Goal: Book appointment/travel/reservation

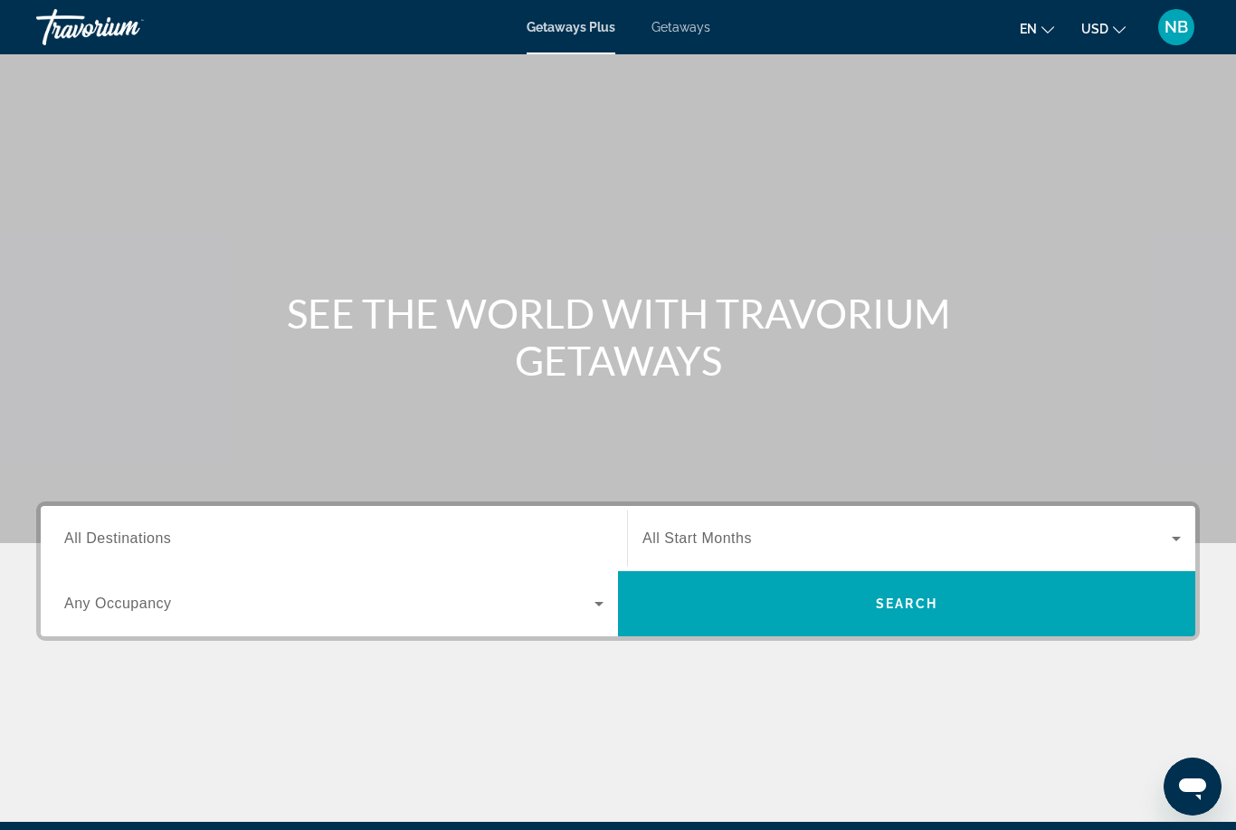
click at [445, 546] on input "Destination All Destinations" at bounding box center [333, 539] width 539 height 22
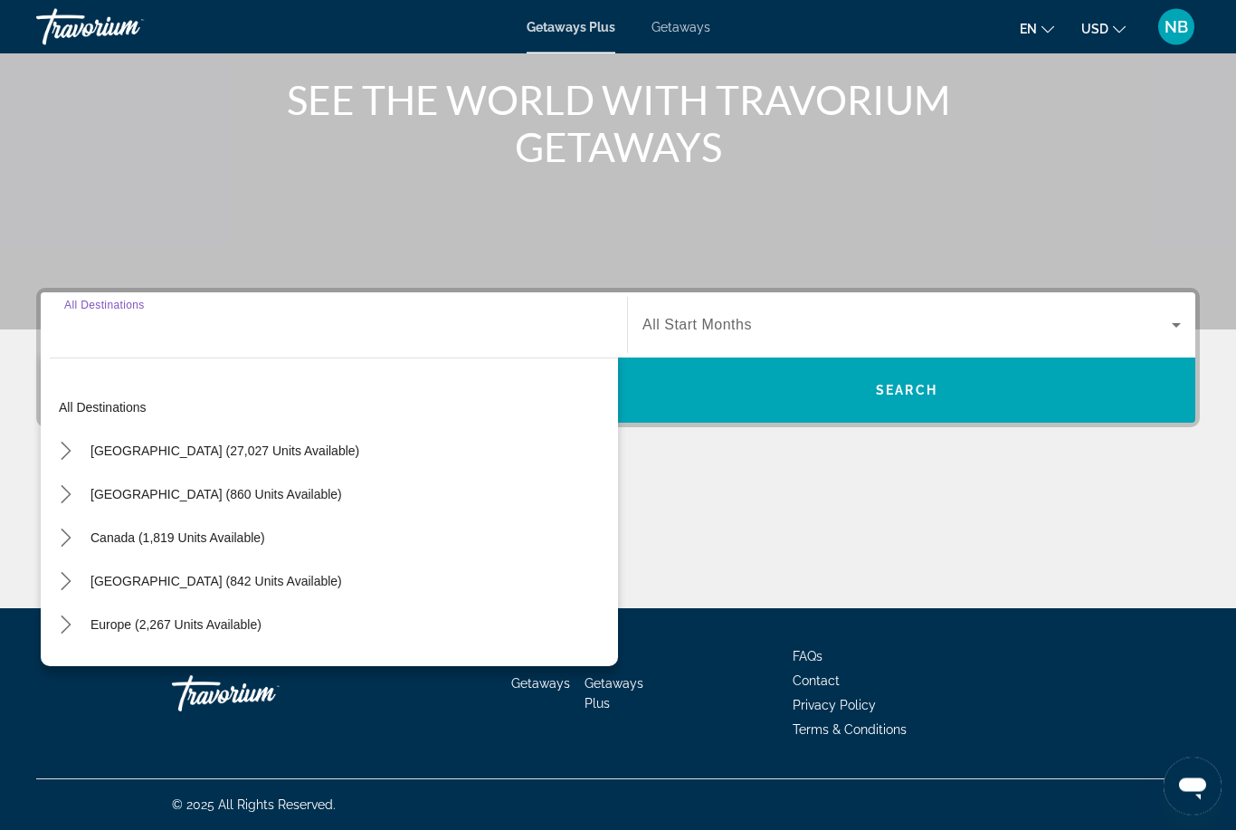
scroll to position [214, 0]
click at [114, 446] on span "[GEOGRAPHIC_DATA] (27,027 units available)" at bounding box center [224, 450] width 269 height 14
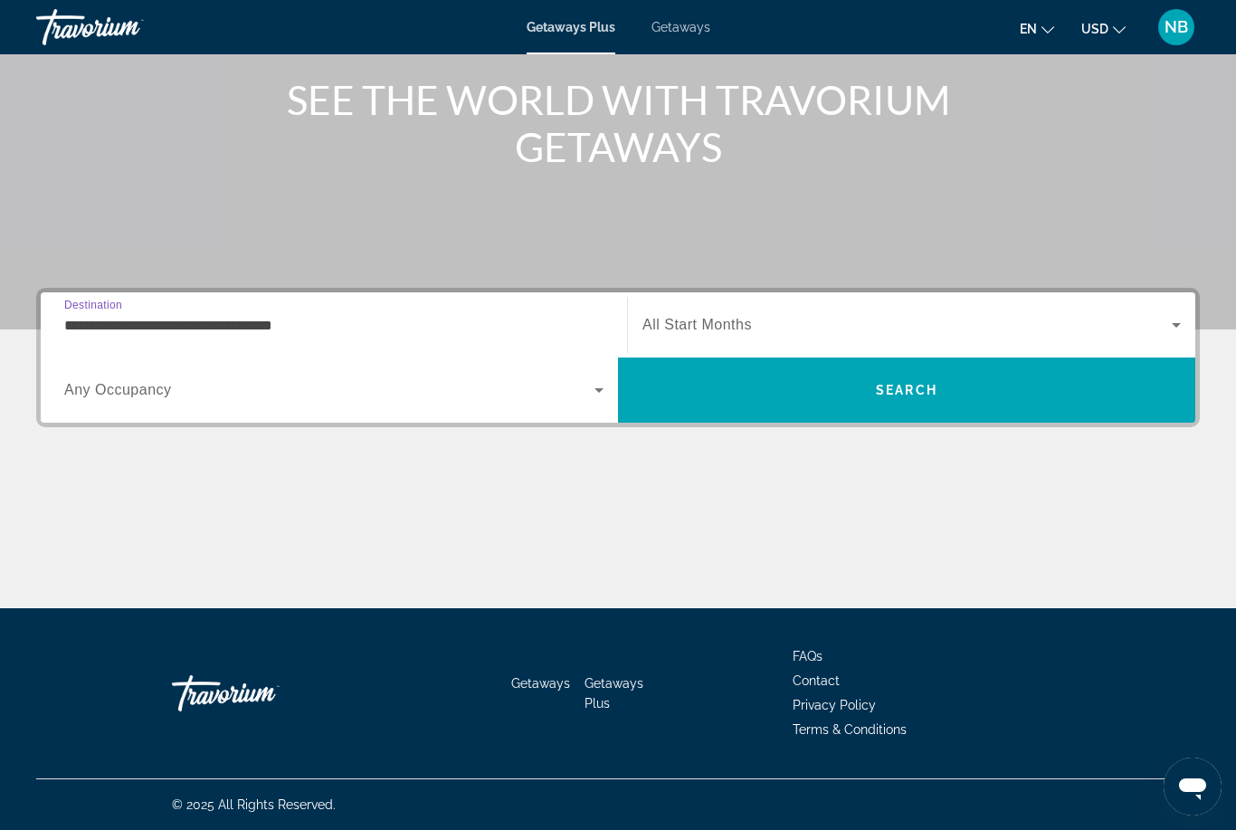
click at [368, 324] on input "**********" at bounding box center [333, 326] width 539 height 22
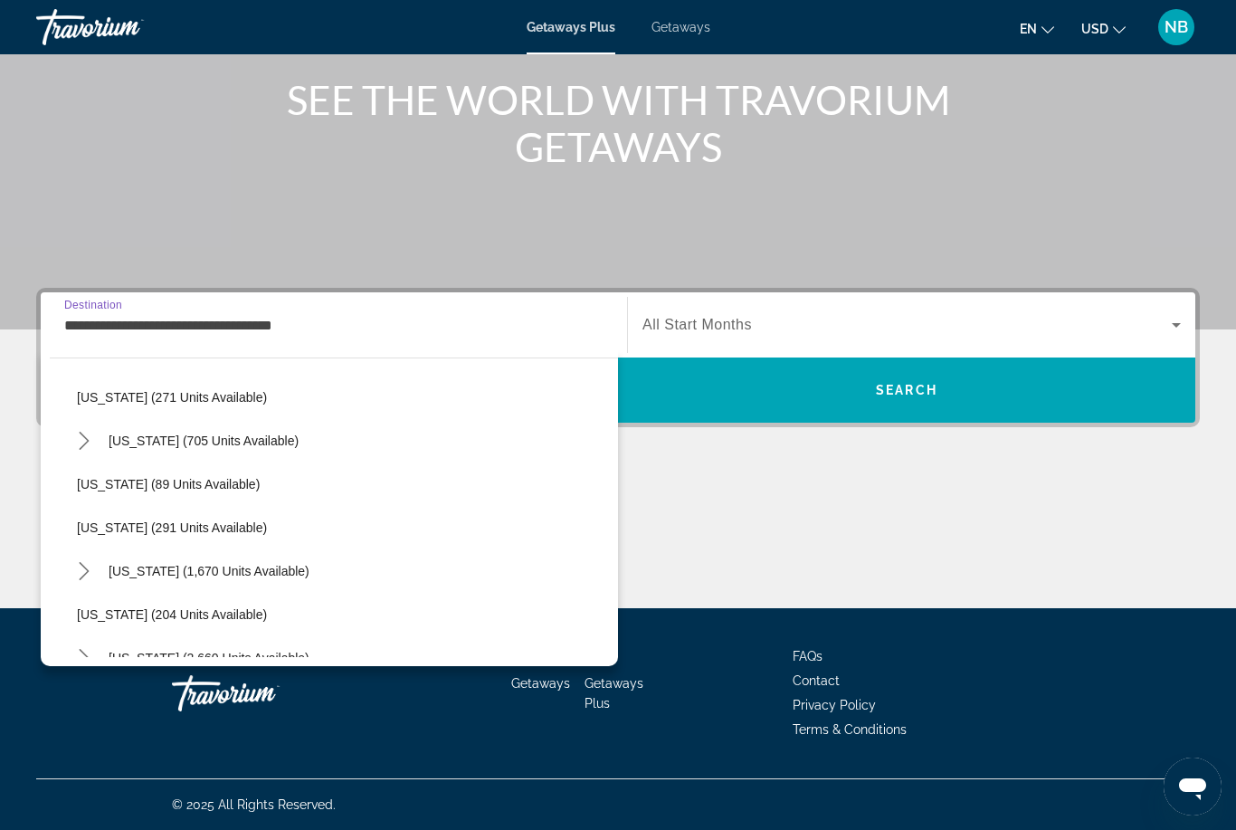
scroll to position [667, 0]
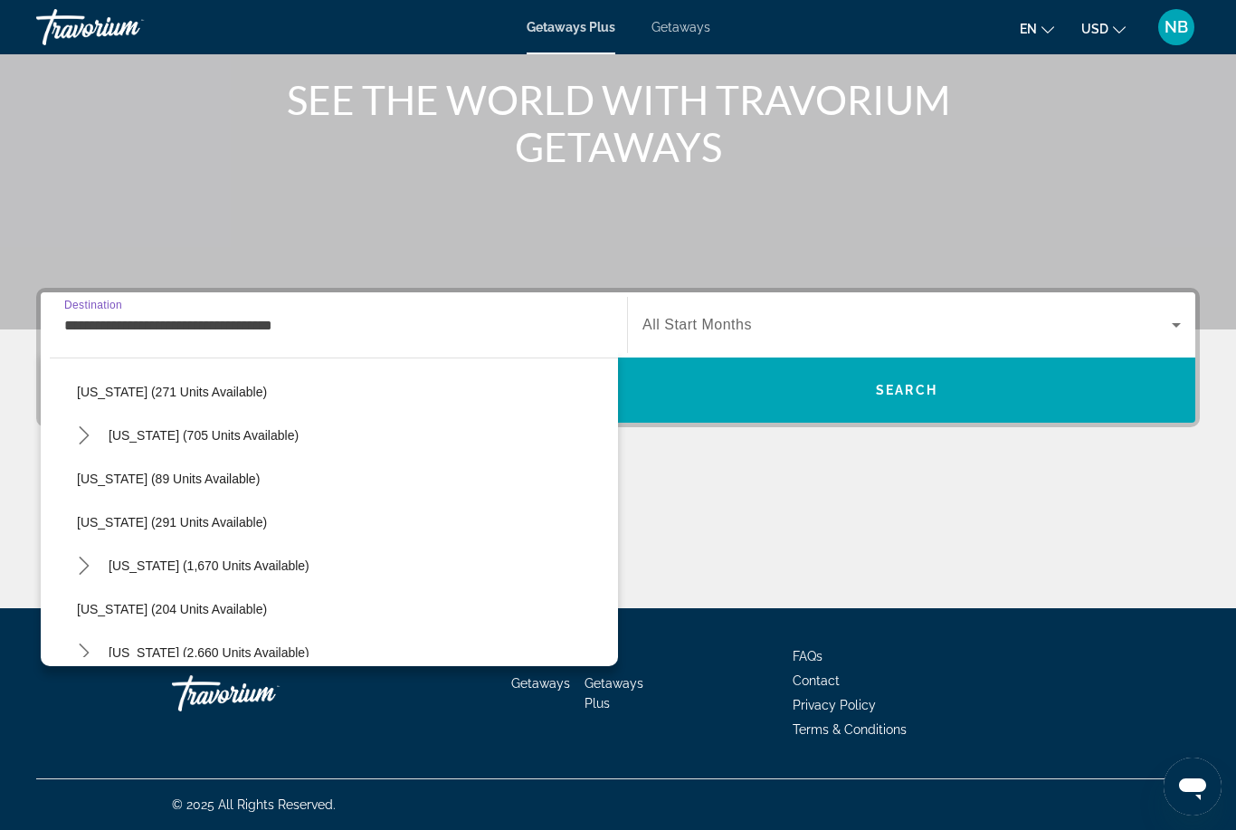
click at [139, 439] on span "[US_STATE] (705 units available)" at bounding box center [204, 435] width 190 height 14
type input "**********"
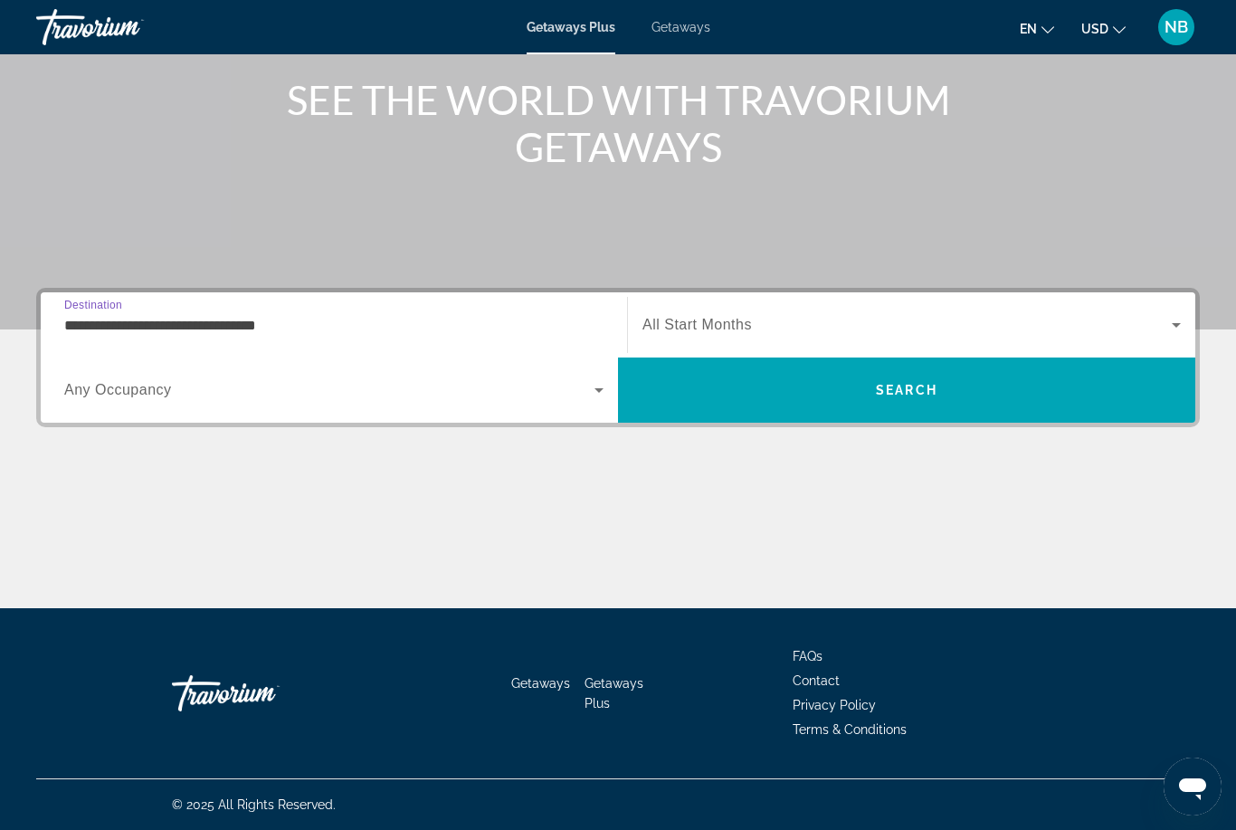
click at [110, 379] on span "Search widget" at bounding box center [329, 390] width 530 height 22
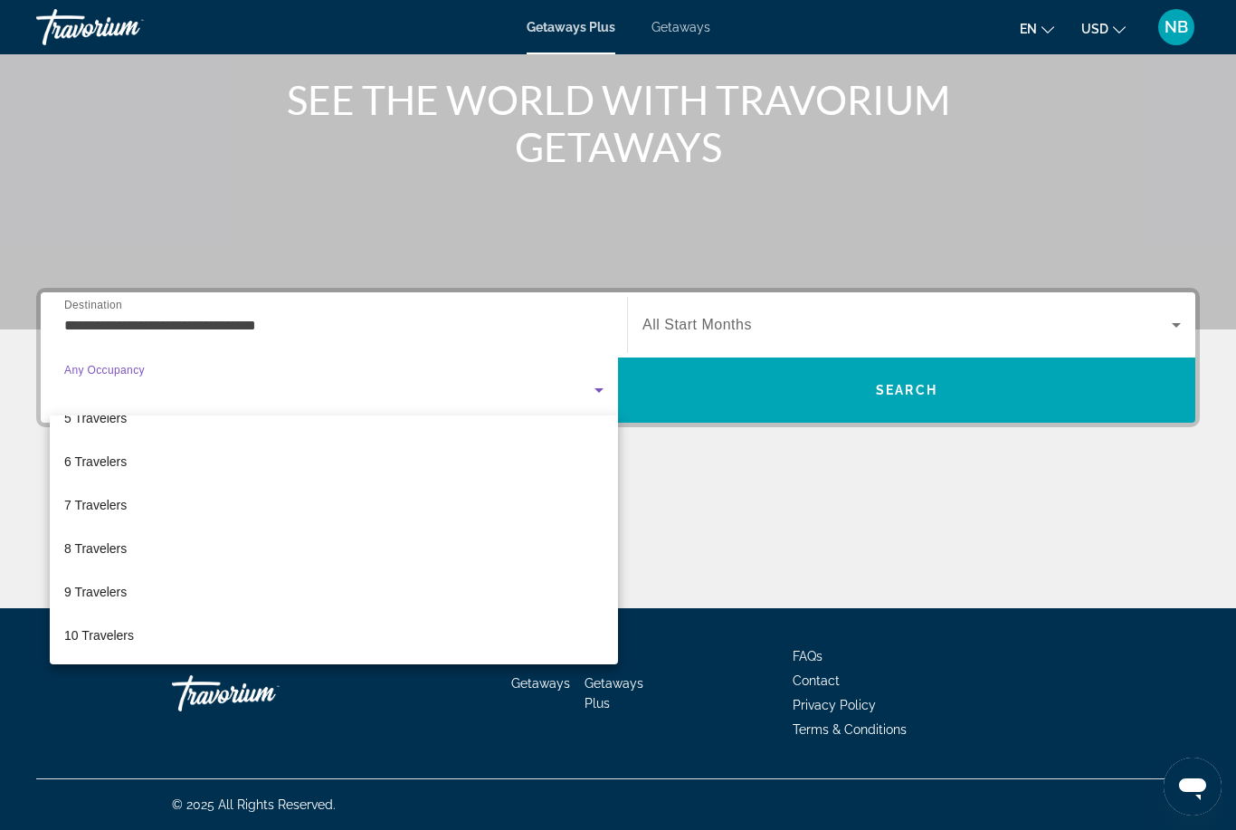
scroll to position [200, 0]
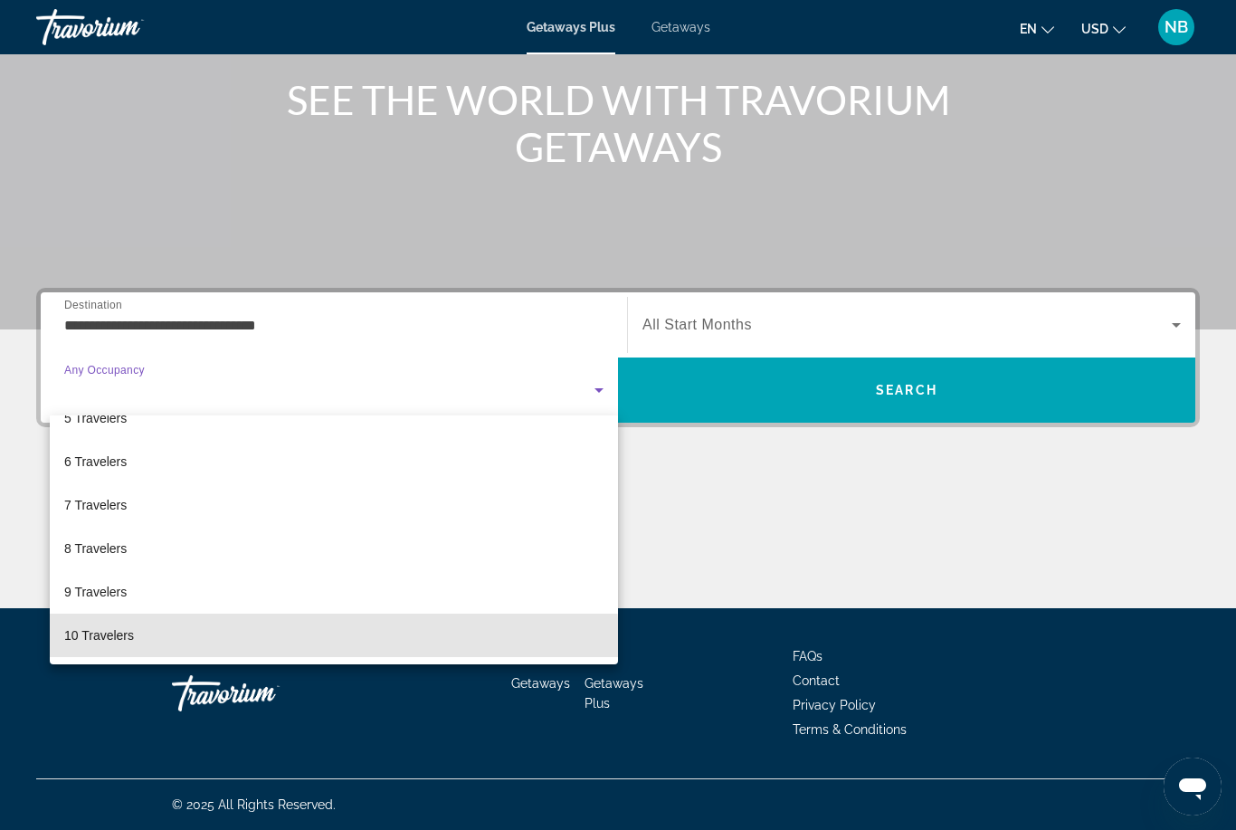
click at [272, 642] on mat-option "10 Travelers" at bounding box center [334, 634] width 568 height 43
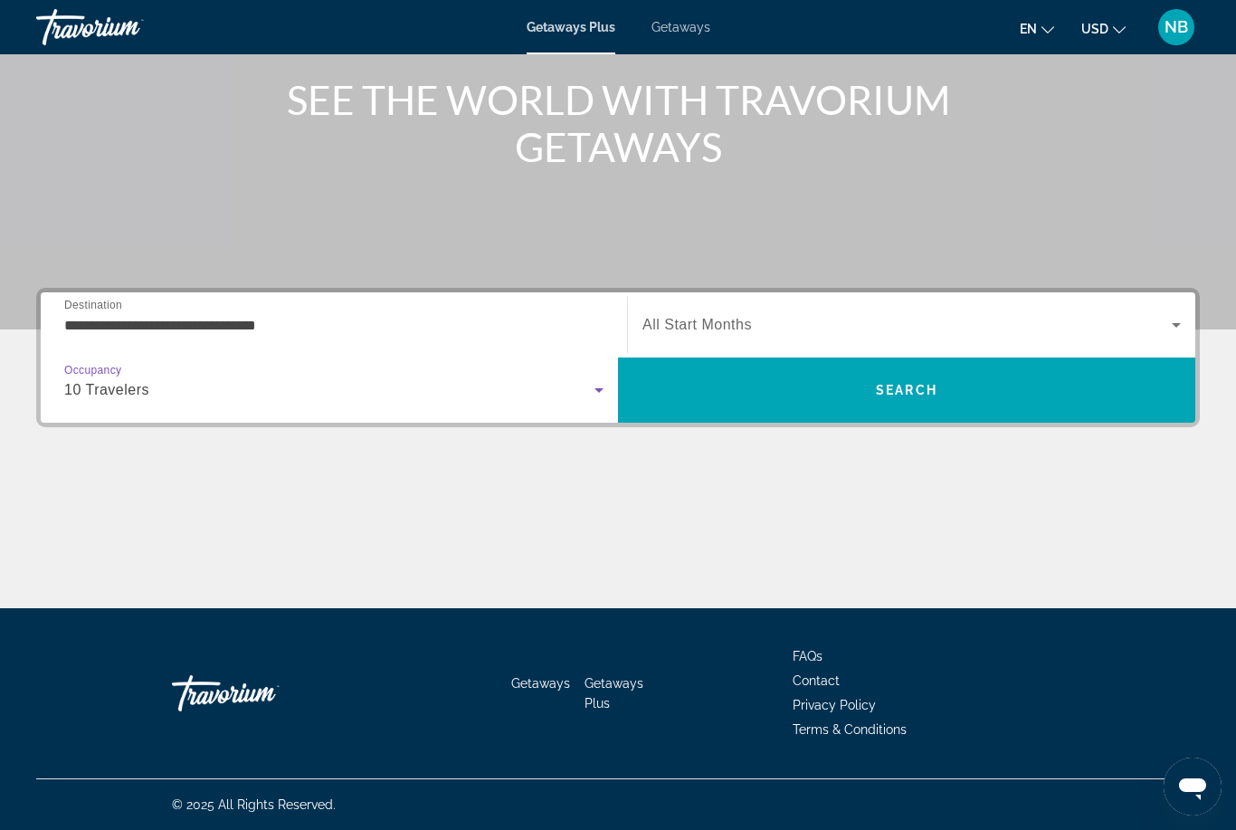
click at [699, 396] on span "Search" at bounding box center [906, 389] width 577 height 43
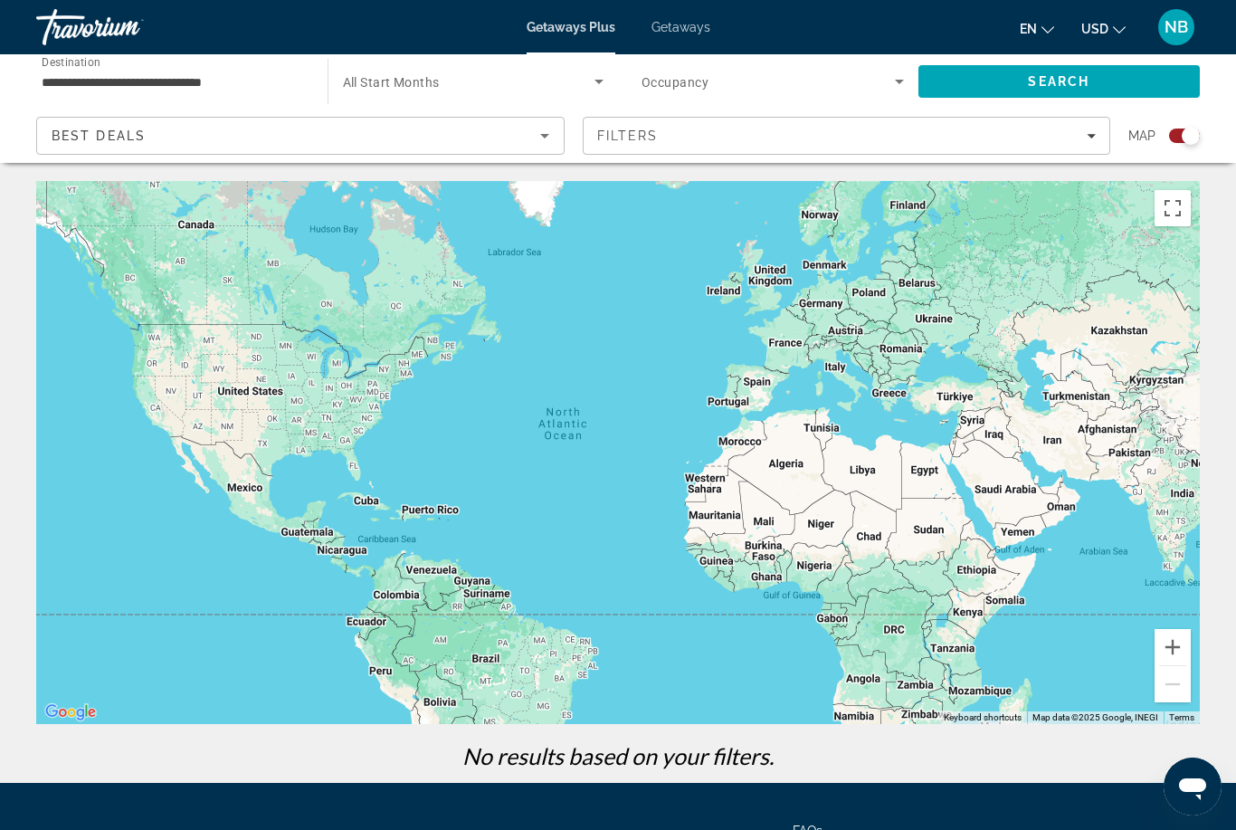
click at [269, 89] on input "**********" at bounding box center [173, 82] width 262 height 22
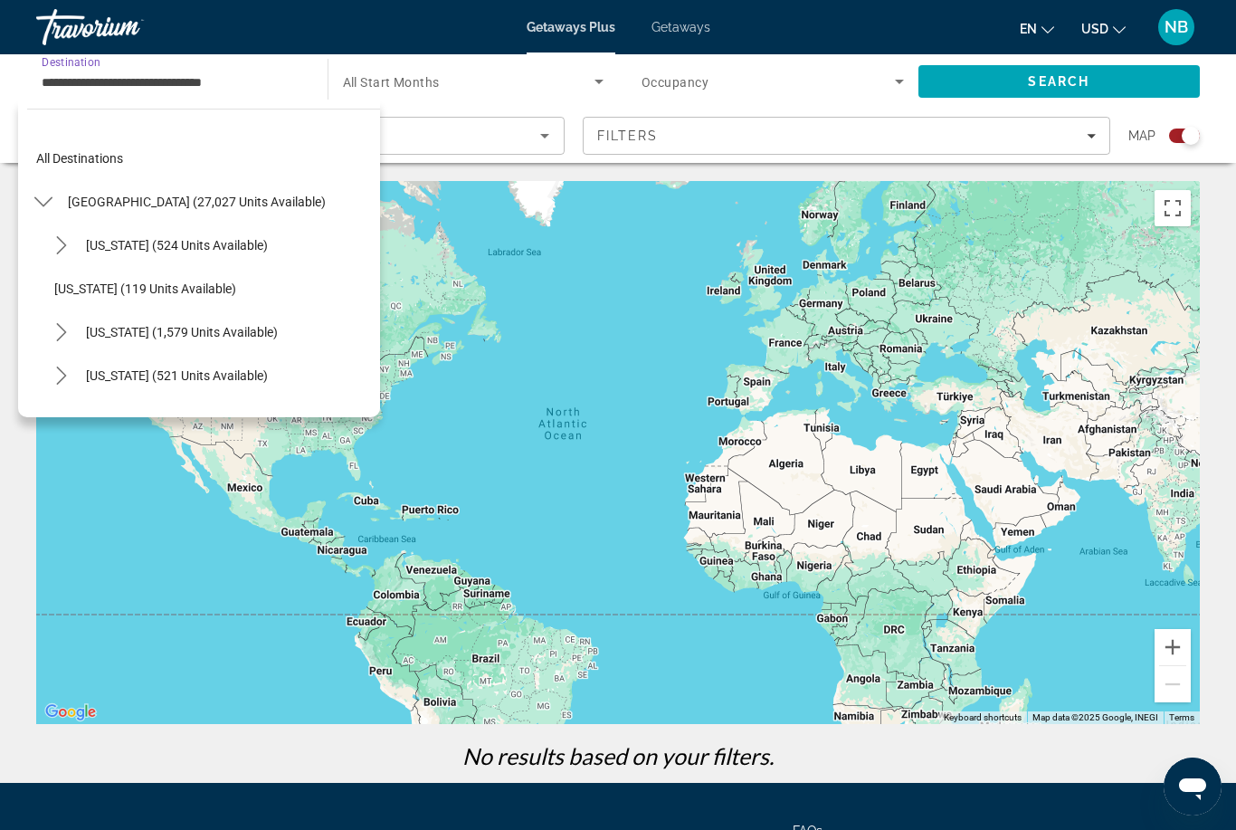
scroll to position [585, 0]
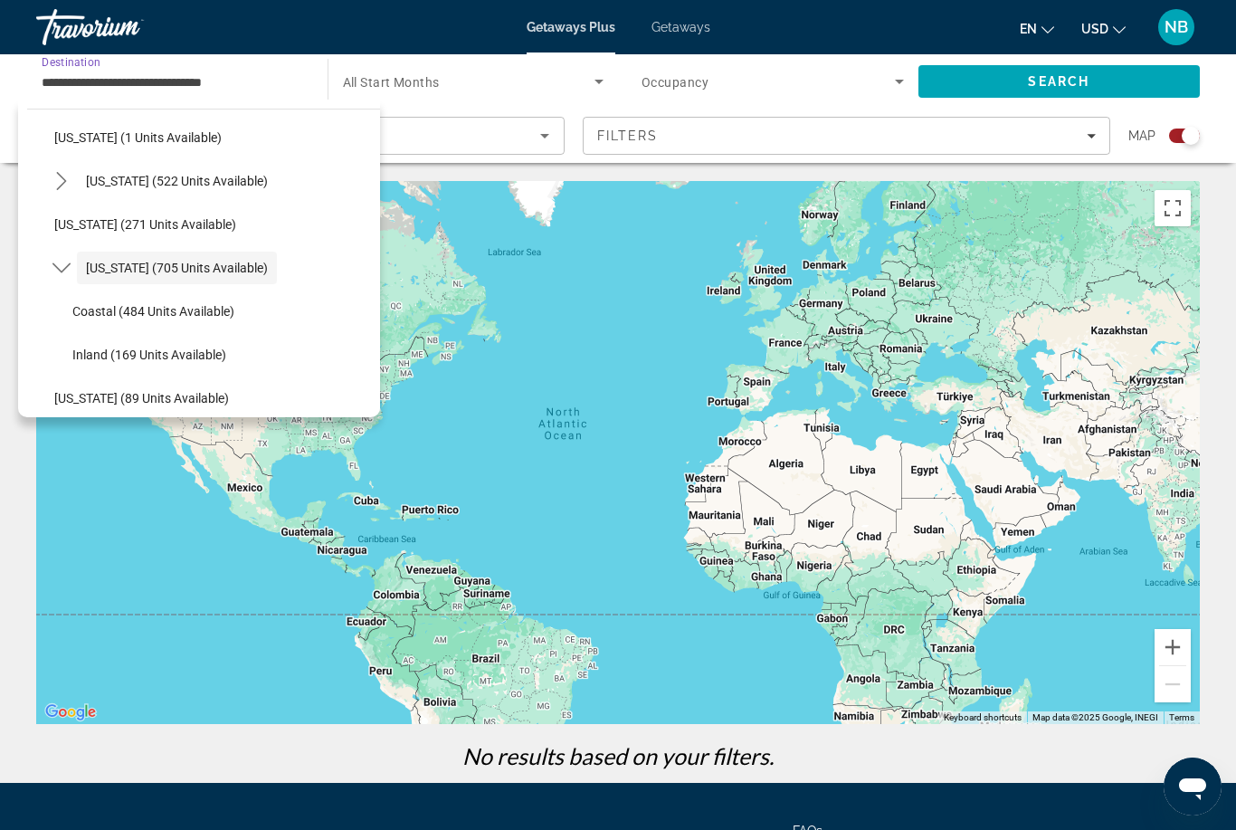
click at [484, 91] on span "Search widget" at bounding box center [469, 82] width 252 height 22
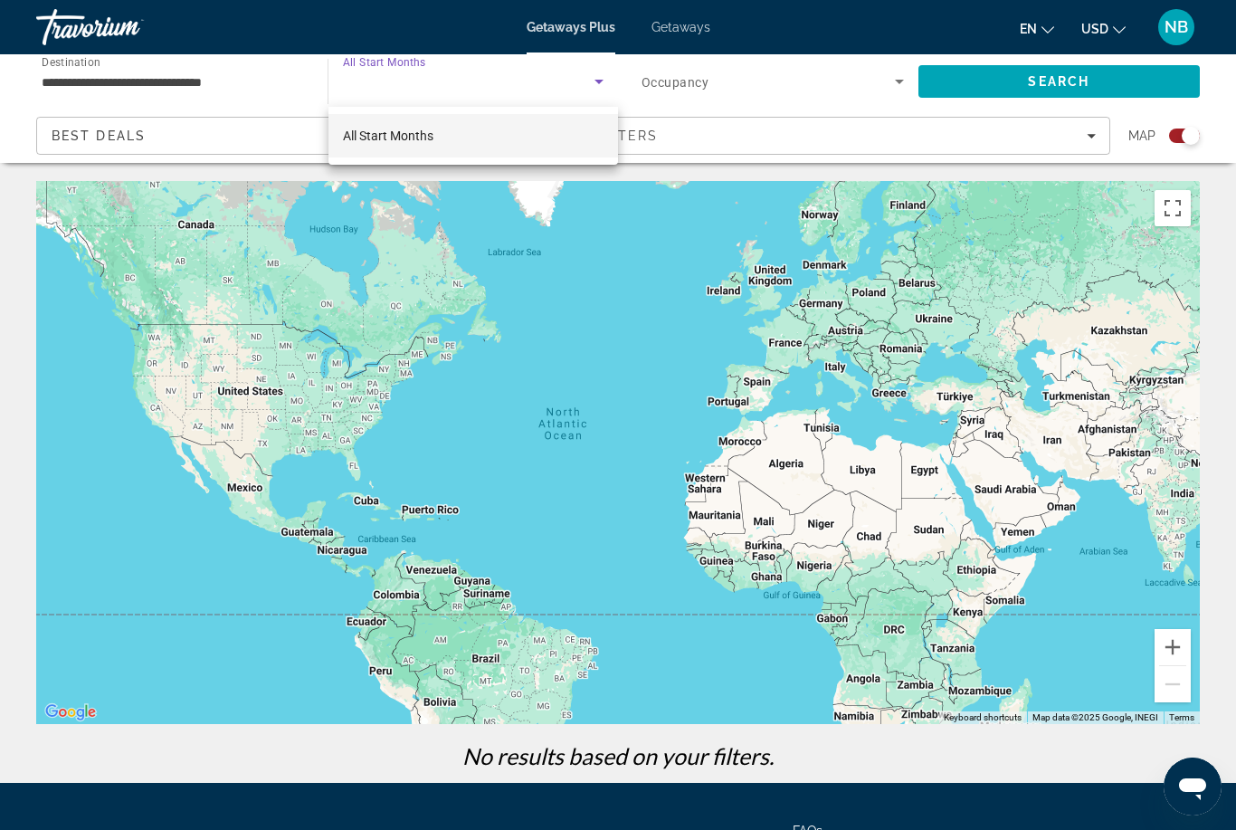
click at [740, 80] on div at bounding box center [618, 415] width 1236 height 830
click at [793, 82] on span "Search widget" at bounding box center [767, 82] width 253 height 22
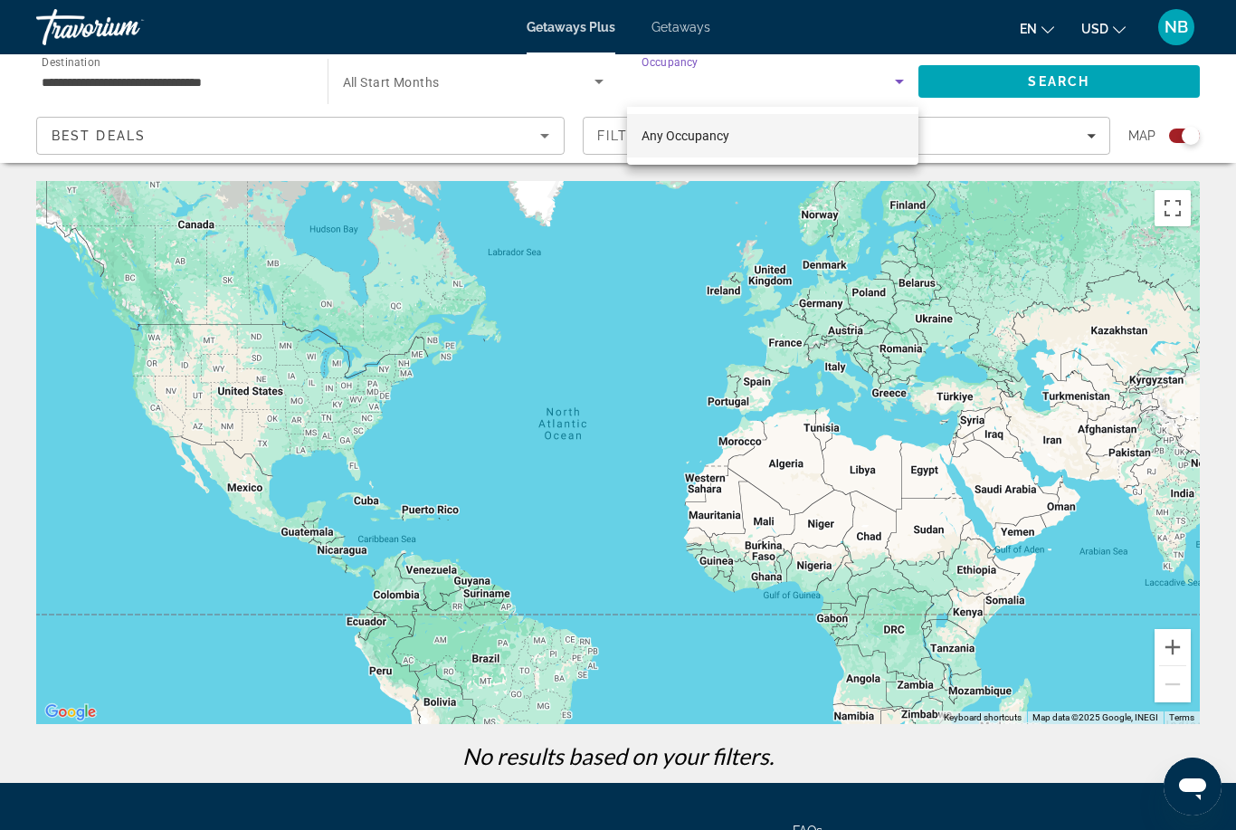
click at [1026, 83] on div at bounding box center [618, 415] width 1236 height 830
click at [1090, 86] on span "Search" at bounding box center [1059, 81] width 282 height 43
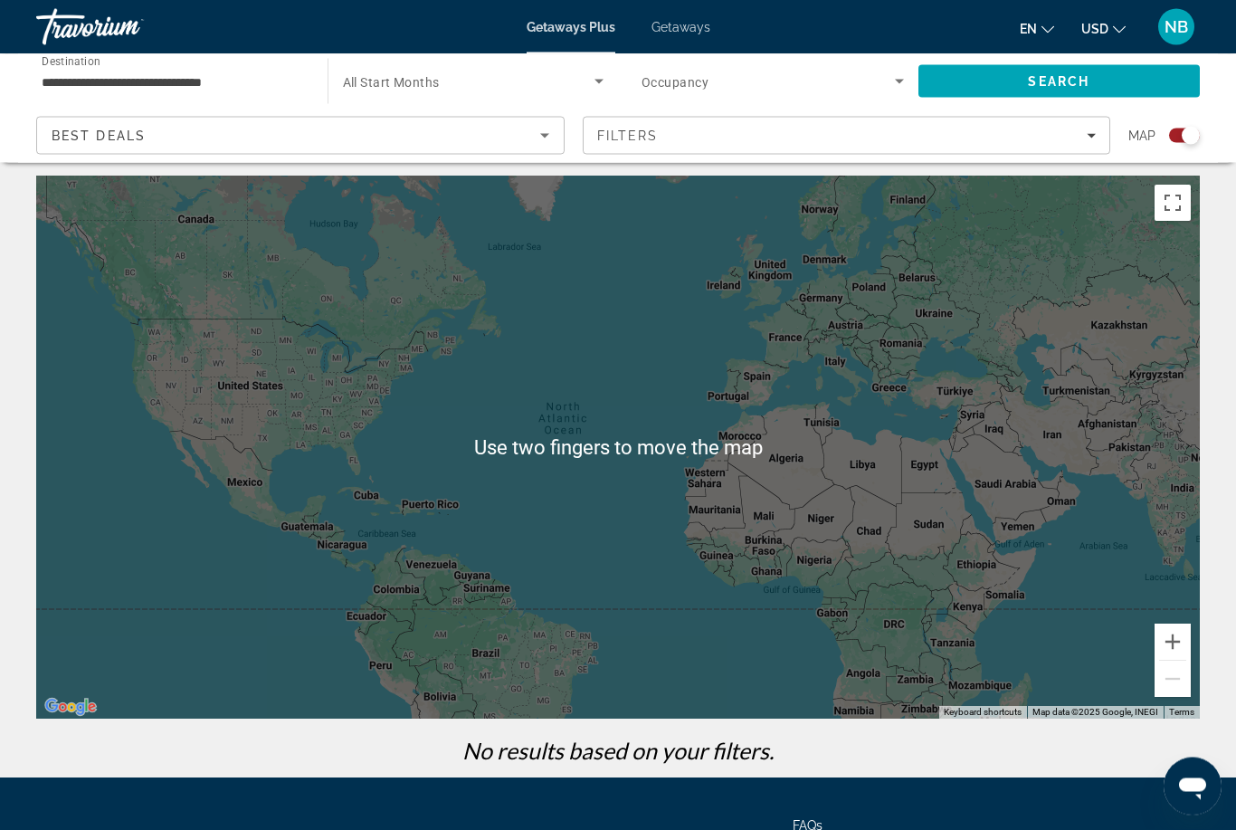
scroll to position [0, 0]
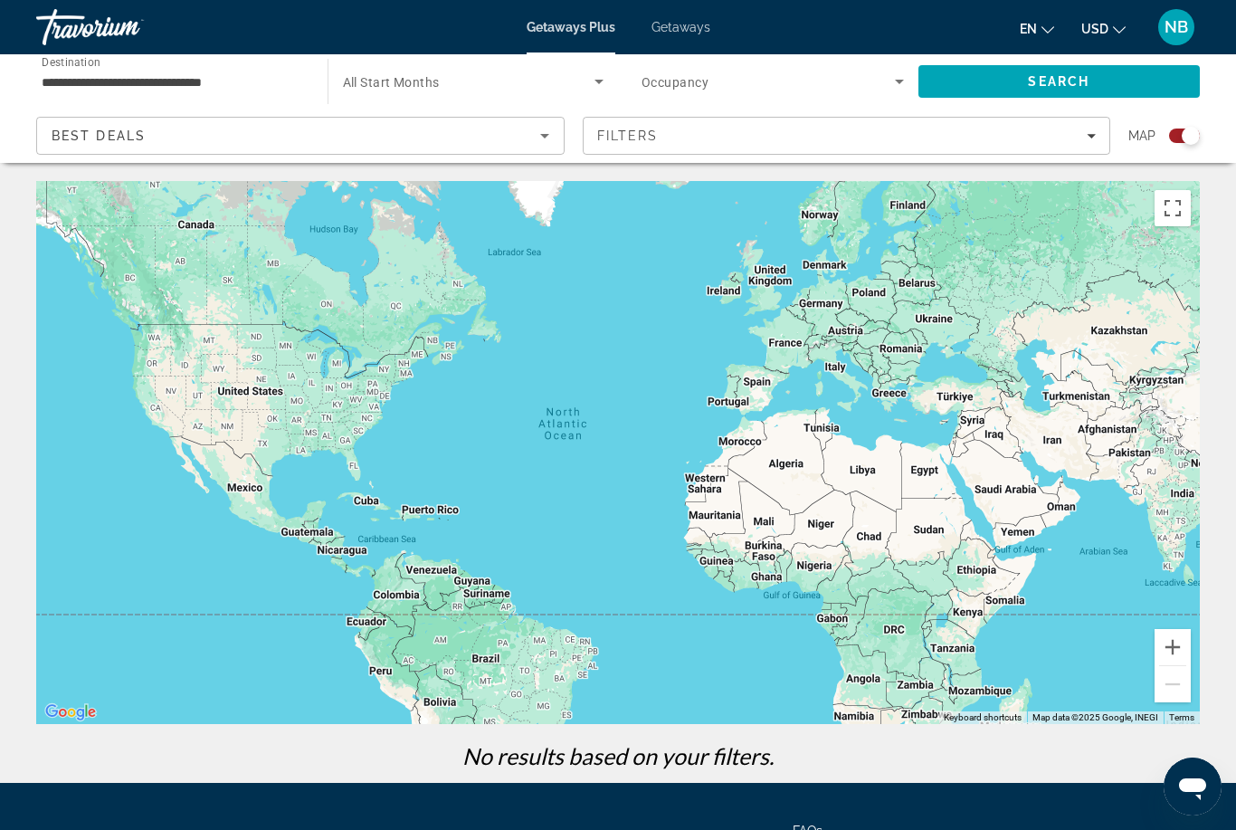
click at [277, 88] on input "**********" at bounding box center [173, 82] width 262 height 22
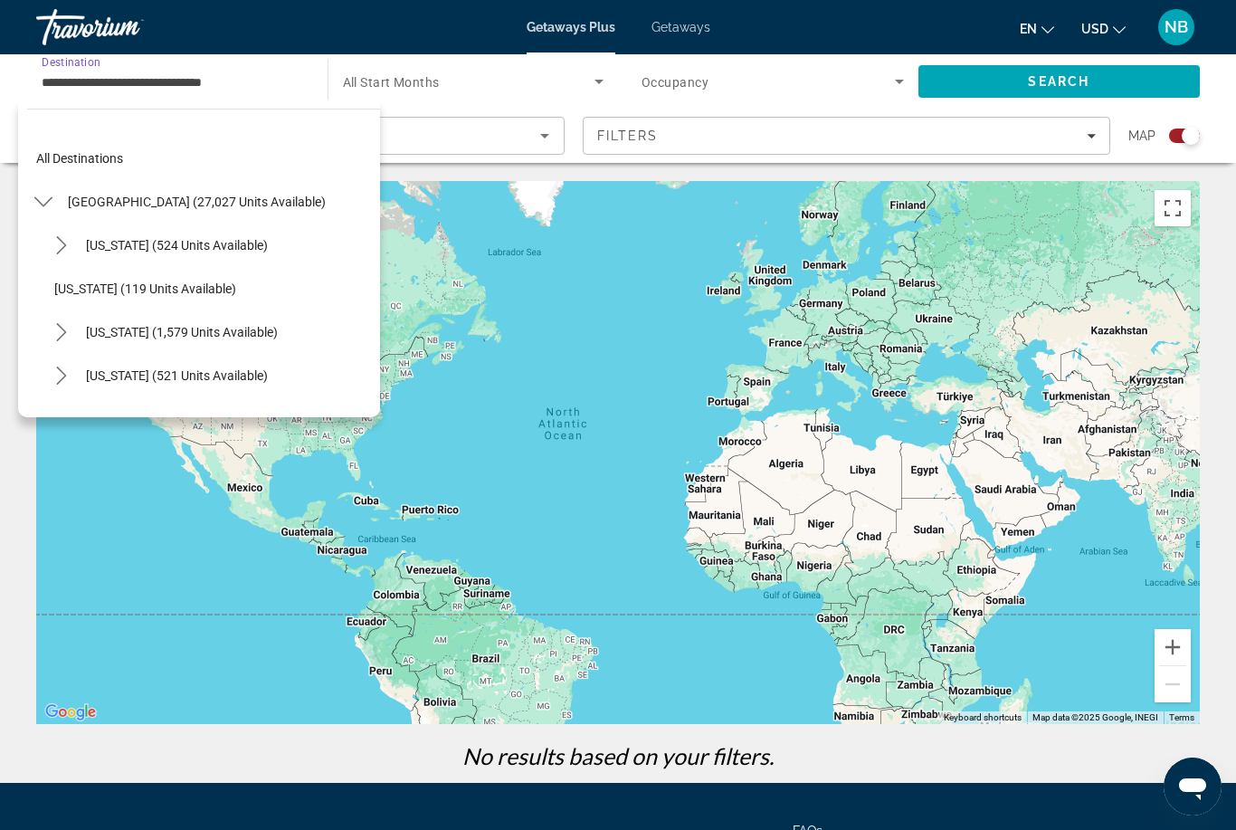
scroll to position [585, 0]
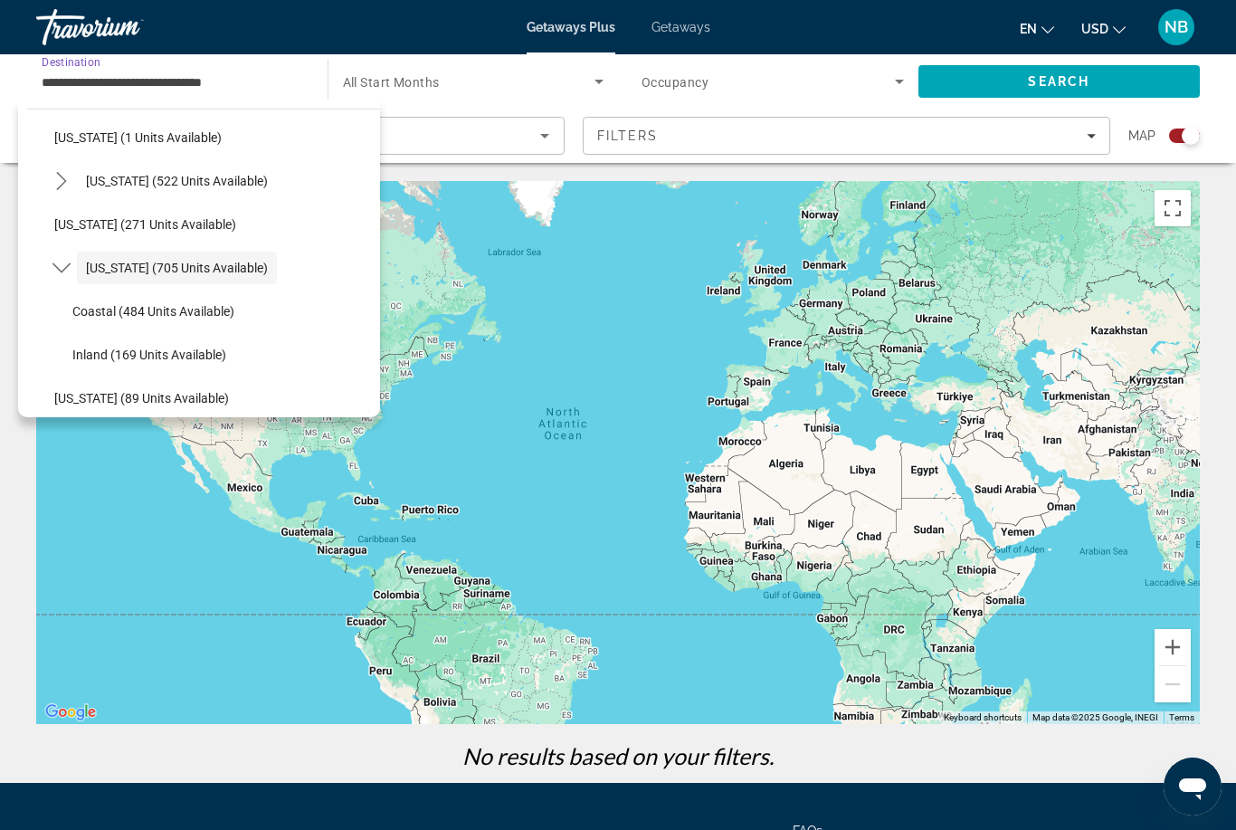
click at [229, 267] on span "[US_STATE] (705 units available)" at bounding box center [177, 268] width 182 height 14
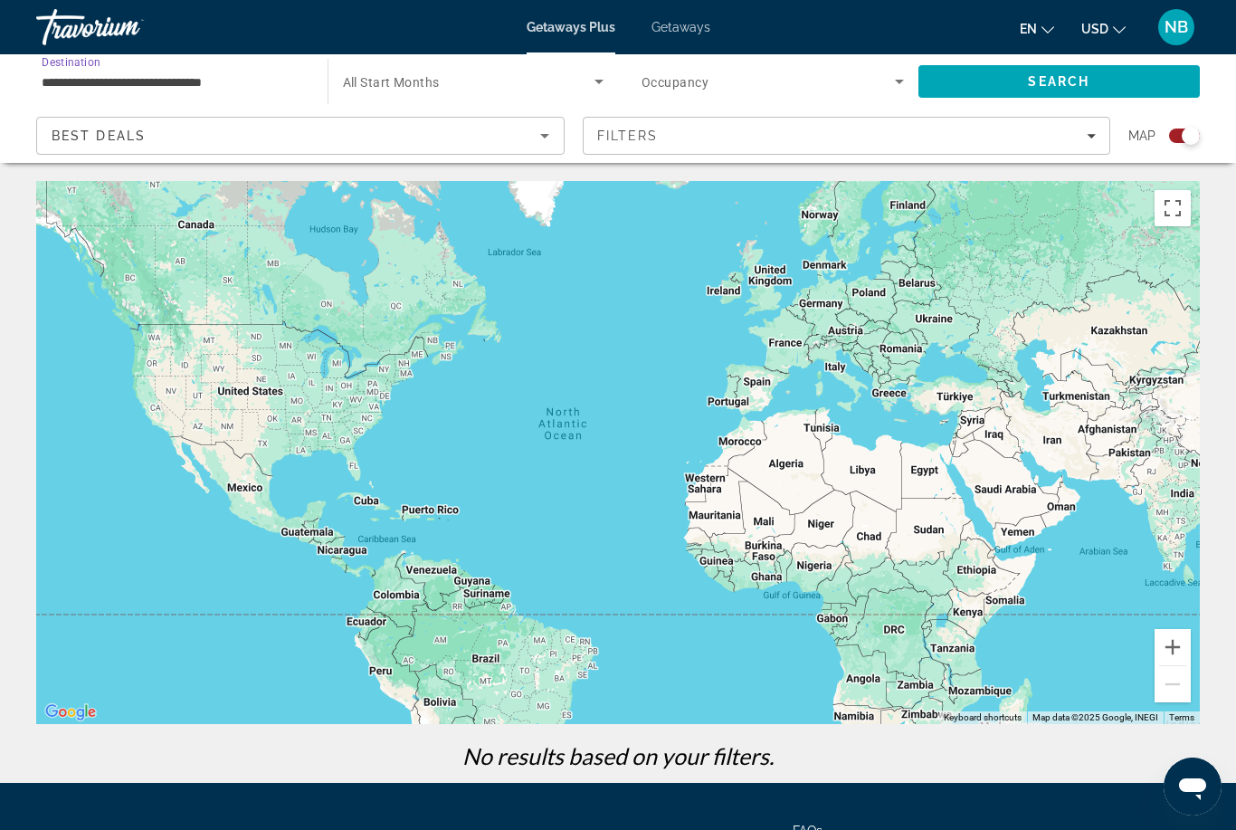
click at [656, 71] on span "Search widget" at bounding box center [767, 82] width 253 height 22
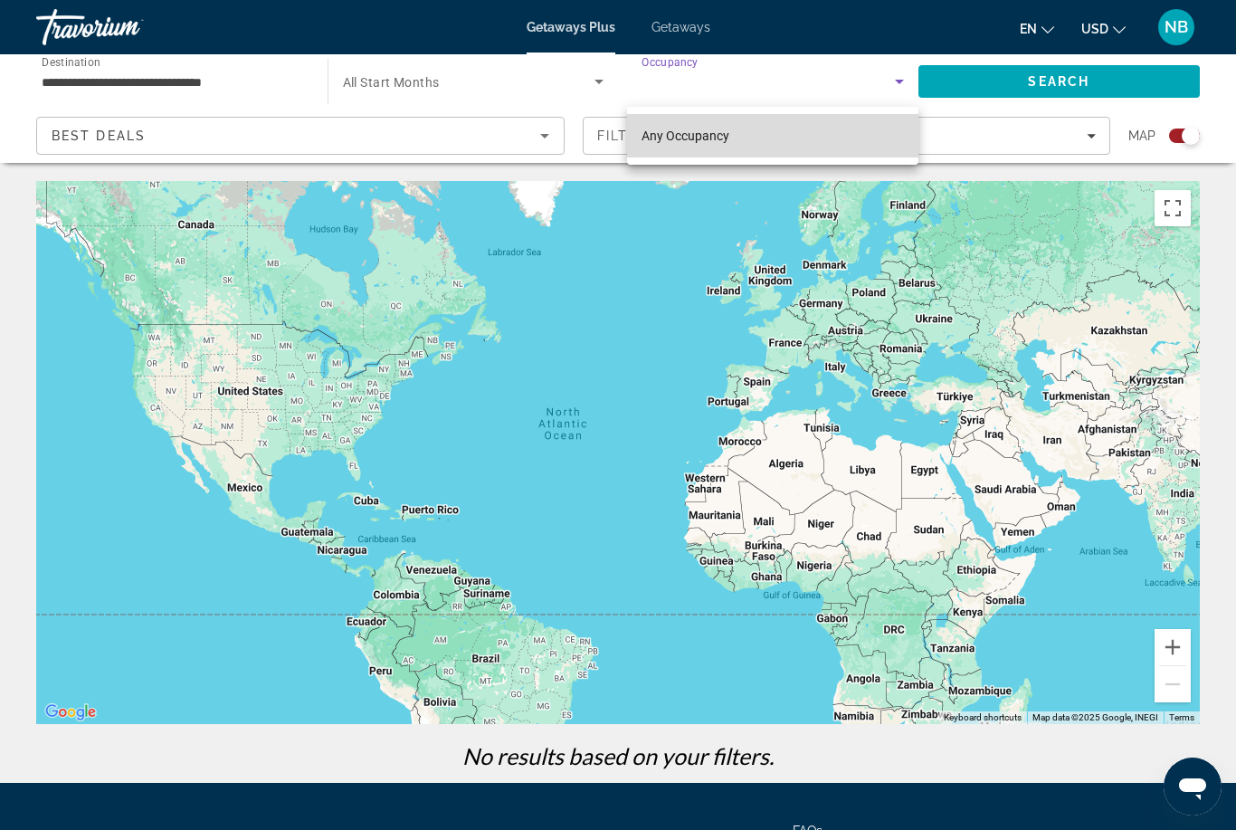
click at [703, 135] on span "Any Occupancy" at bounding box center [685, 135] width 88 height 14
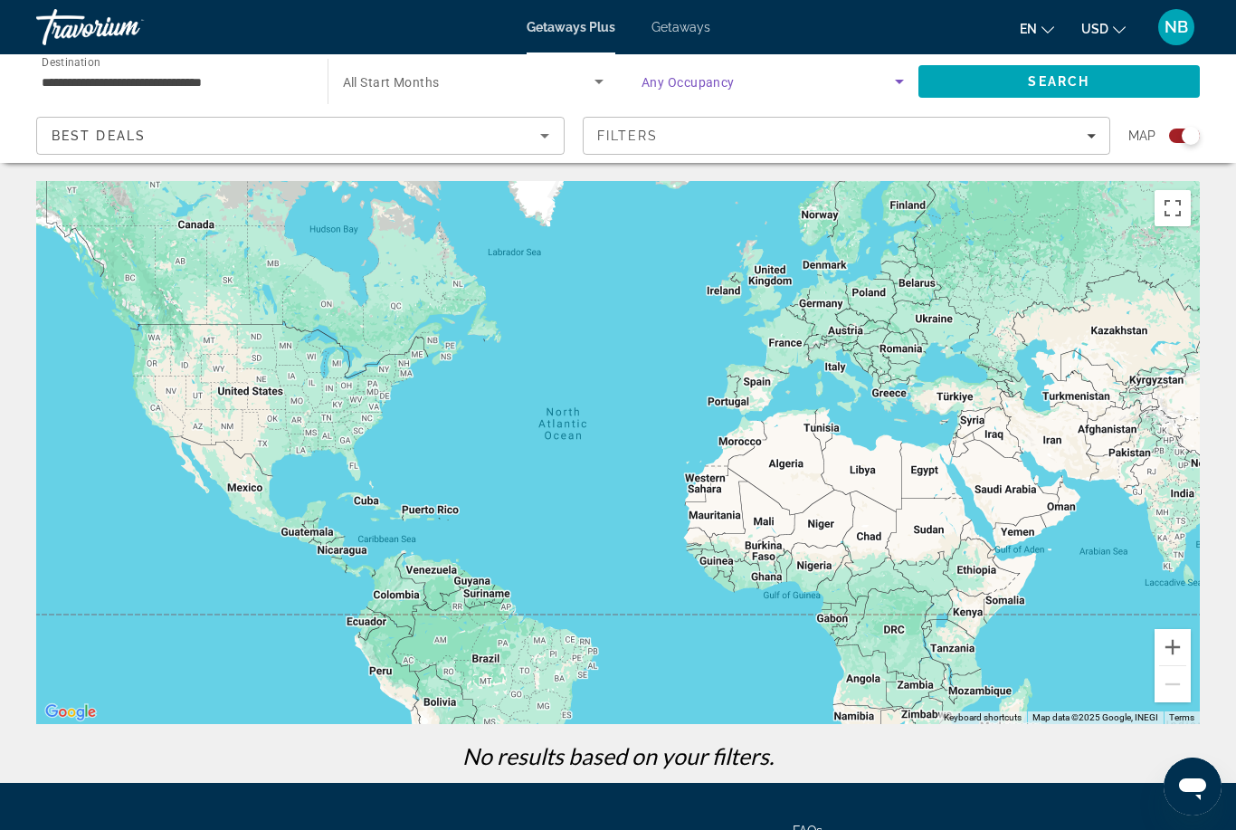
click at [1090, 86] on span "Search" at bounding box center [1059, 81] width 282 height 43
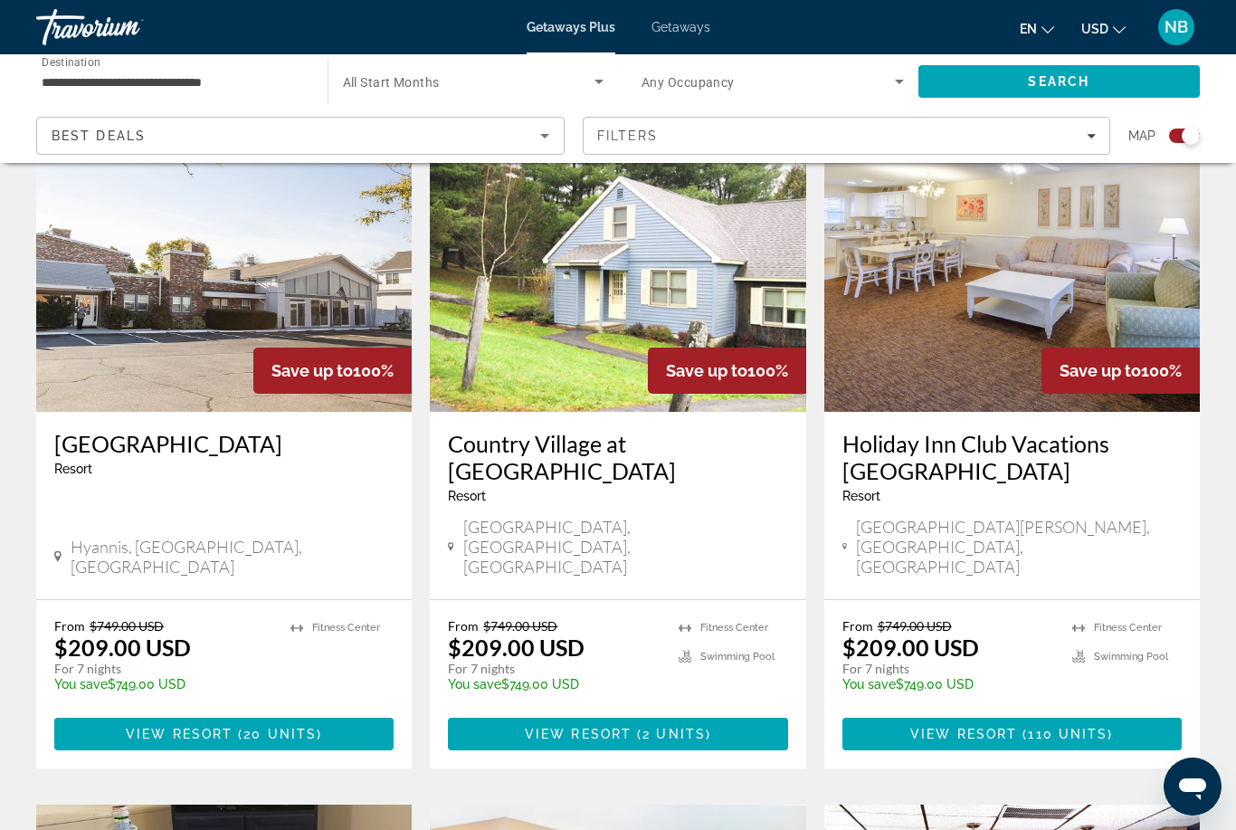
scroll to position [670, 0]
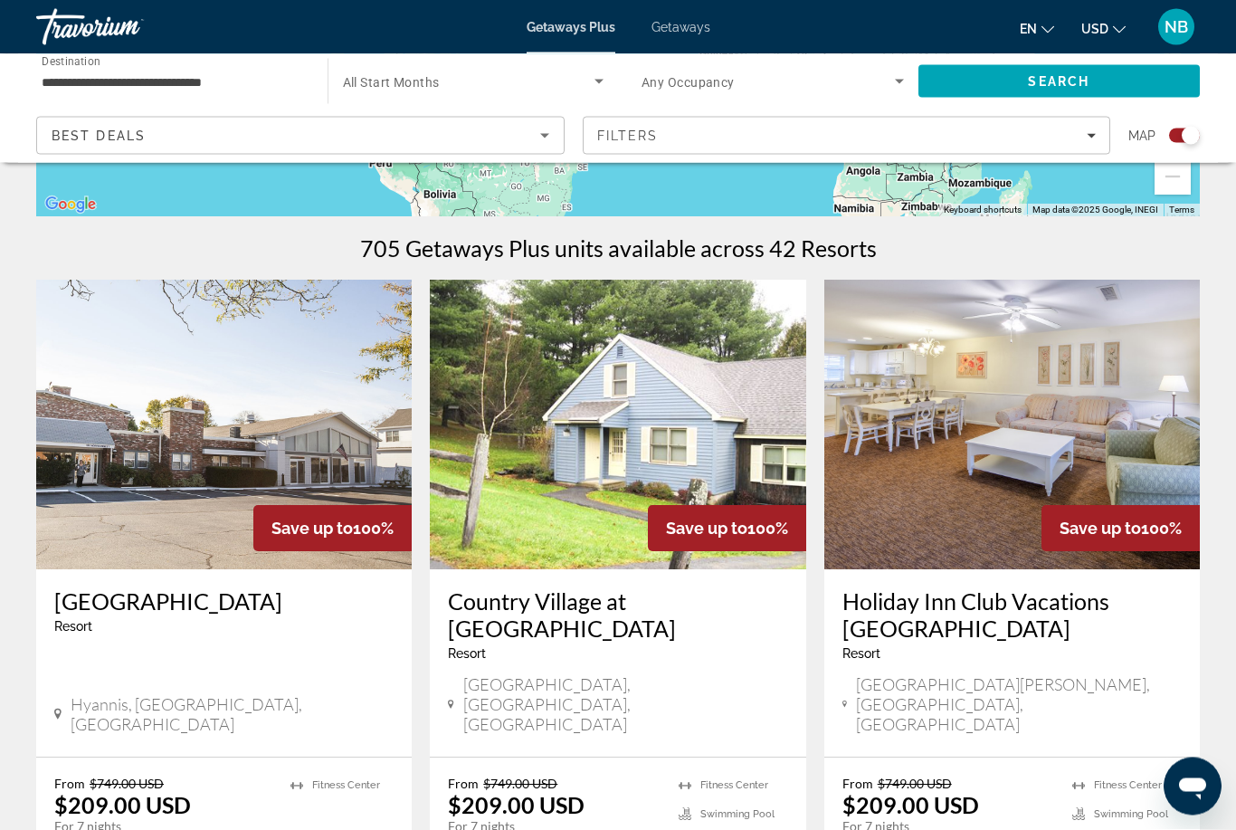
click at [1061, 129] on div "Filters" at bounding box center [846, 135] width 499 height 14
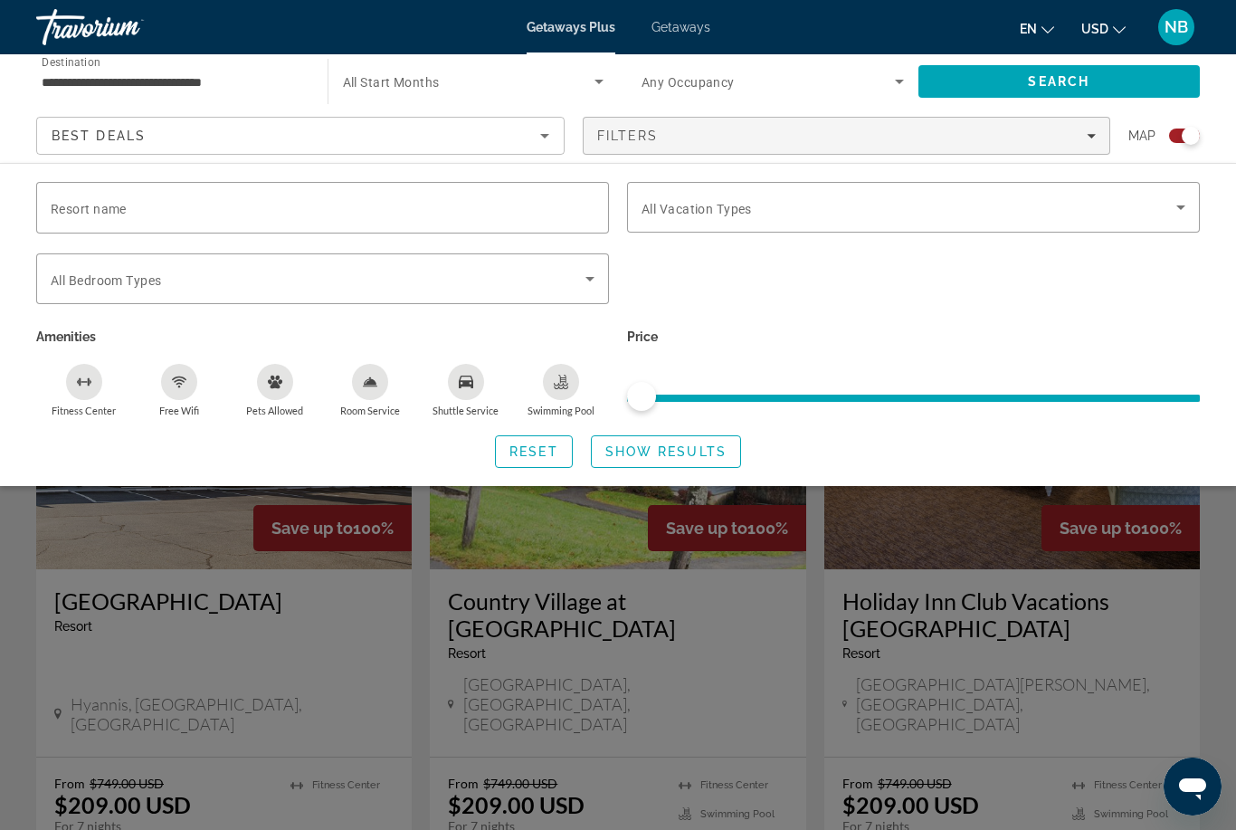
click at [567, 381] on icon "Swimming Pool" at bounding box center [561, 382] width 14 height 14
click at [675, 451] on span "Show Results" at bounding box center [665, 451] width 121 height 14
click at [698, 453] on span "Show Results" at bounding box center [665, 451] width 121 height 14
click at [657, 451] on span "Show Results" at bounding box center [665, 451] width 121 height 14
click at [114, 647] on div "Search widget" at bounding box center [618, 550] width 1236 height 558
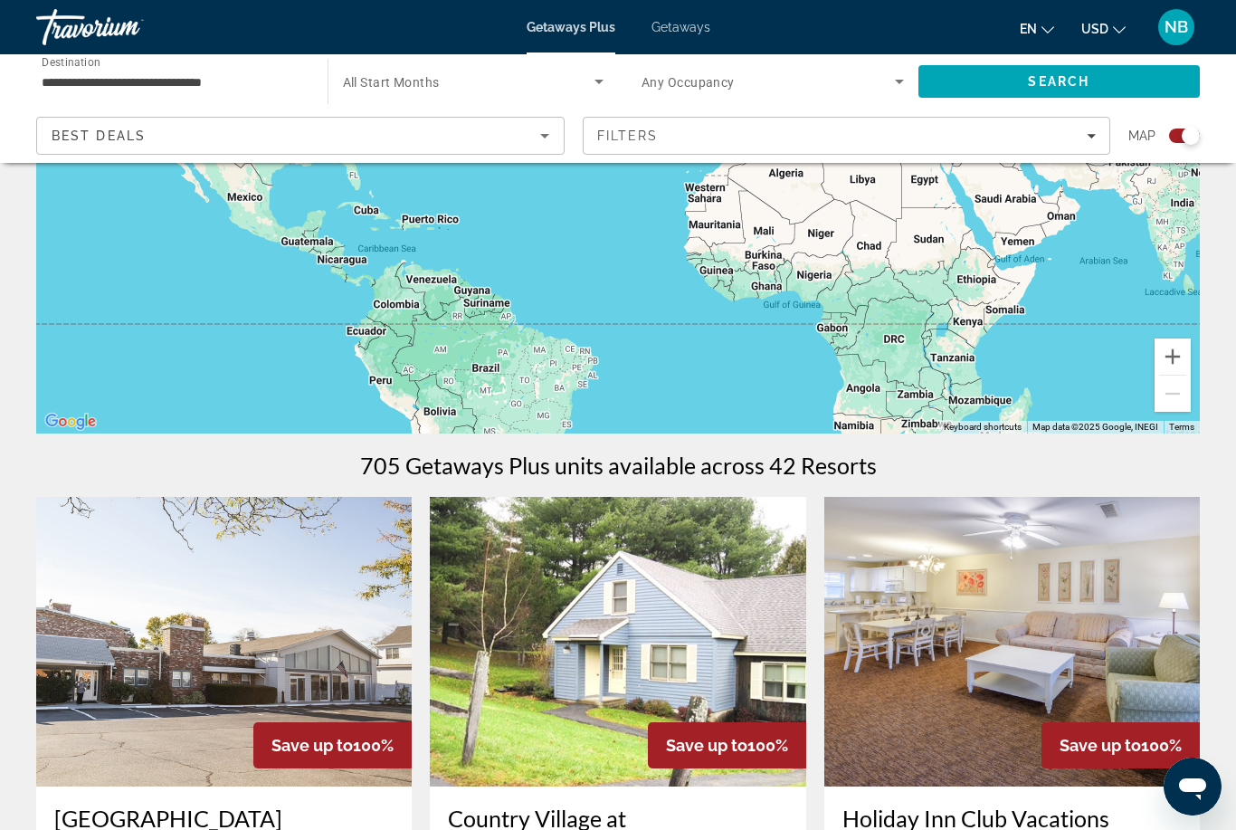
scroll to position [264, 0]
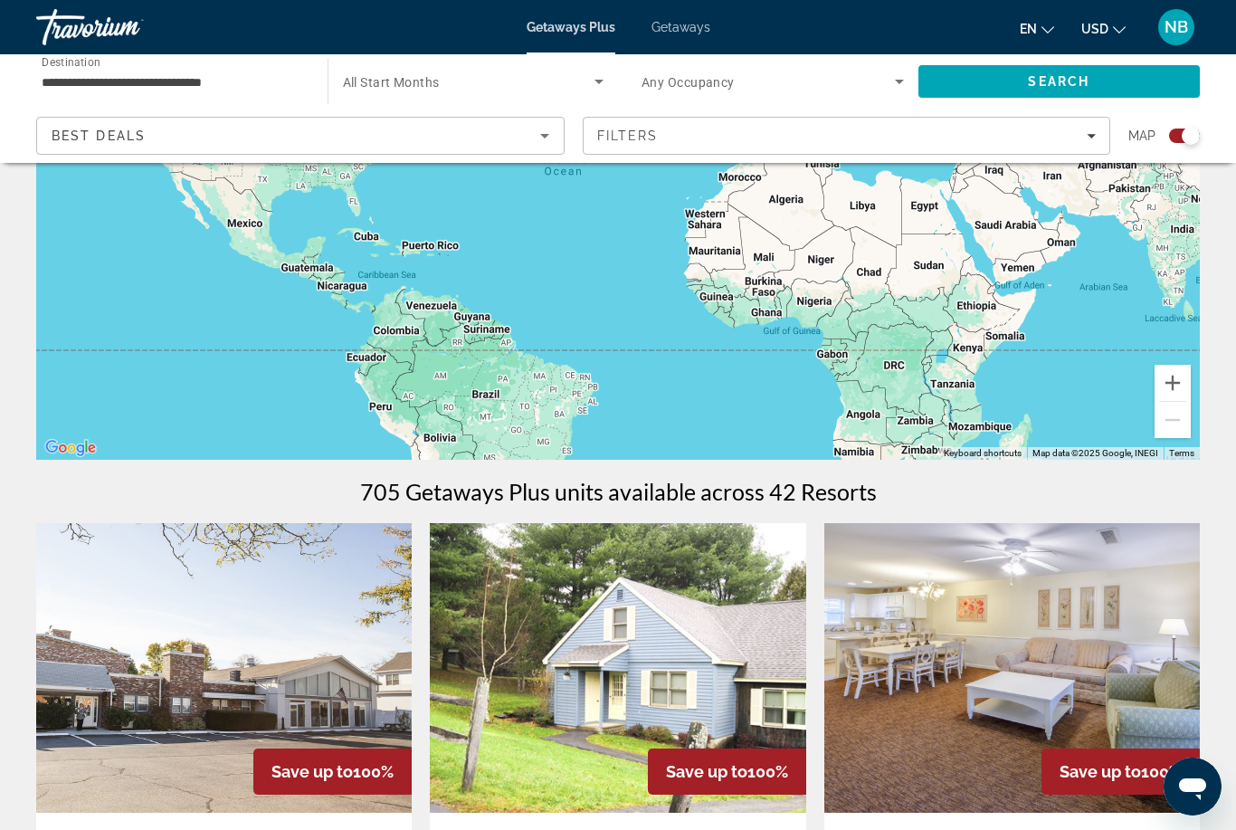
click at [993, 132] on div "Filters" at bounding box center [846, 135] width 499 height 14
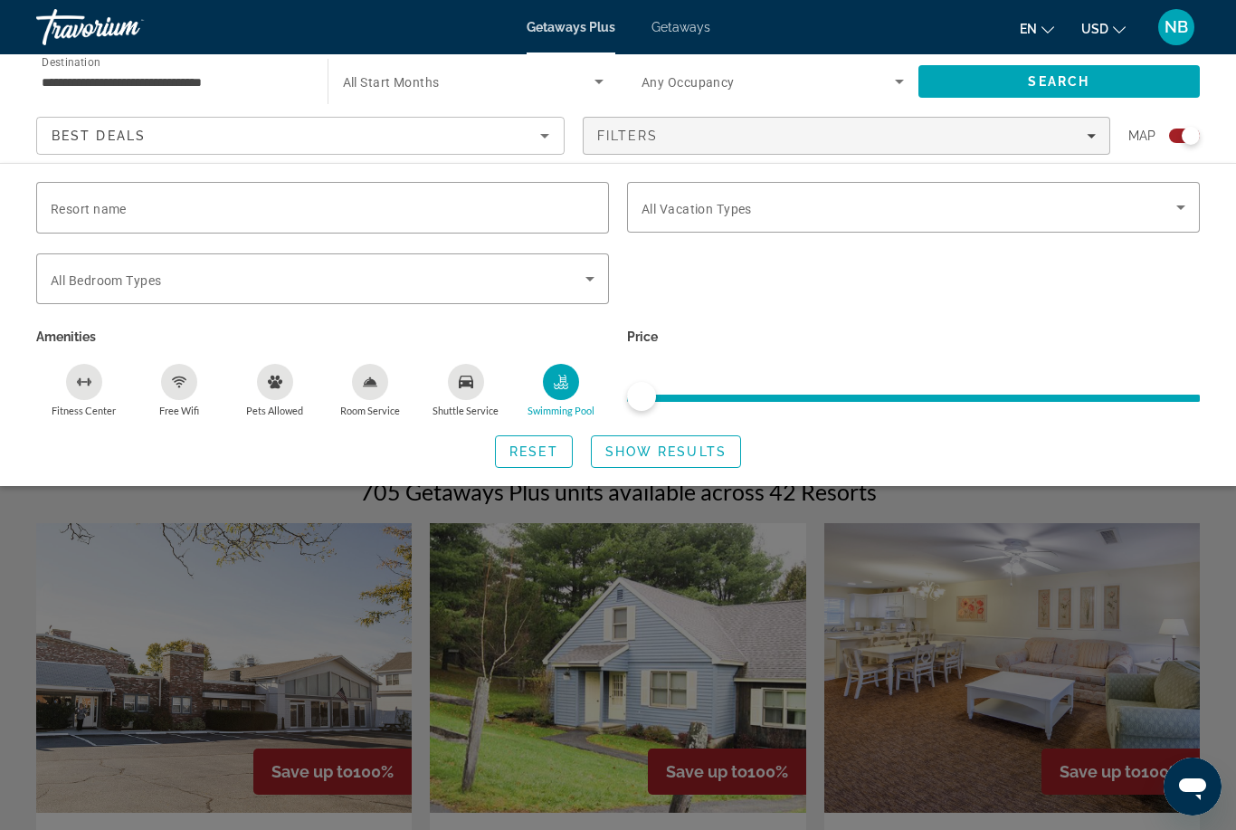
click at [1100, 82] on span "Search" at bounding box center [1059, 81] width 282 height 43
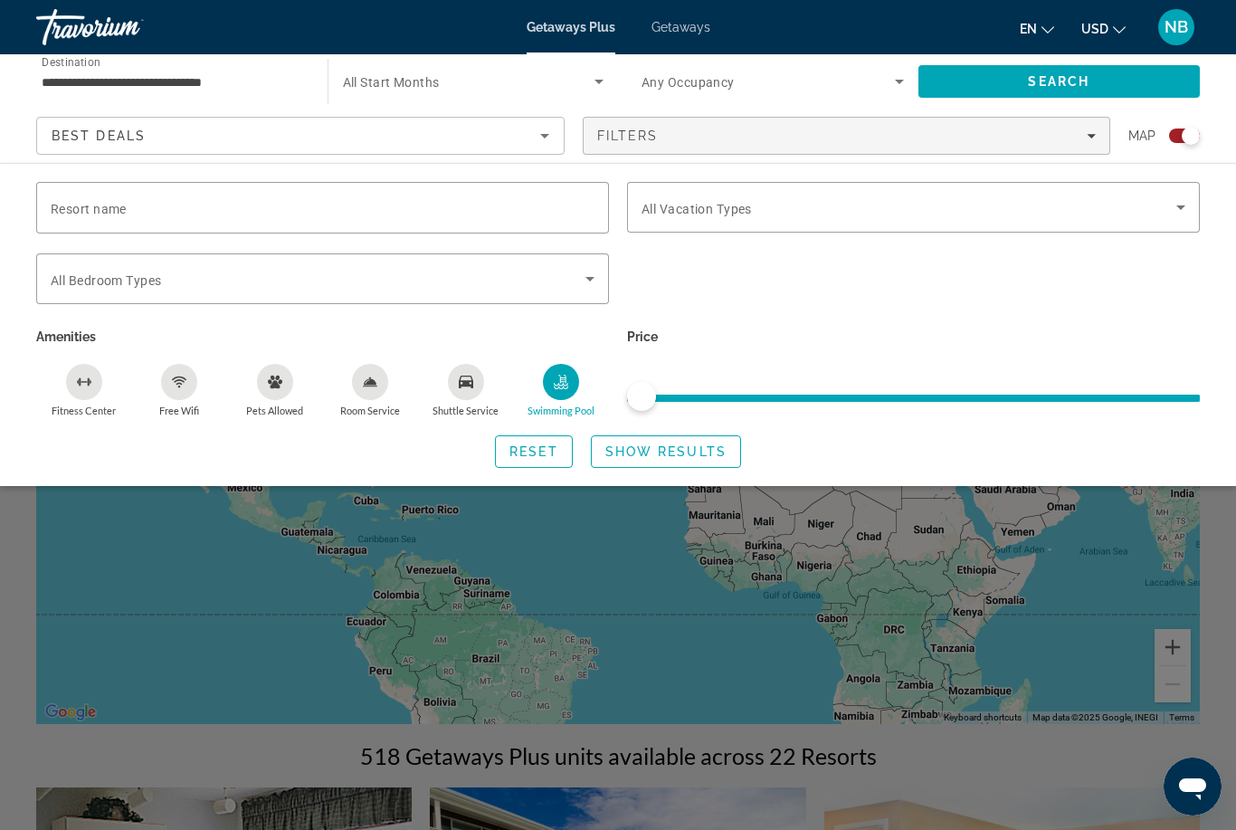
click at [195, 680] on div "Search widget" at bounding box center [618, 550] width 1236 height 558
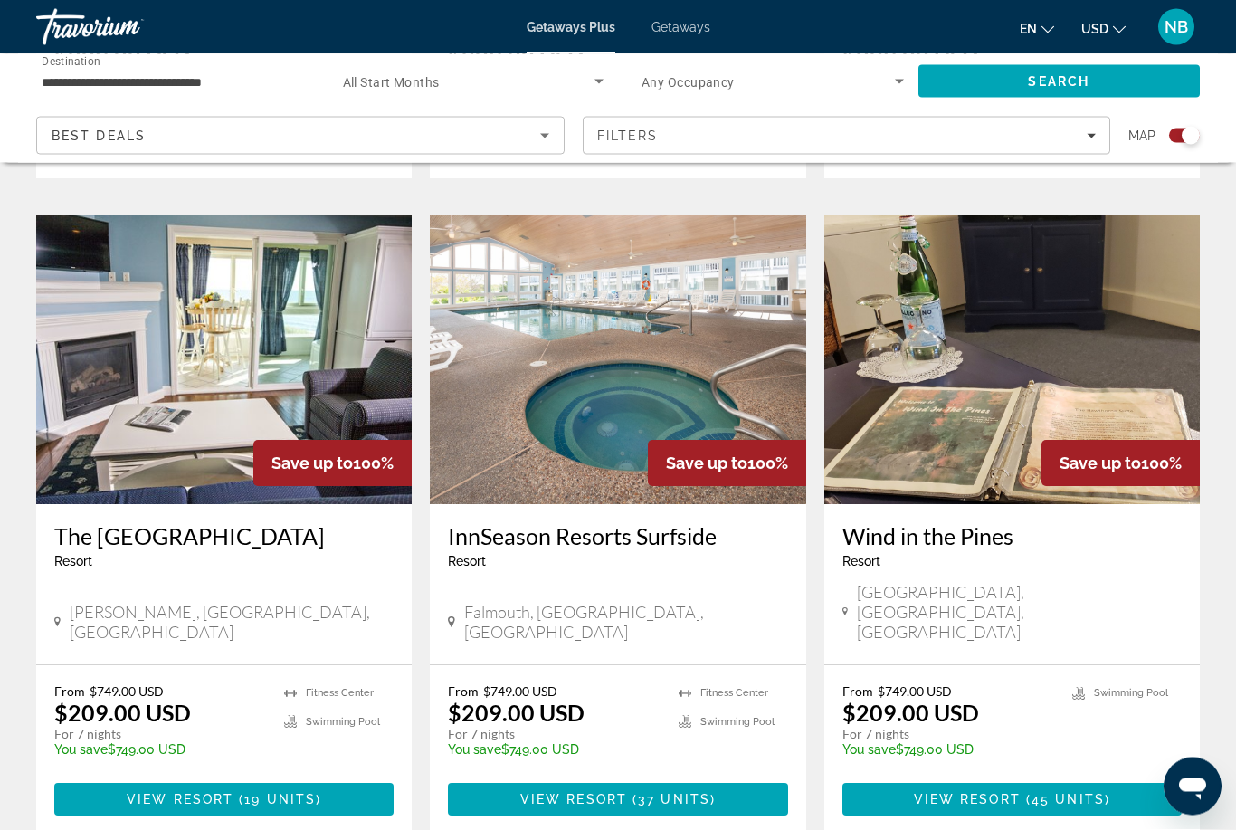
scroll to position [1228, 0]
click at [638, 522] on h3 "InnSeason Resorts Surfside" at bounding box center [617, 535] width 339 height 27
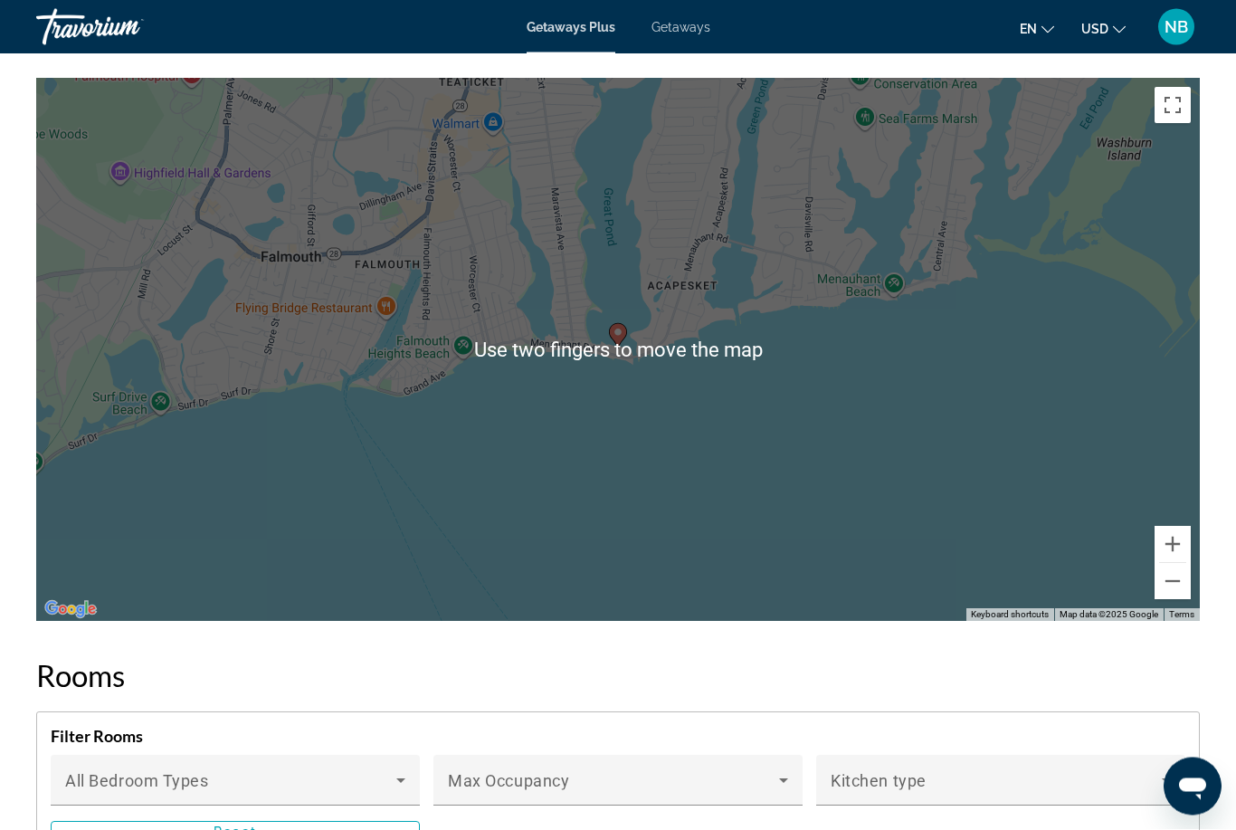
scroll to position [2820, 0]
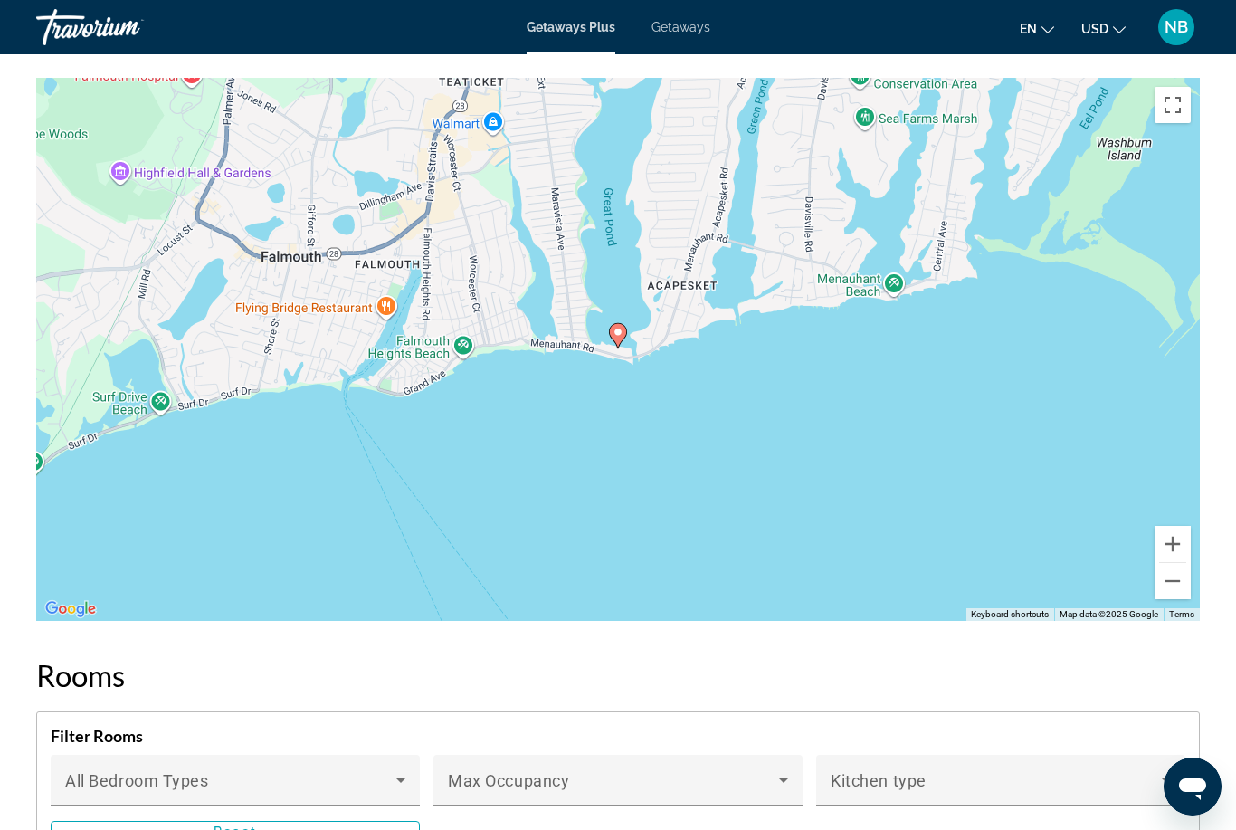
click at [1170, 589] on button "Zoom out" at bounding box center [1172, 581] width 36 height 36
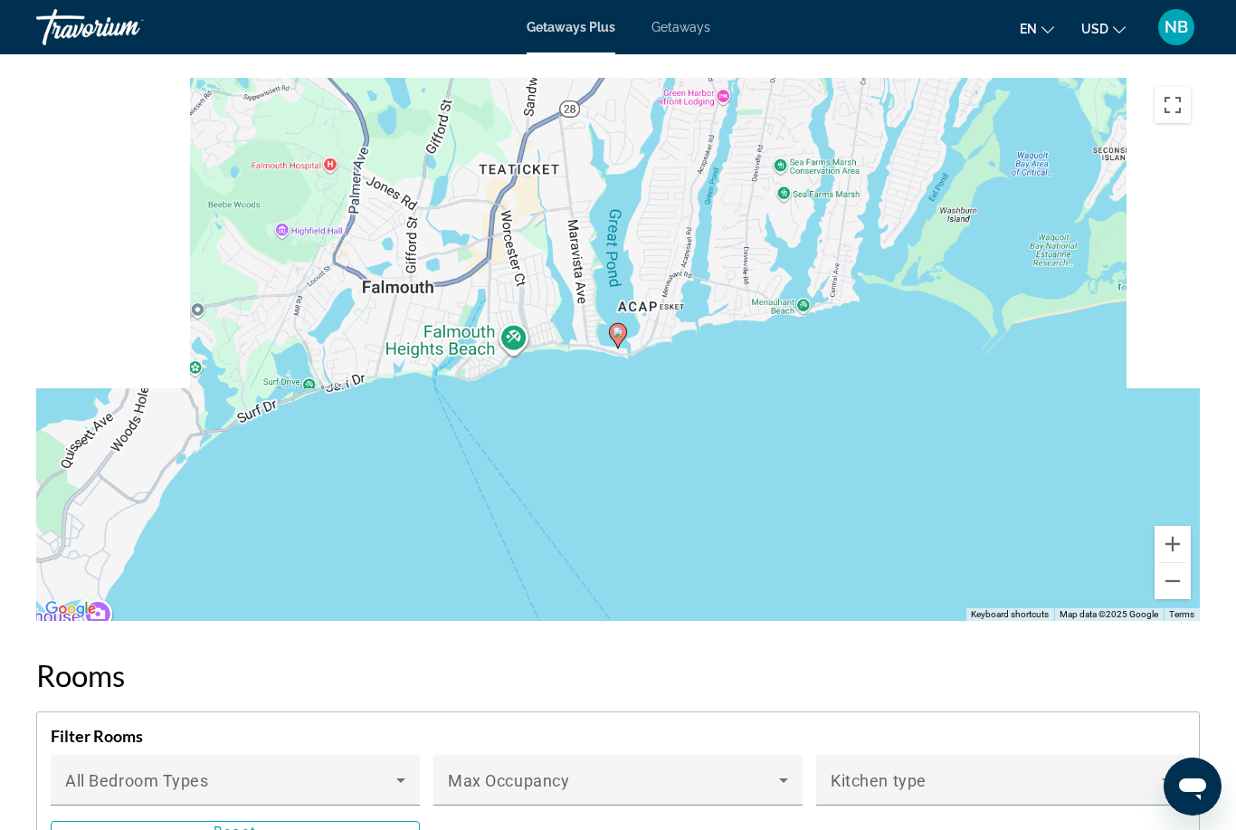
click at [1170, 599] on div "To activate drag with keyboard, press Alt + Enter. Once in keyboard drag state,…" at bounding box center [618, 349] width 1164 height 543
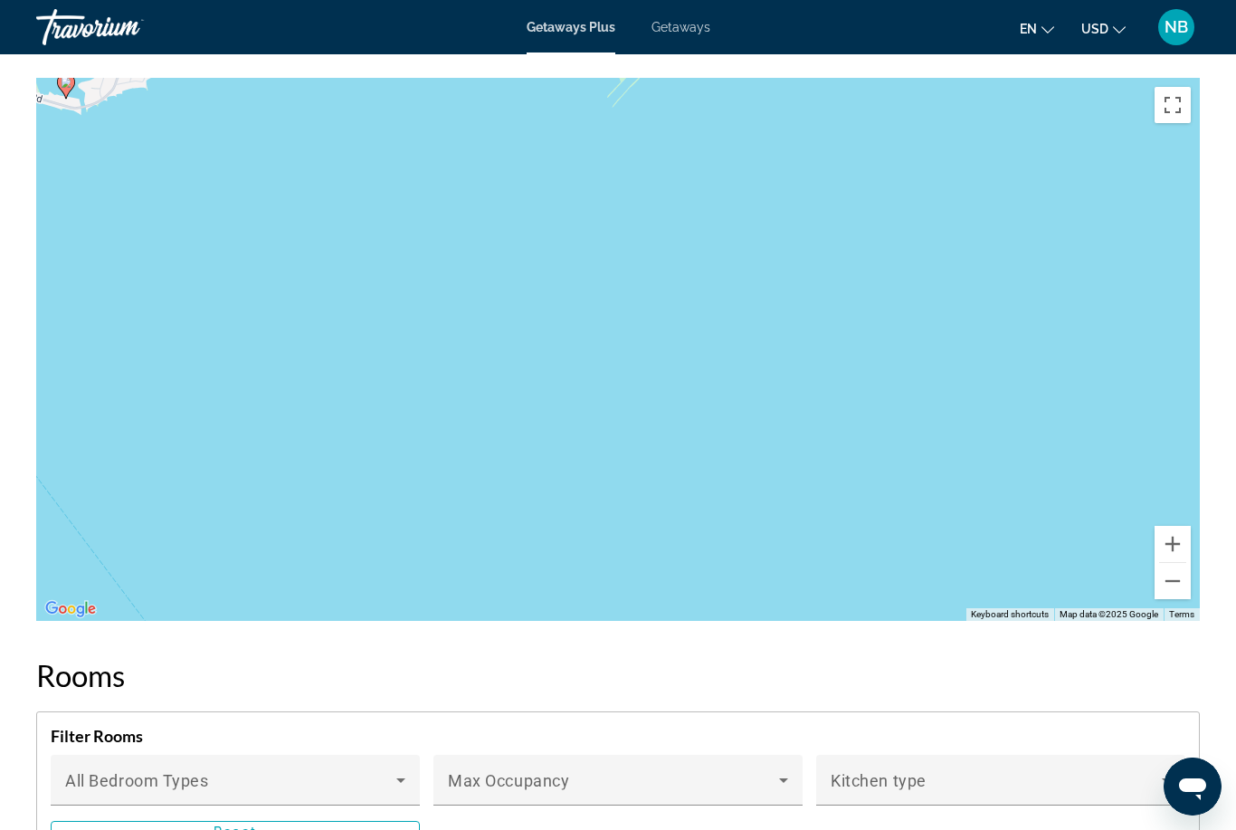
click at [1167, 591] on button "Zoom out" at bounding box center [1172, 581] width 36 height 36
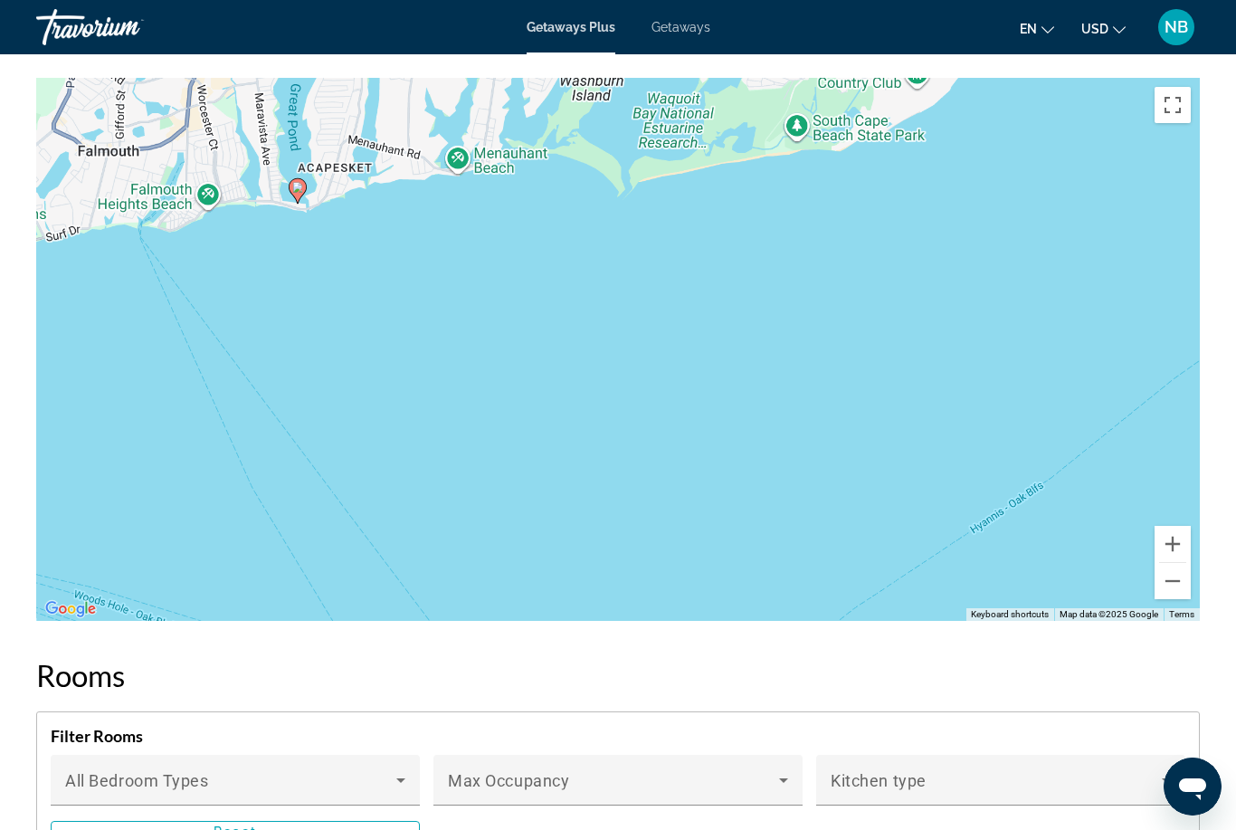
click at [1170, 584] on button "Zoom out" at bounding box center [1172, 581] width 36 height 36
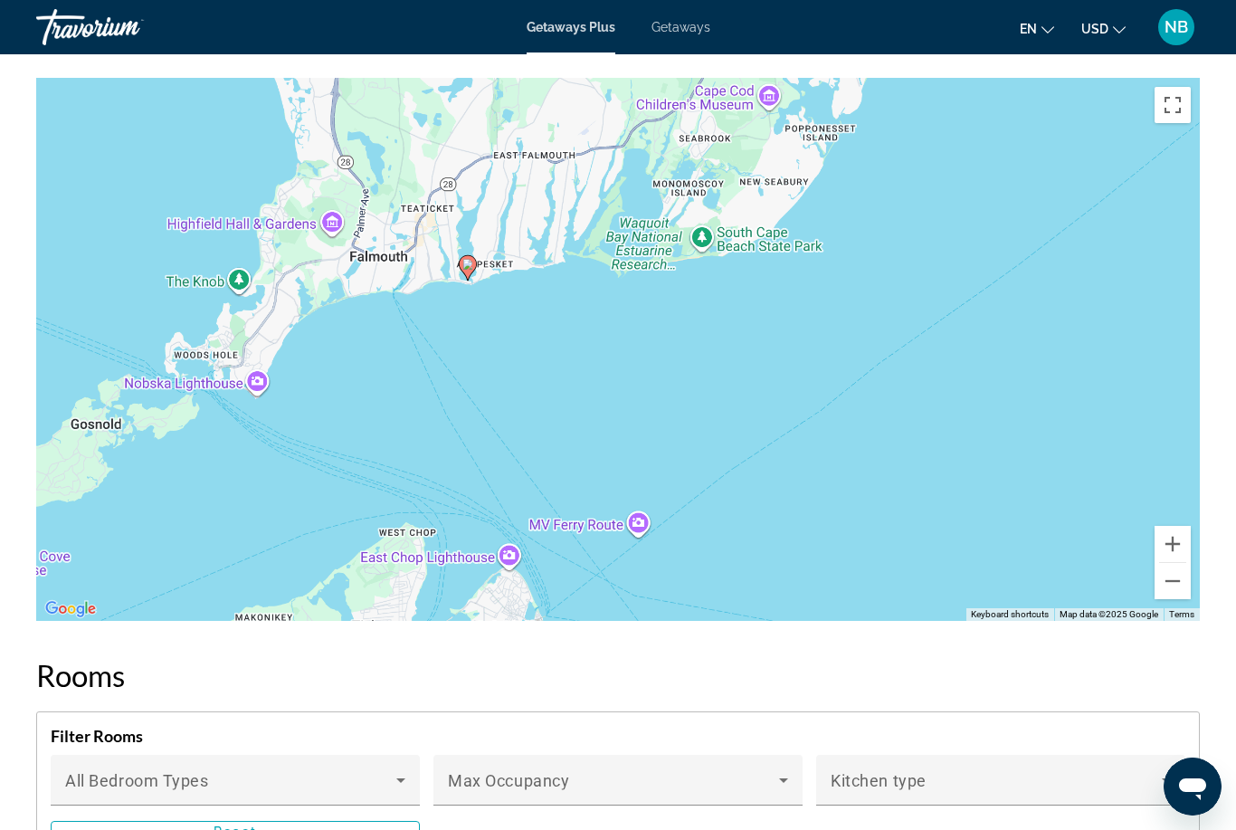
click at [1164, 594] on button "Zoom out" at bounding box center [1172, 581] width 36 height 36
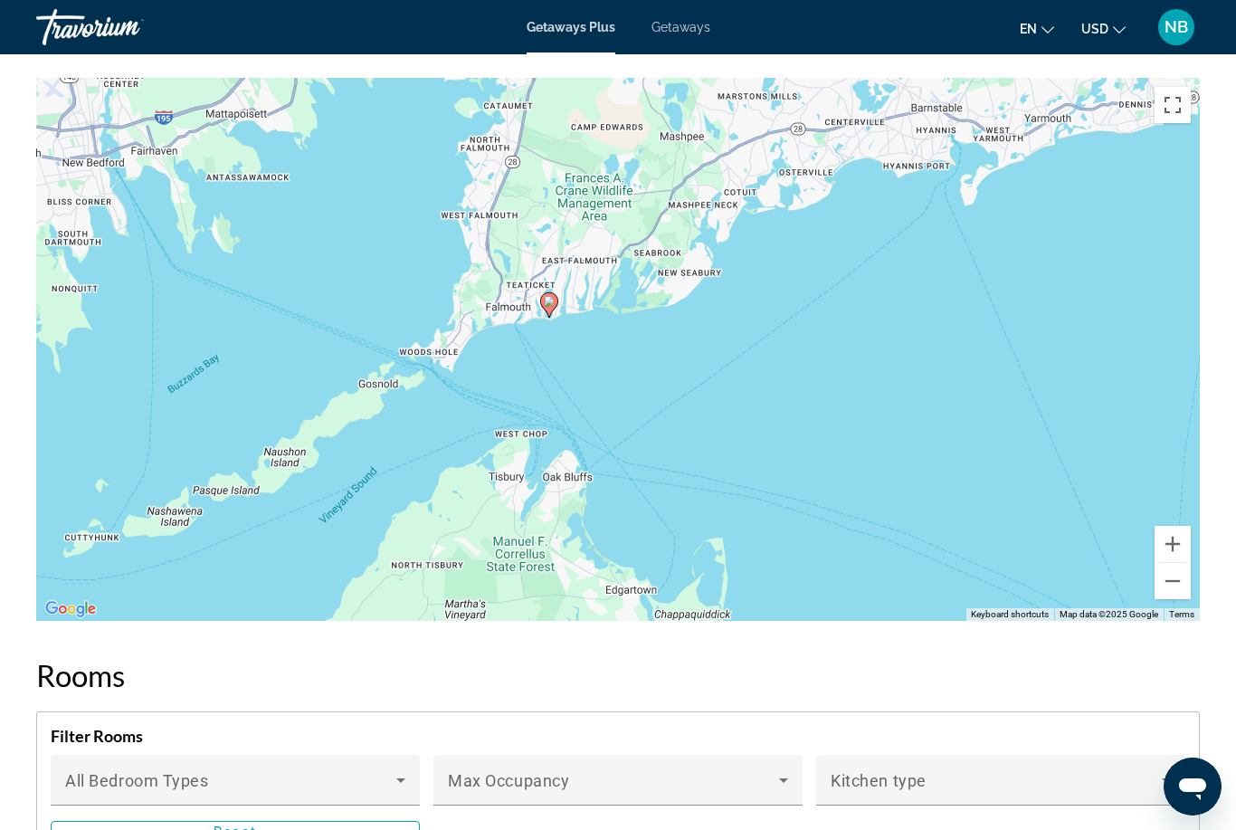
click at [1165, 597] on button "Zoom out" at bounding box center [1172, 581] width 36 height 36
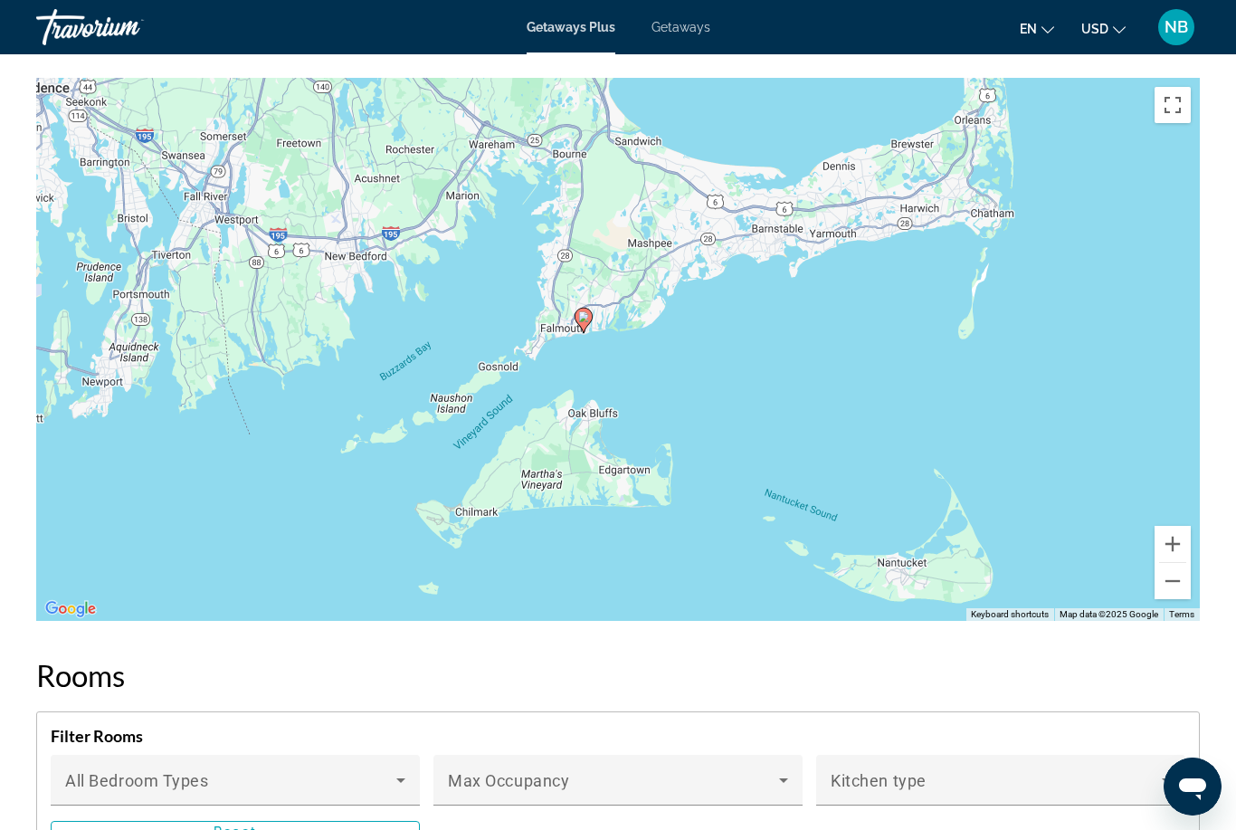
click at [1162, 588] on button "Zoom out" at bounding box center [1172, 581] width 36 height 36
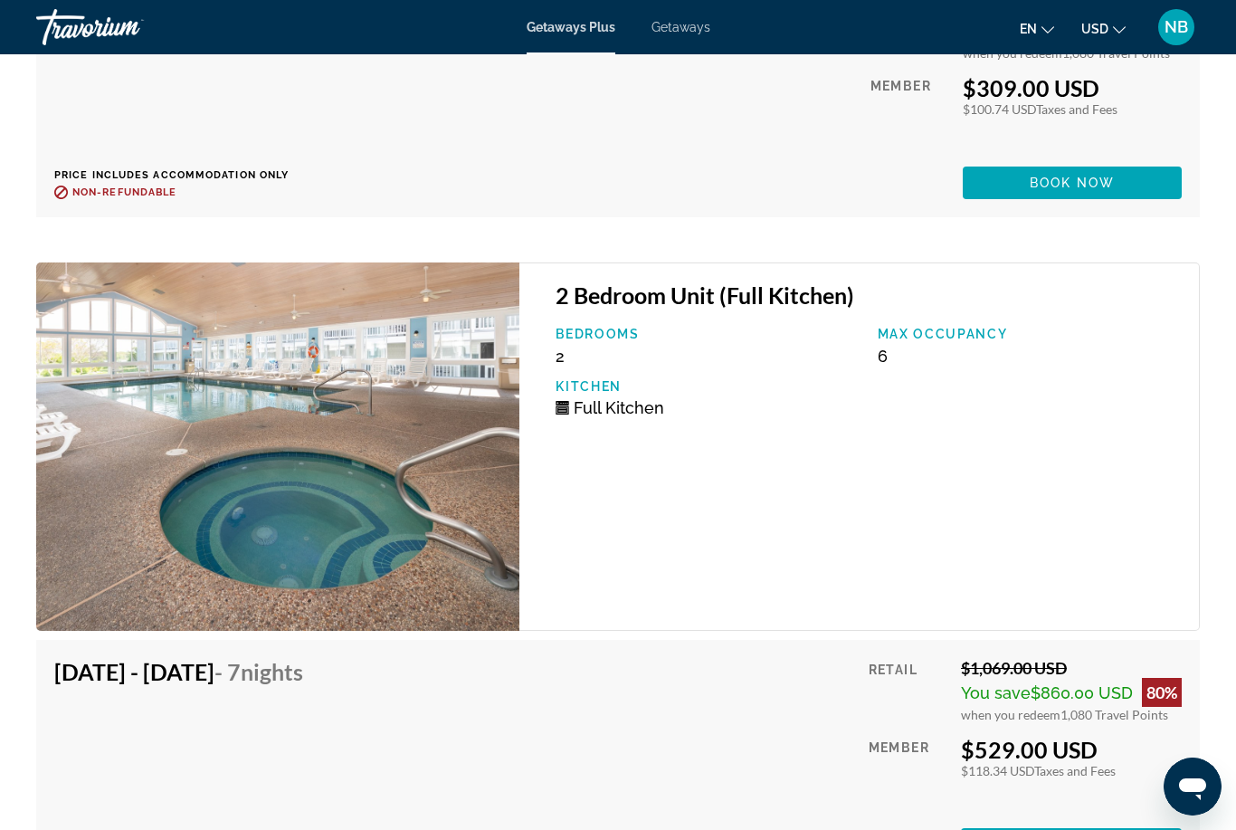
scroll to position [9957, 0]
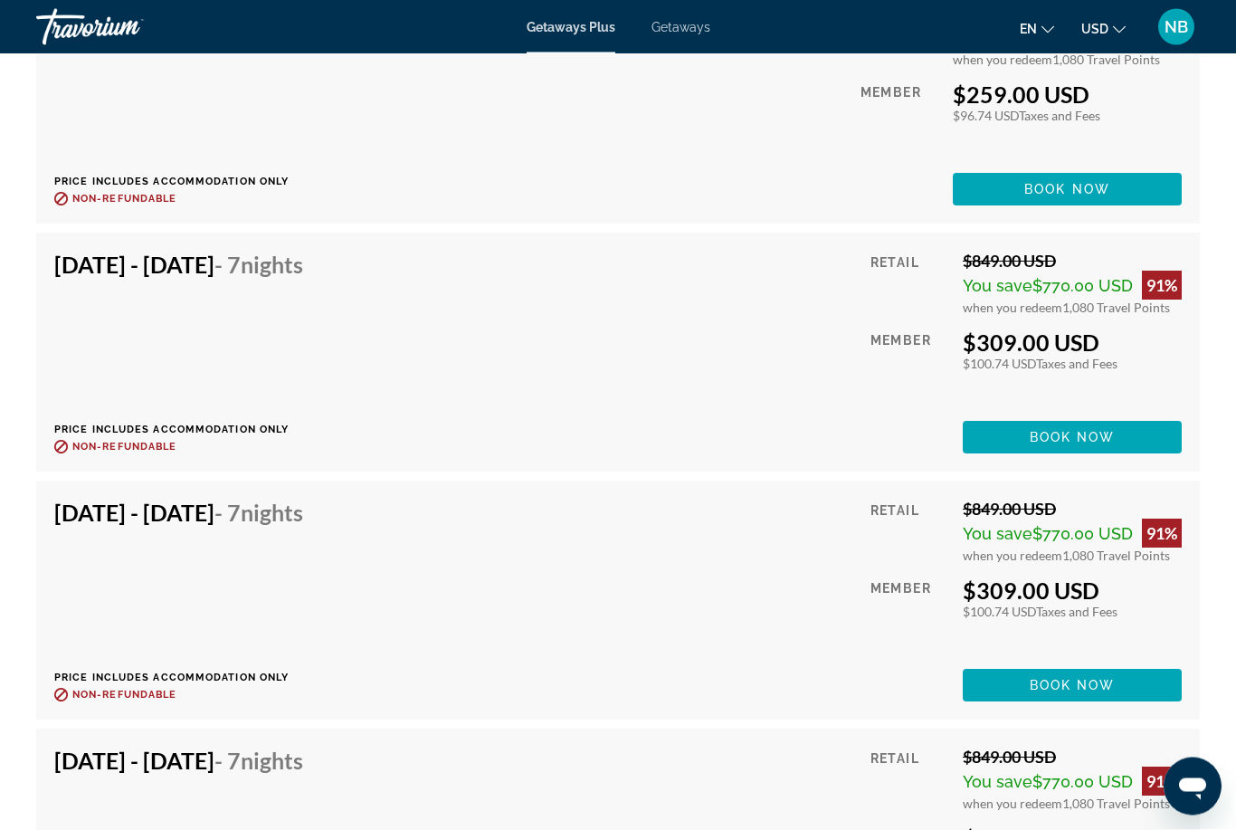
click at [1074, 439] on span "Book now" at bounding box center [1073, 438] width 86 height 14
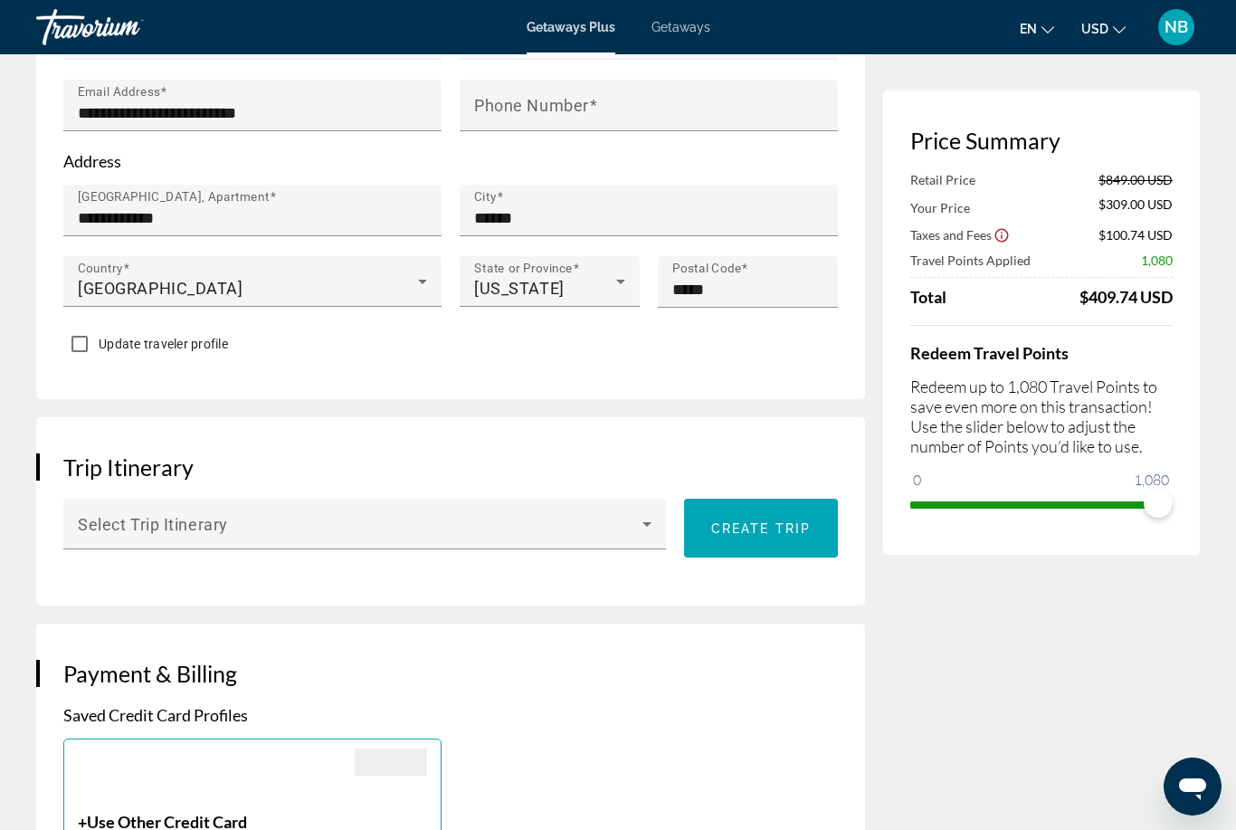
scroll to position [700, 0]
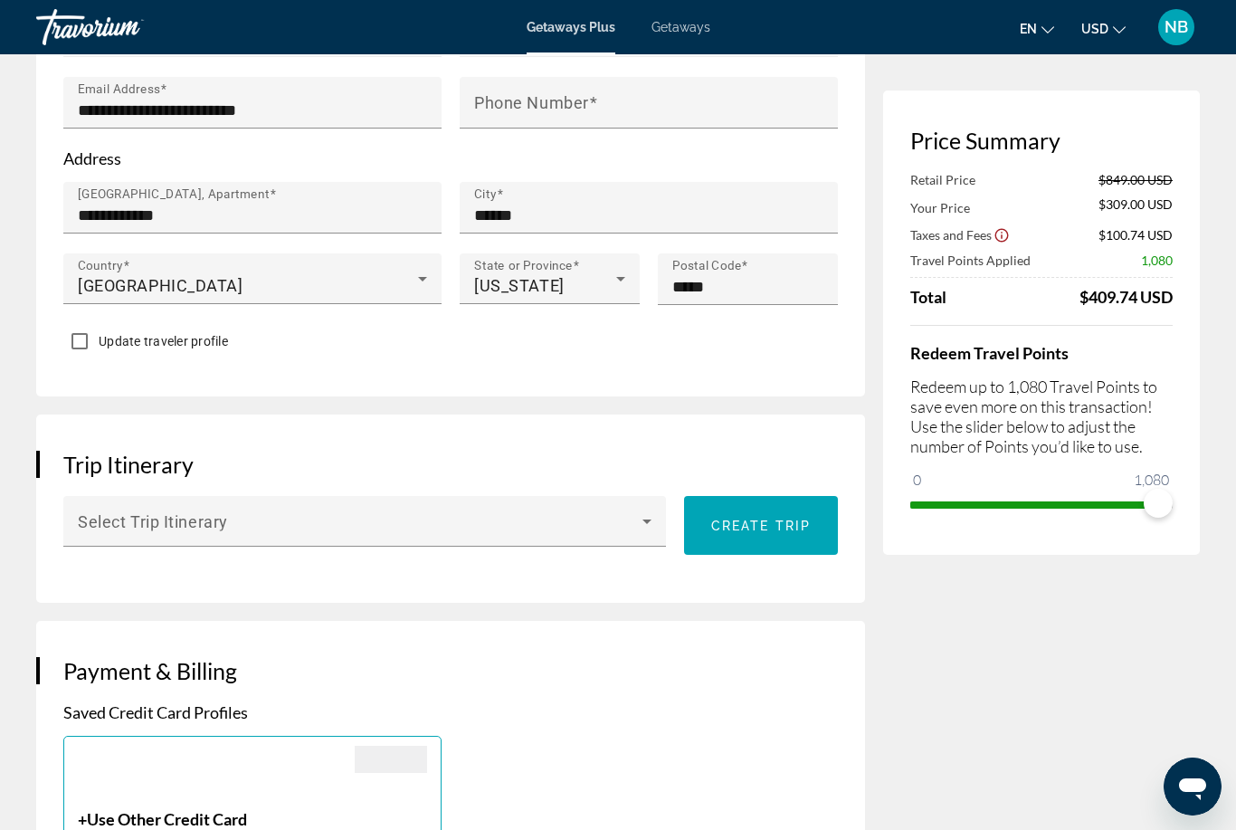
click at [570, 518] on span "Main content" at bounding box center [360, 529] width 565 height 22
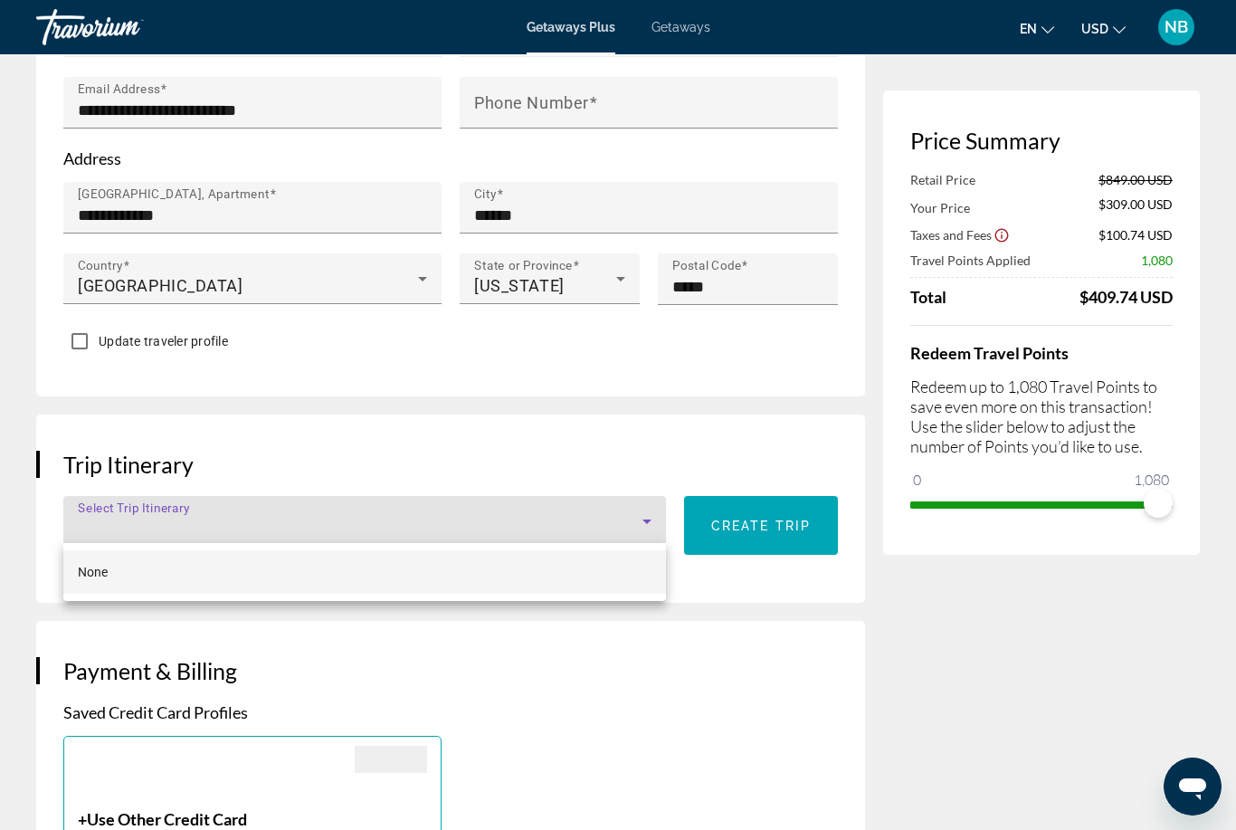
click at [753, 526] on div at bounding box center [618, 415] width 1236 height 830
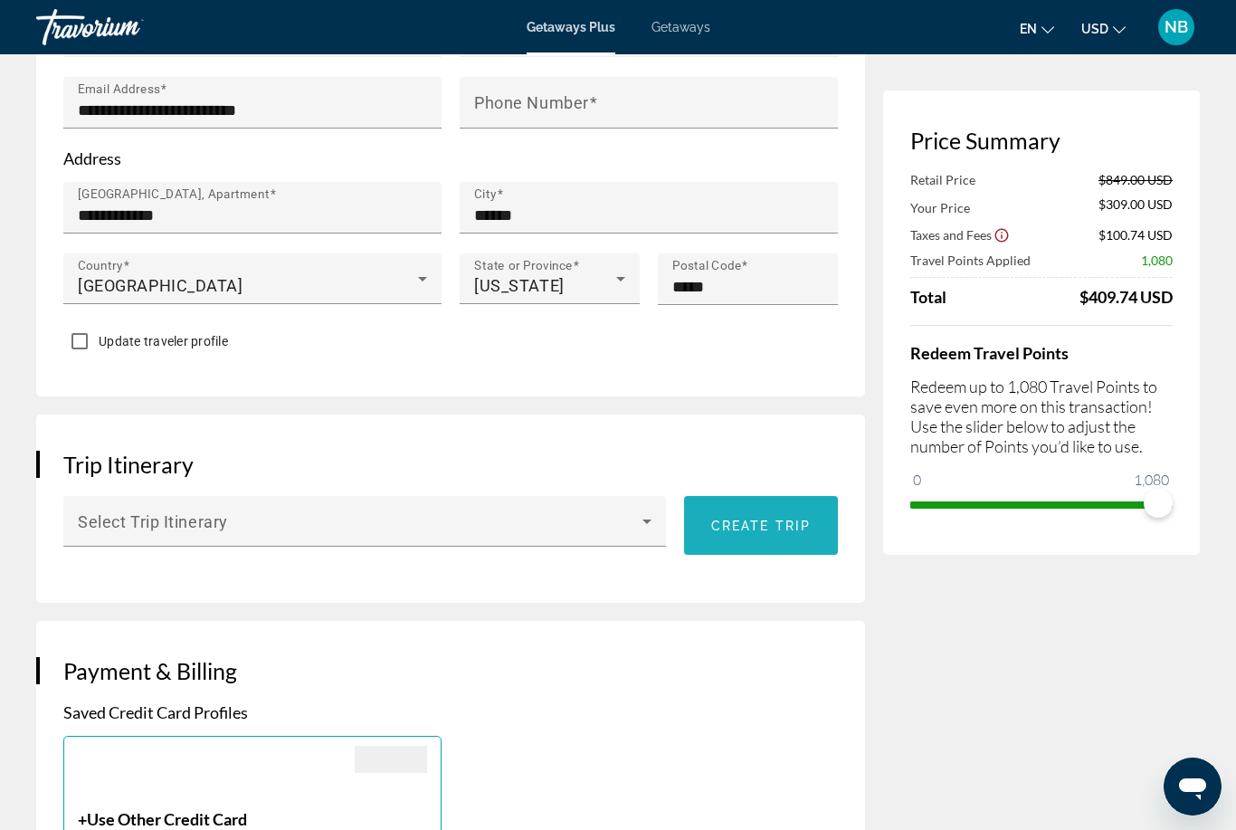
click at [784, 530] on span "Main content" at bounding box center [761, 525] width 154 height 43
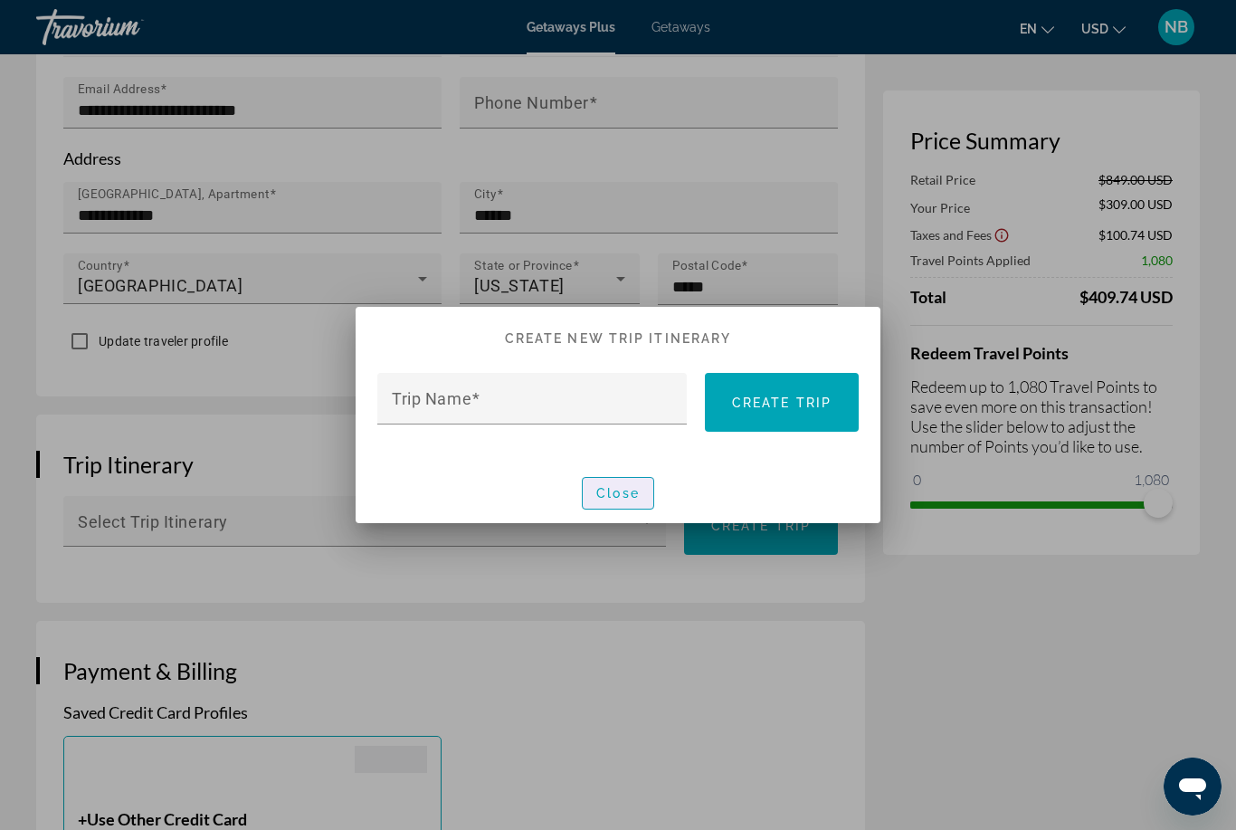
click at [632, 497] on span "Close" at bounding box center [617, 493] width 43 height 14
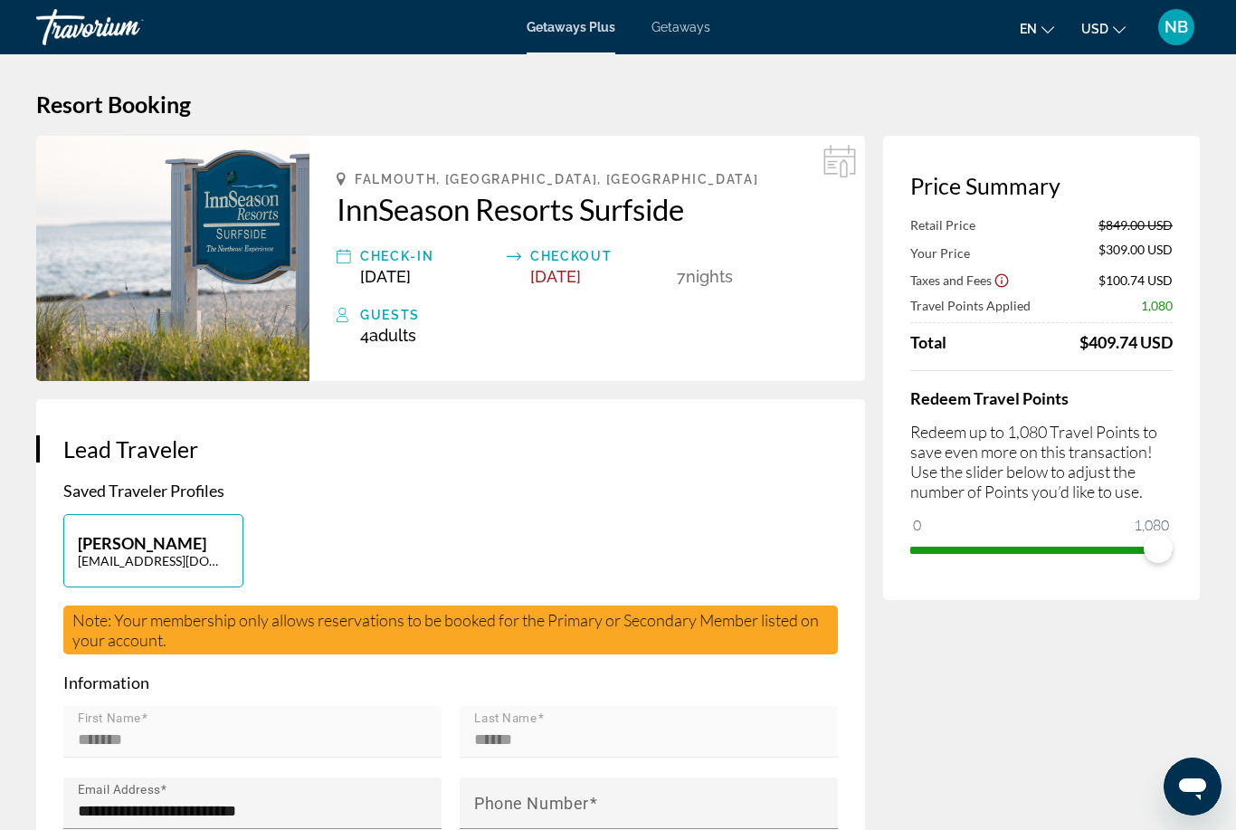
click at [573, 259] on div "Checkout" at bounding box center [599, 256] width 138 height 22
click at [557, 260] on div "Checkout" at bounding box center [599, 256] width 138 height 22
click at [581, 275] on span "Jan 9, 2026" at bounding box center [555, 276] width 51 height 19
click at [854, 164] on icon "Main content" at bounding box center [840, 160] width 32 height 30
click at [841, 158] on icon "Main content" at bounding box center [839, 161] width 33 height 33
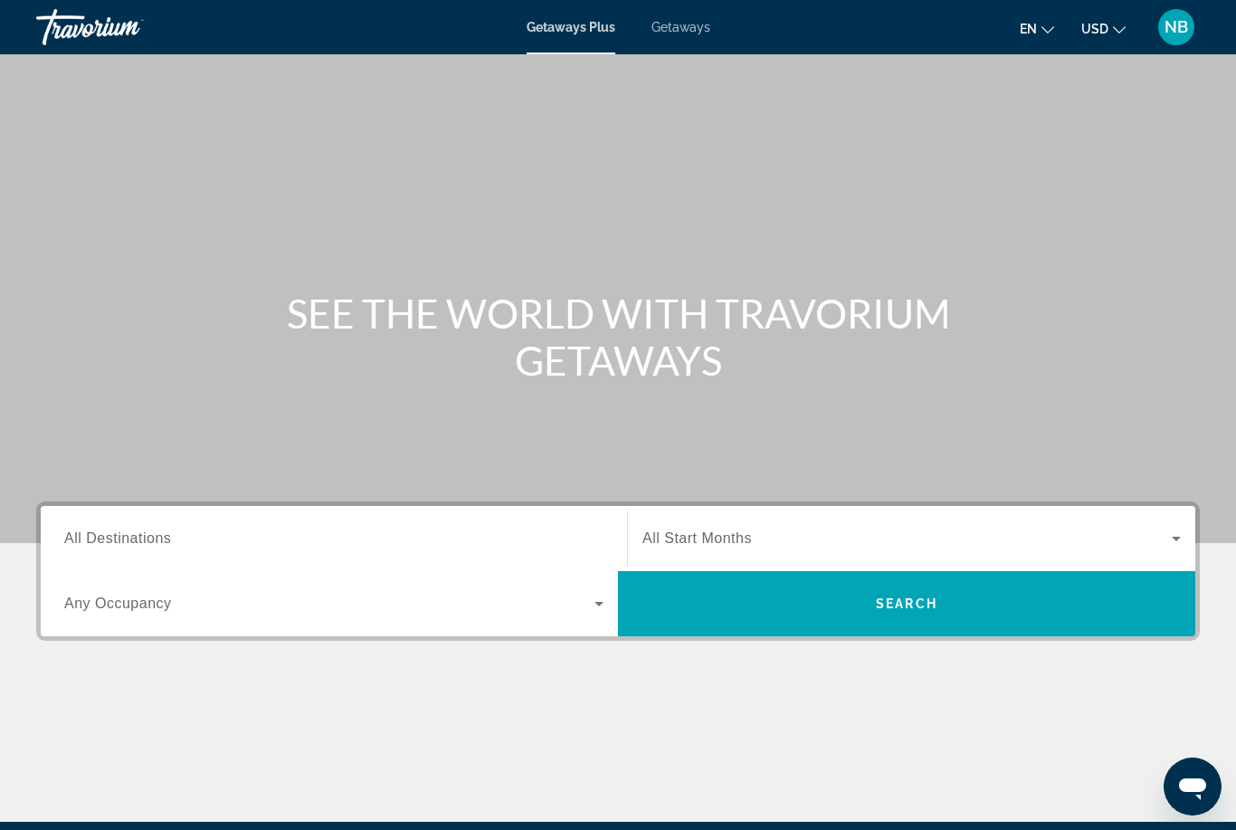
click at [185, 539] on input "Destination All Destinations" at bounding box center [333, 539] width 539 height 22
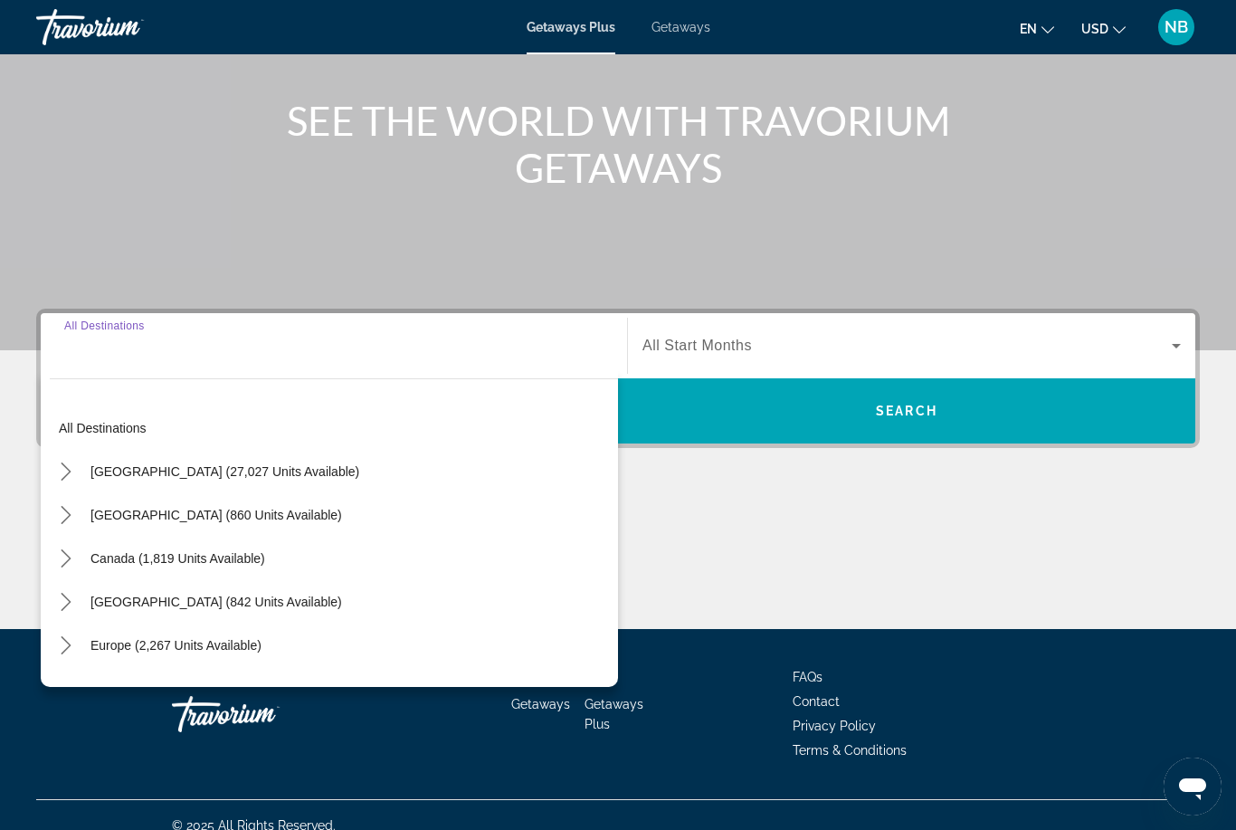
scroll to position [213, 0]
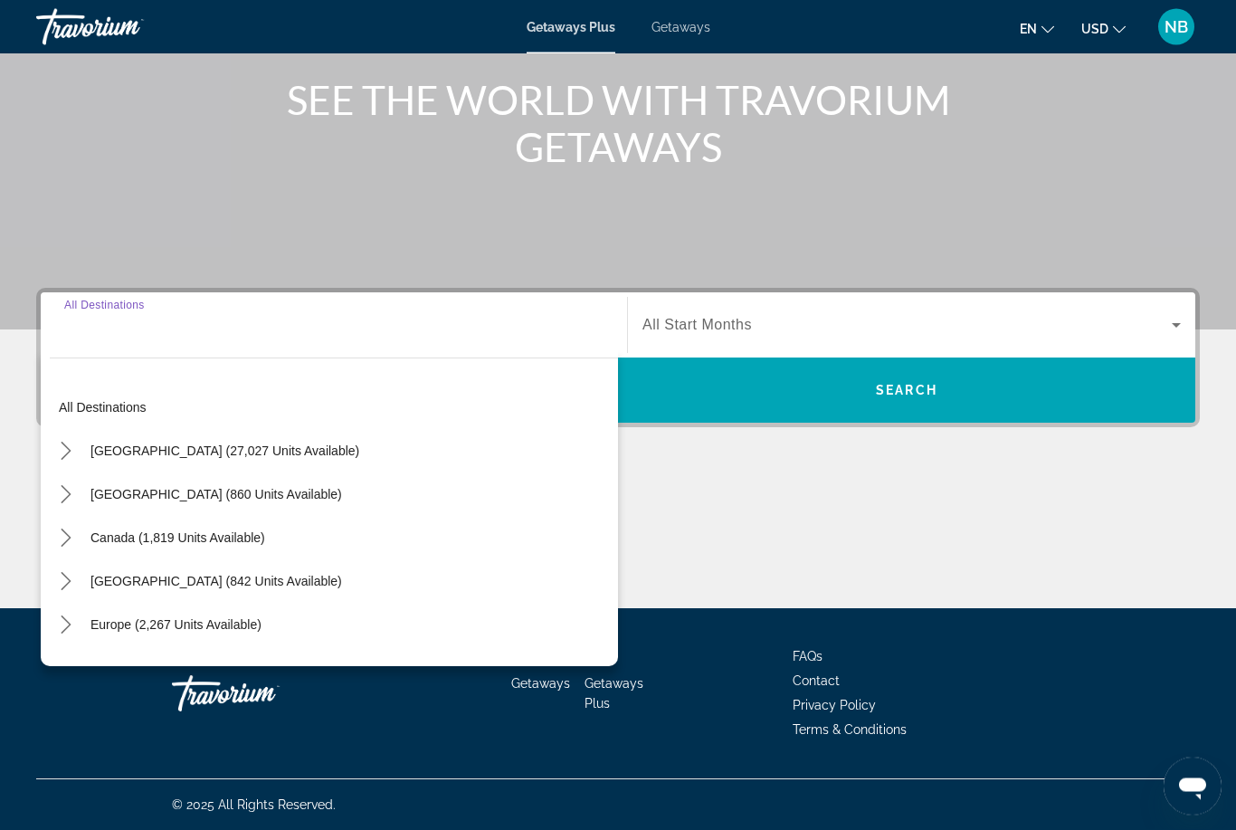
click at [136, 539] on span "Canada (1,819 units available)" at bounding box center [177, 538] width 175 height 14
type input "**********"
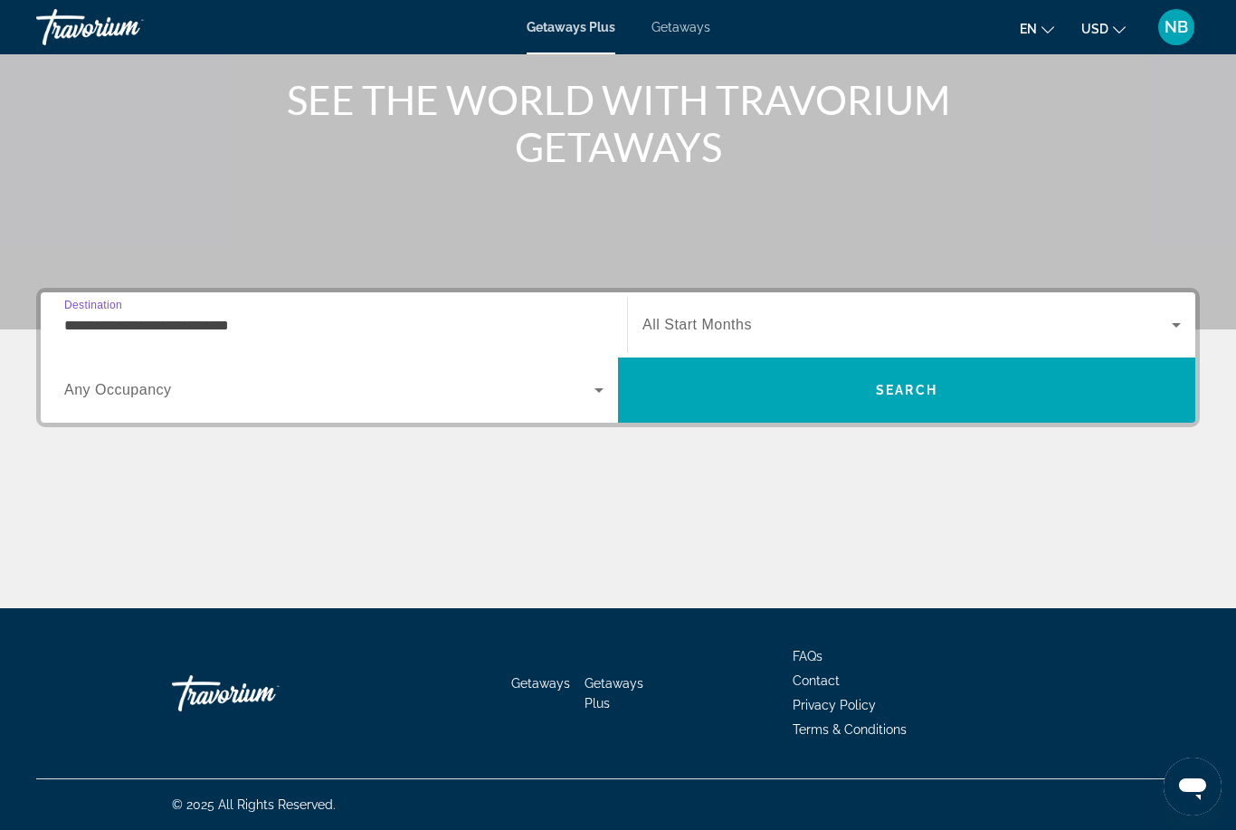
click at [1042, 389] on span "Search" at bounding box center [906, 389] width 577 height 43
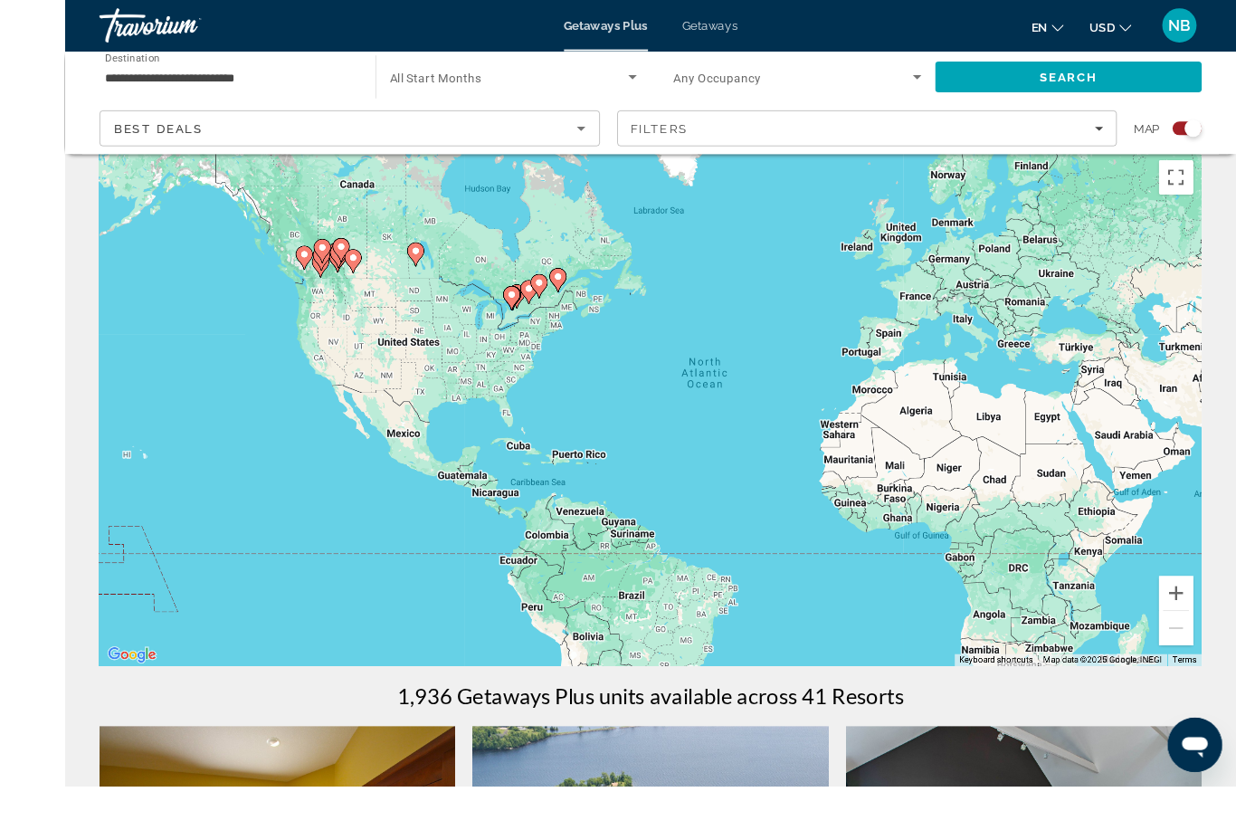
scroll to position [51, 0]
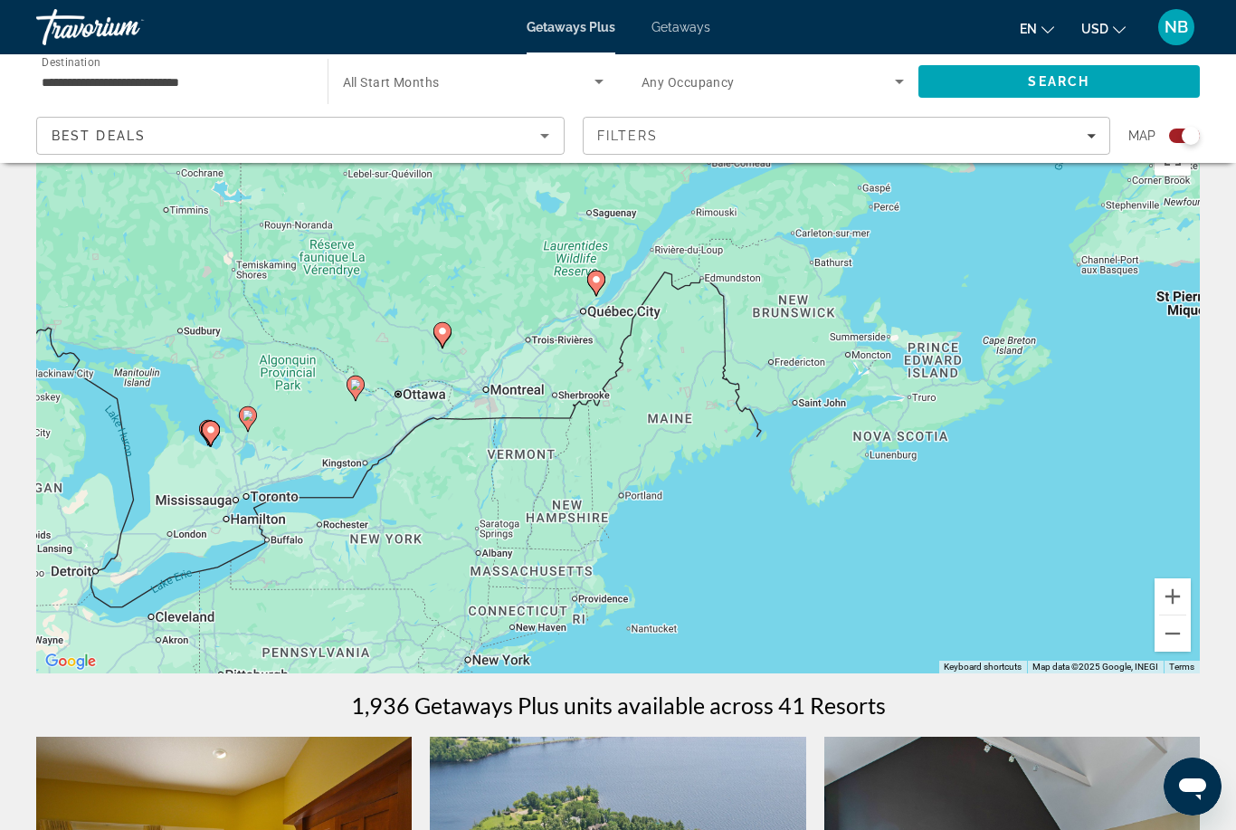
click at [439, 330] on image "Main content" at bounding box center [442, 331] width 11 height 11
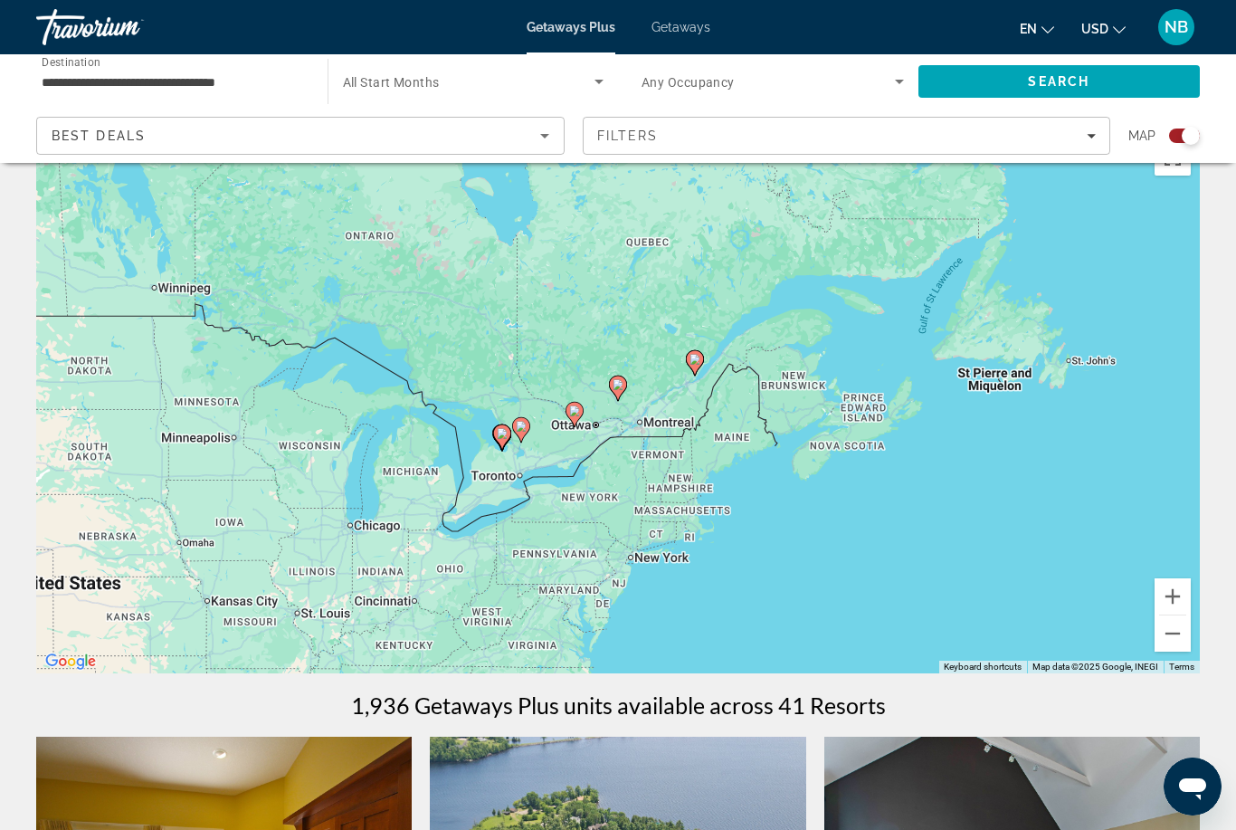
click at [614, 392] on icon "Main content" at bounding box center [618, 388] width 16 height 24
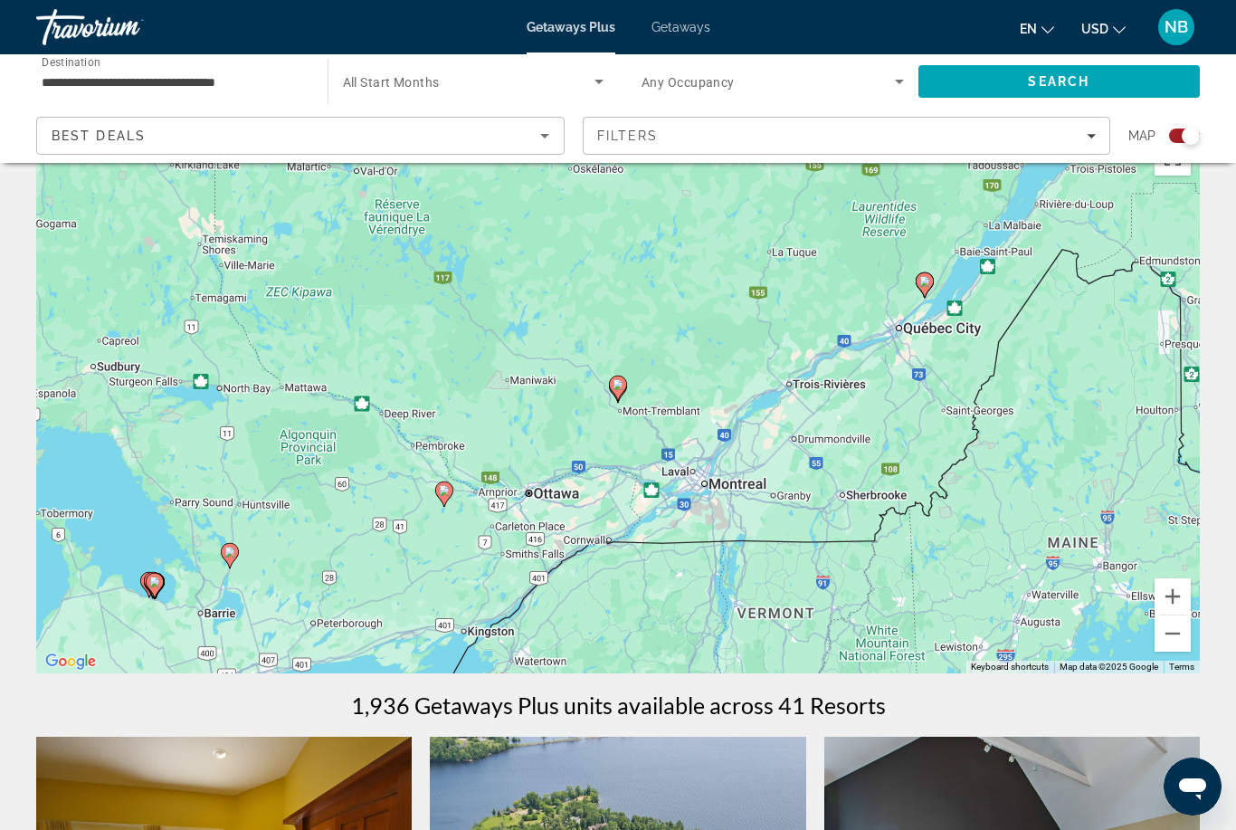
click at [615, 389] on image "Main content" at bounding box center [618, 384] width 11 height 11
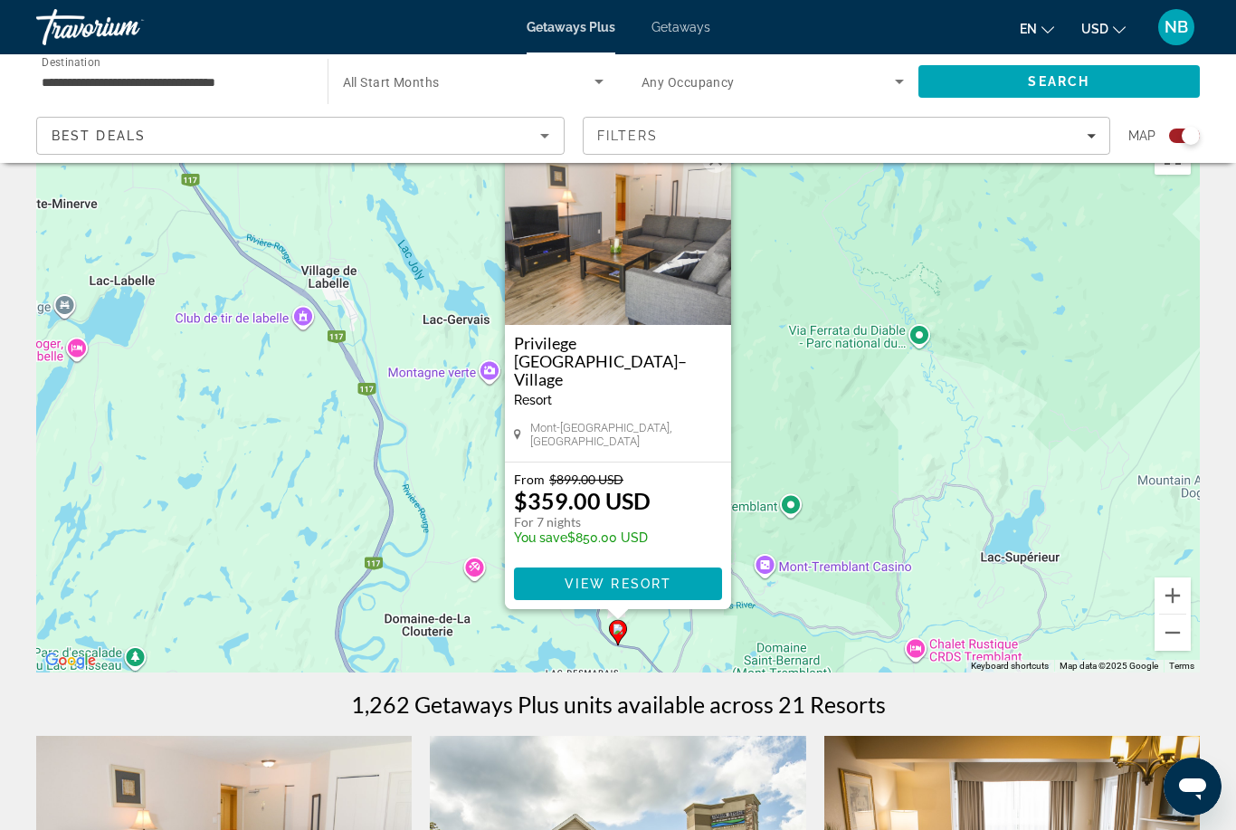
scroll to position [54, 0]
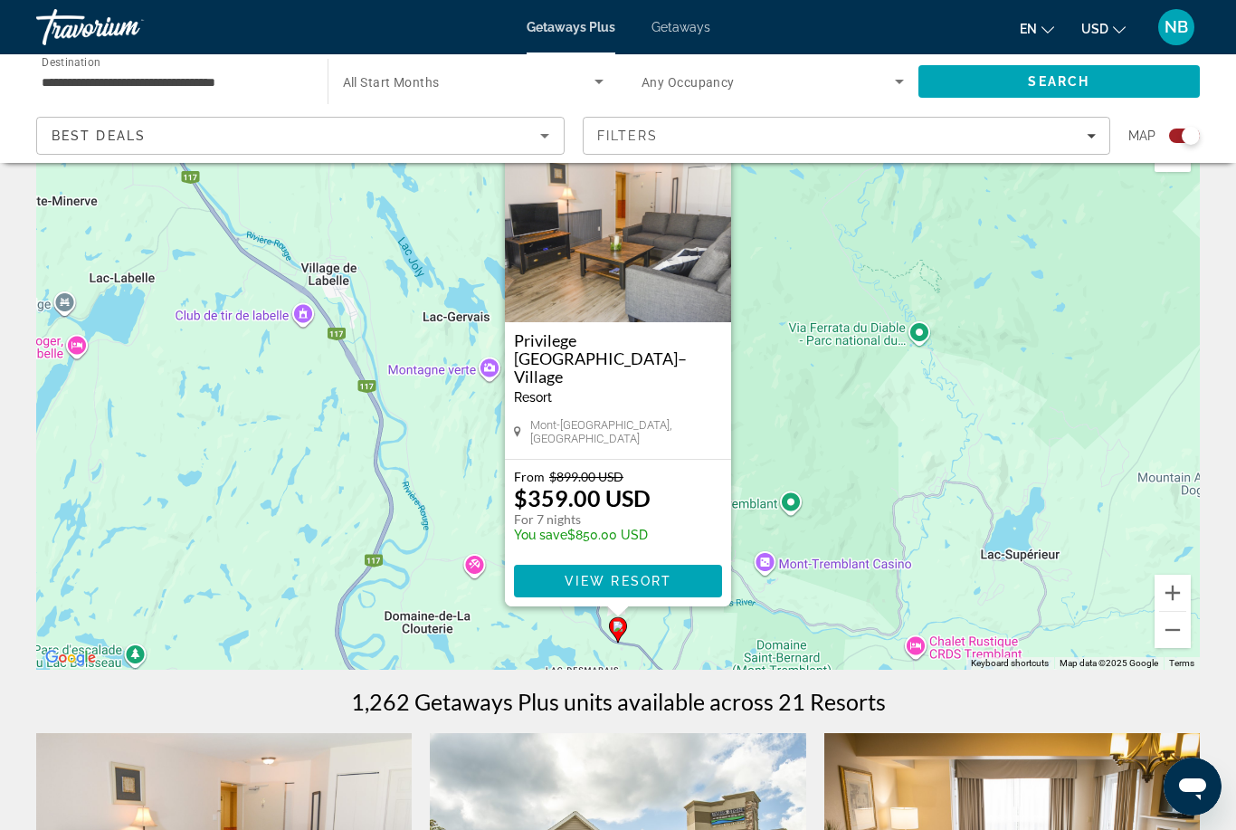
click at [711, 170] on button "Close" at bounding box center [715, 156] width 27 height 27
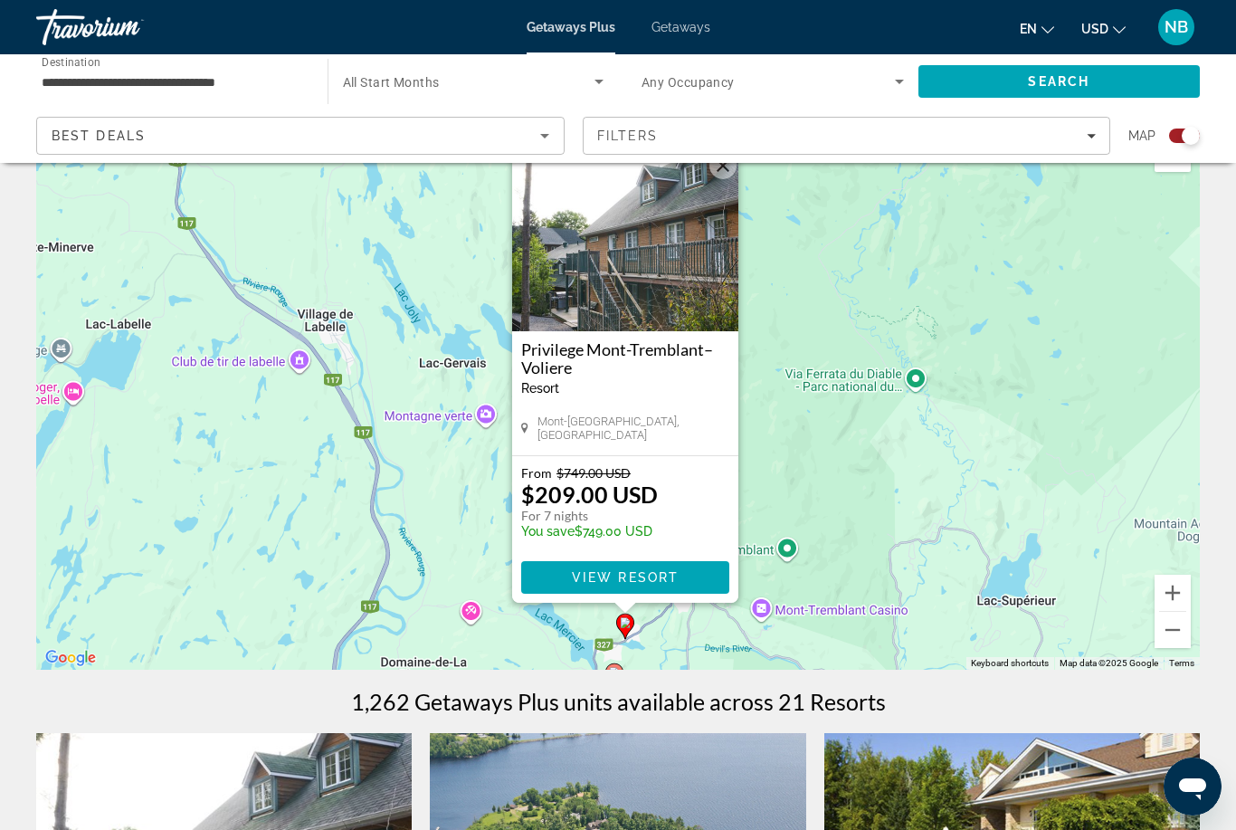
click at [720, 175] on button "Close" at bounding box center [722, 165] width 27 height 27
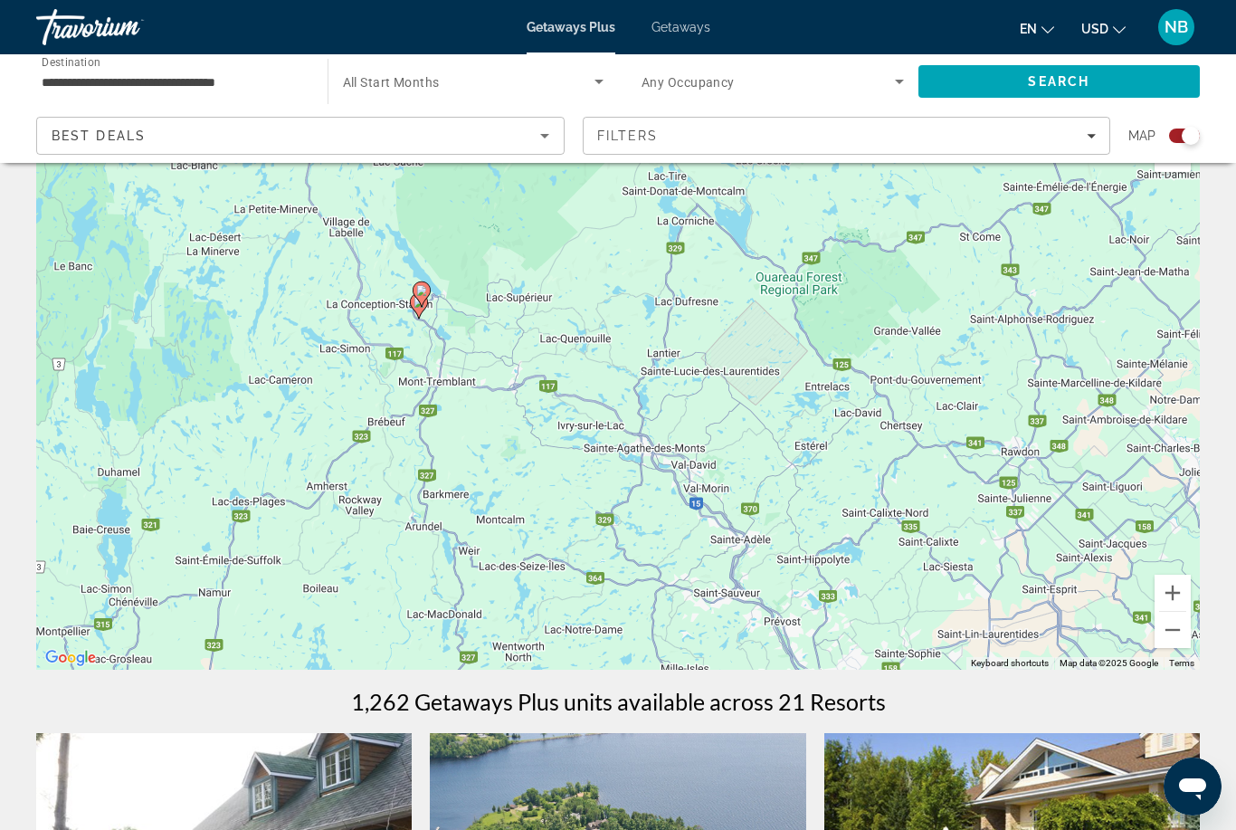
click at [234, 83] on input "**********" at bounding box center [173, 82] width 262 height 22
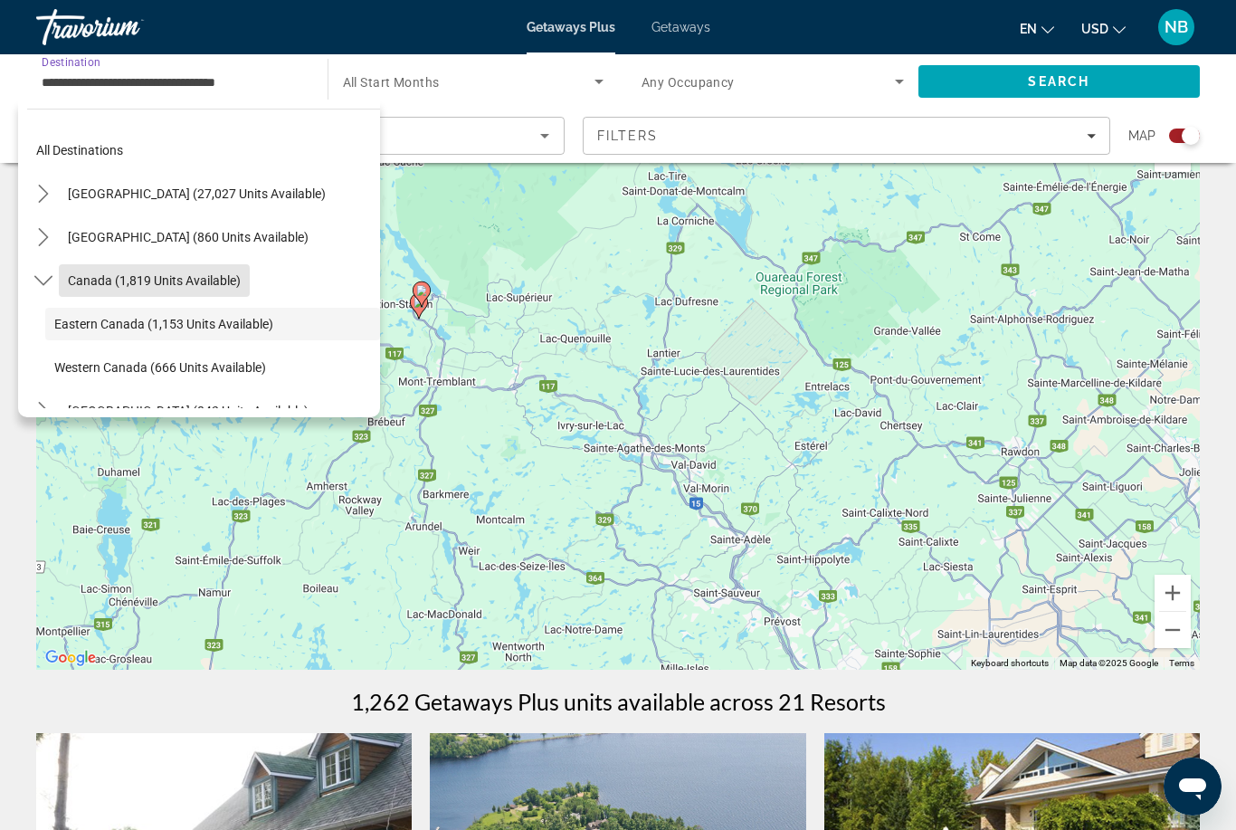
scroll to position [13, 0]
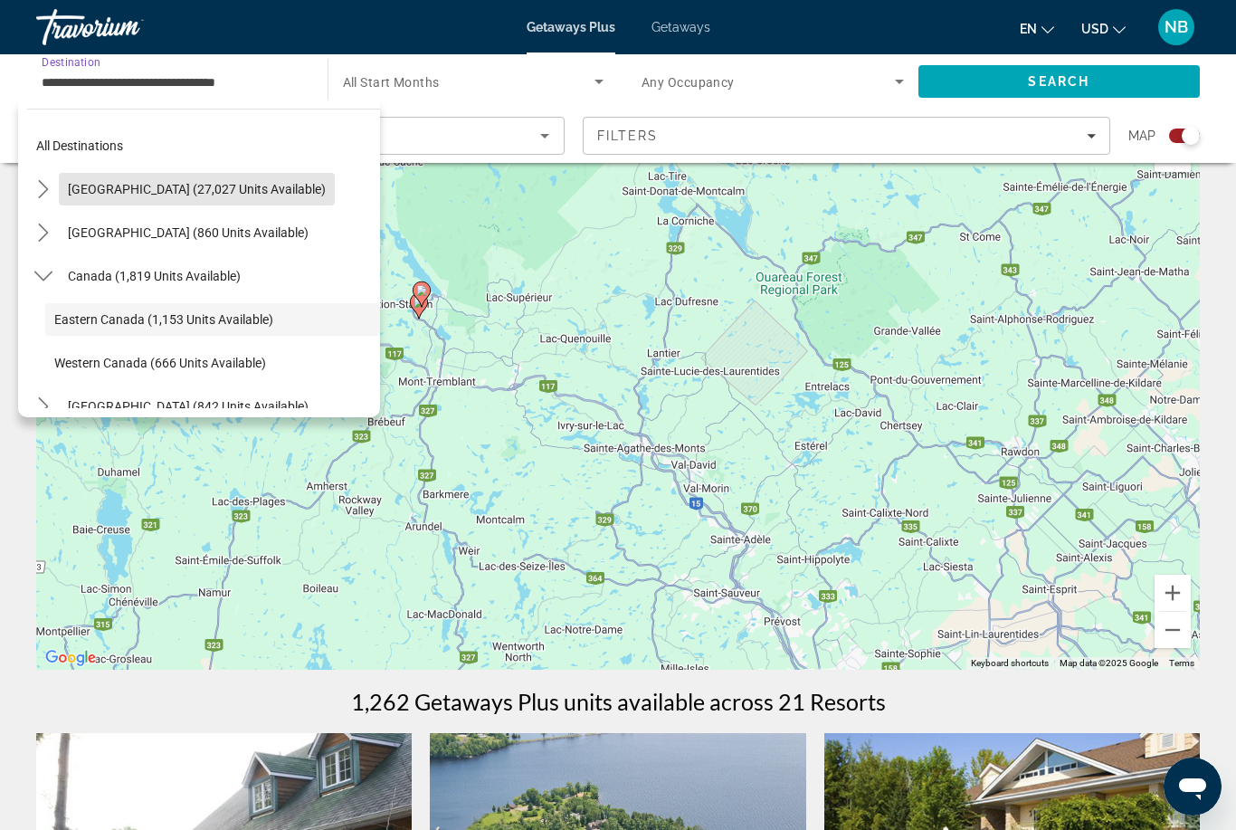
click at [216, 190] on span "[GEOGRAPHIC_DATA] (27,027 units available)" at bounding box center [197, 189] width 258 height 14
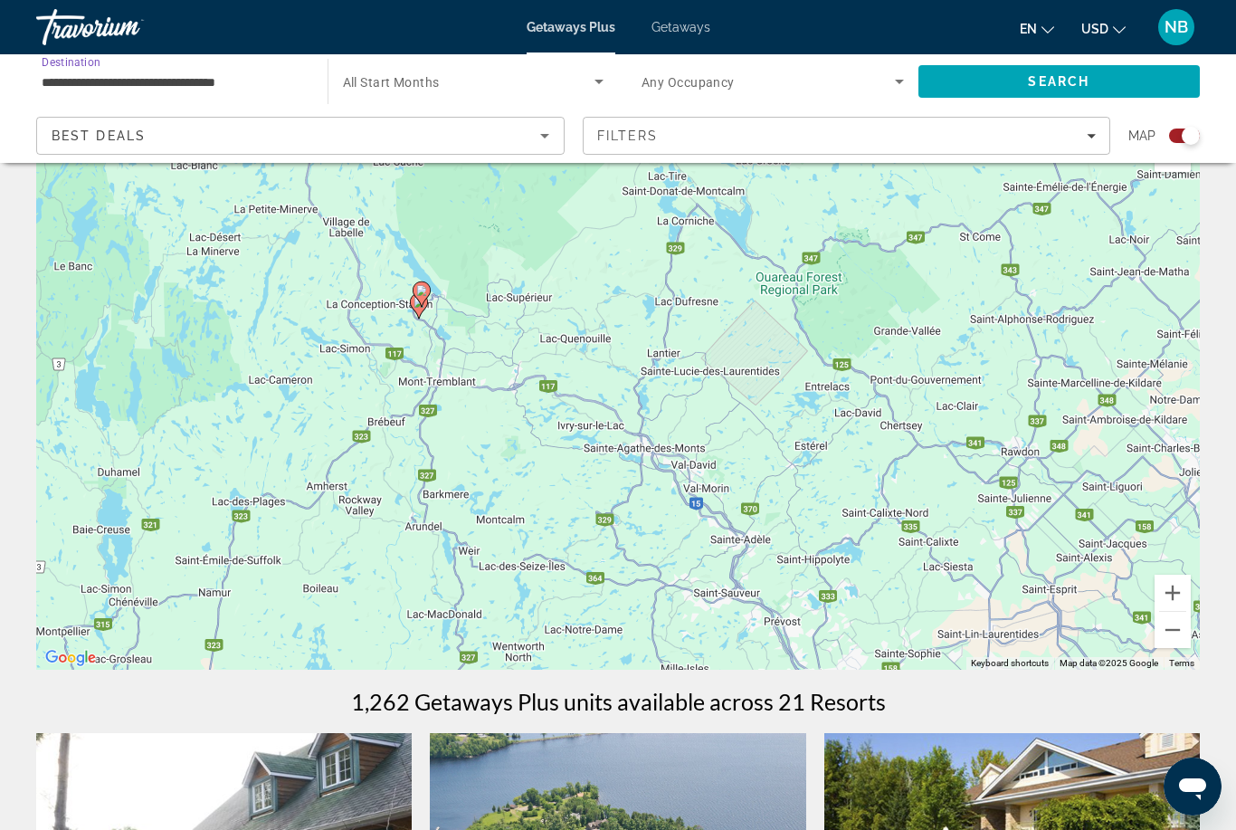
click at [207, 88] on input "**********" at bounding box center [173, 82] width 262 height 22
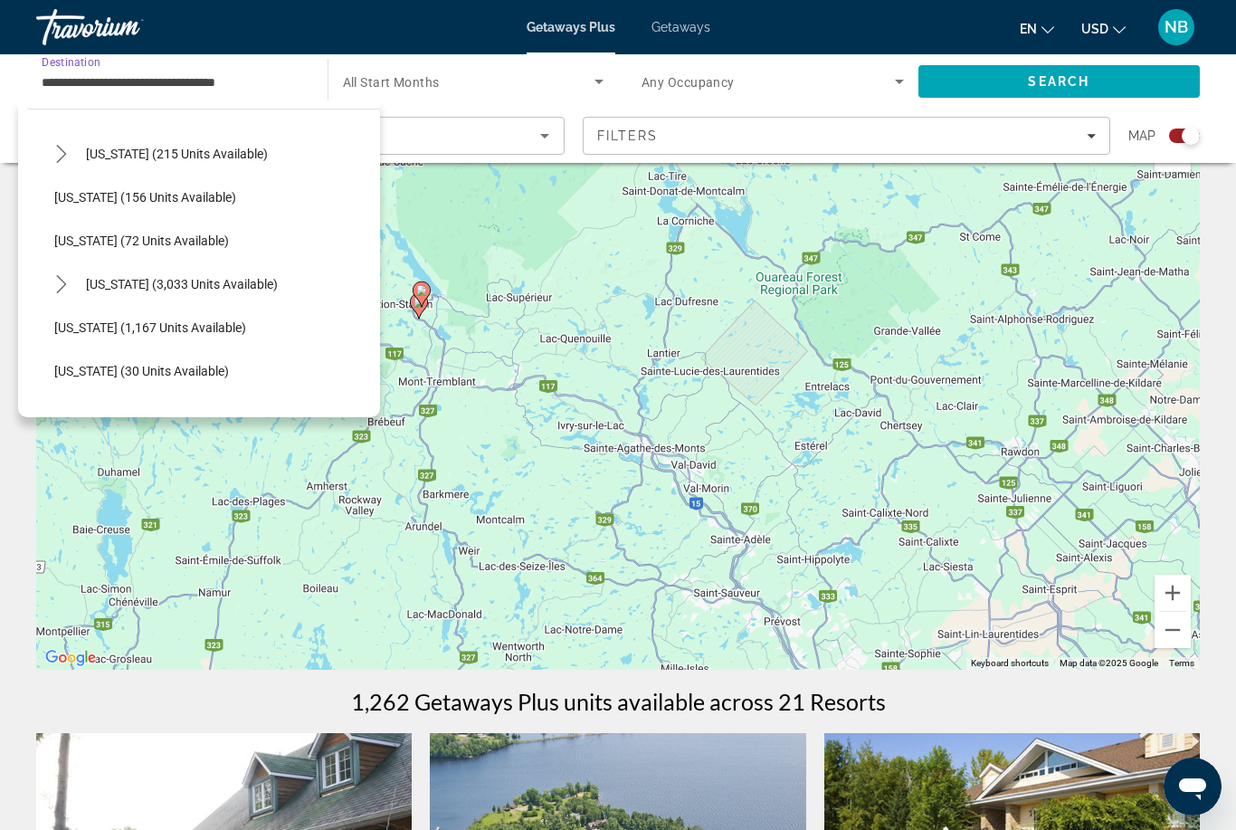
scroll to position [1401, 0]
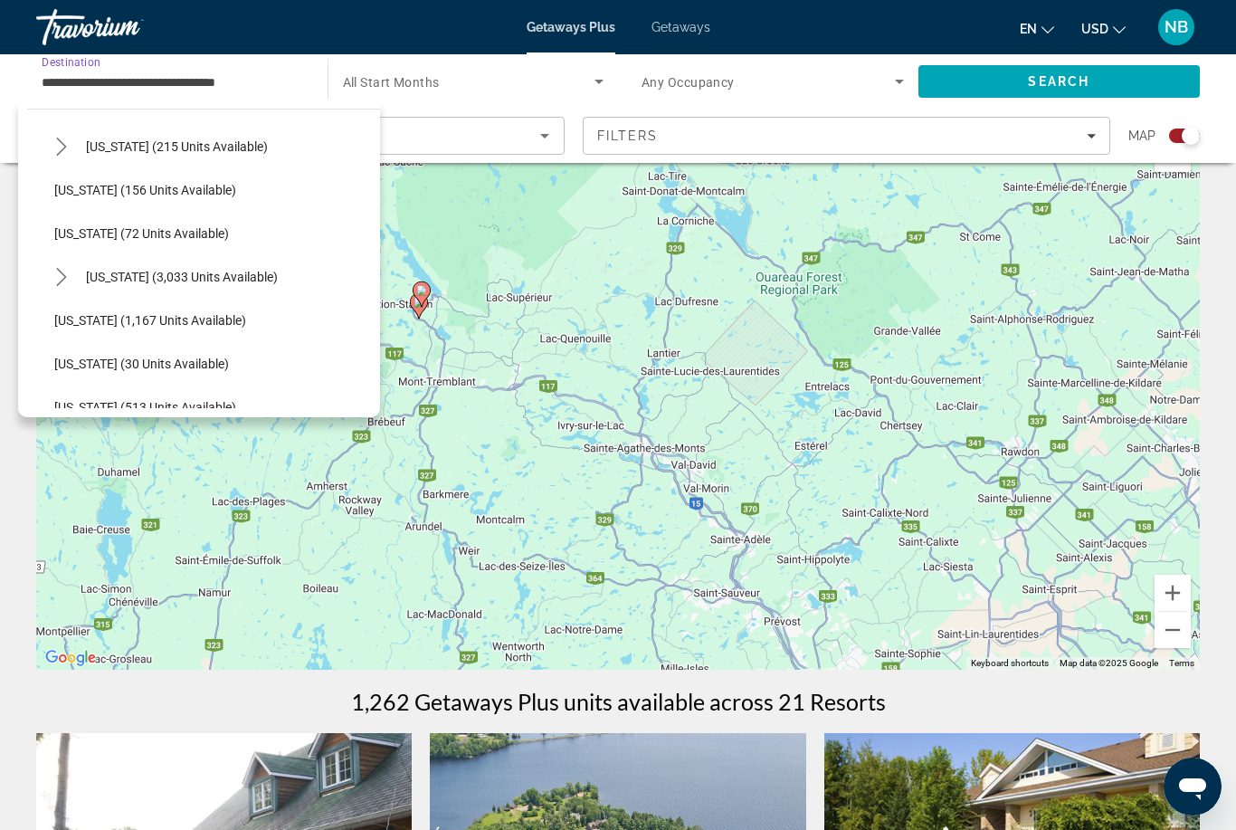
click at [153, 236] on span "[US_STATE] (72 units available)" at bounding box center [141, 233] width 175 height 14
type input "**********"
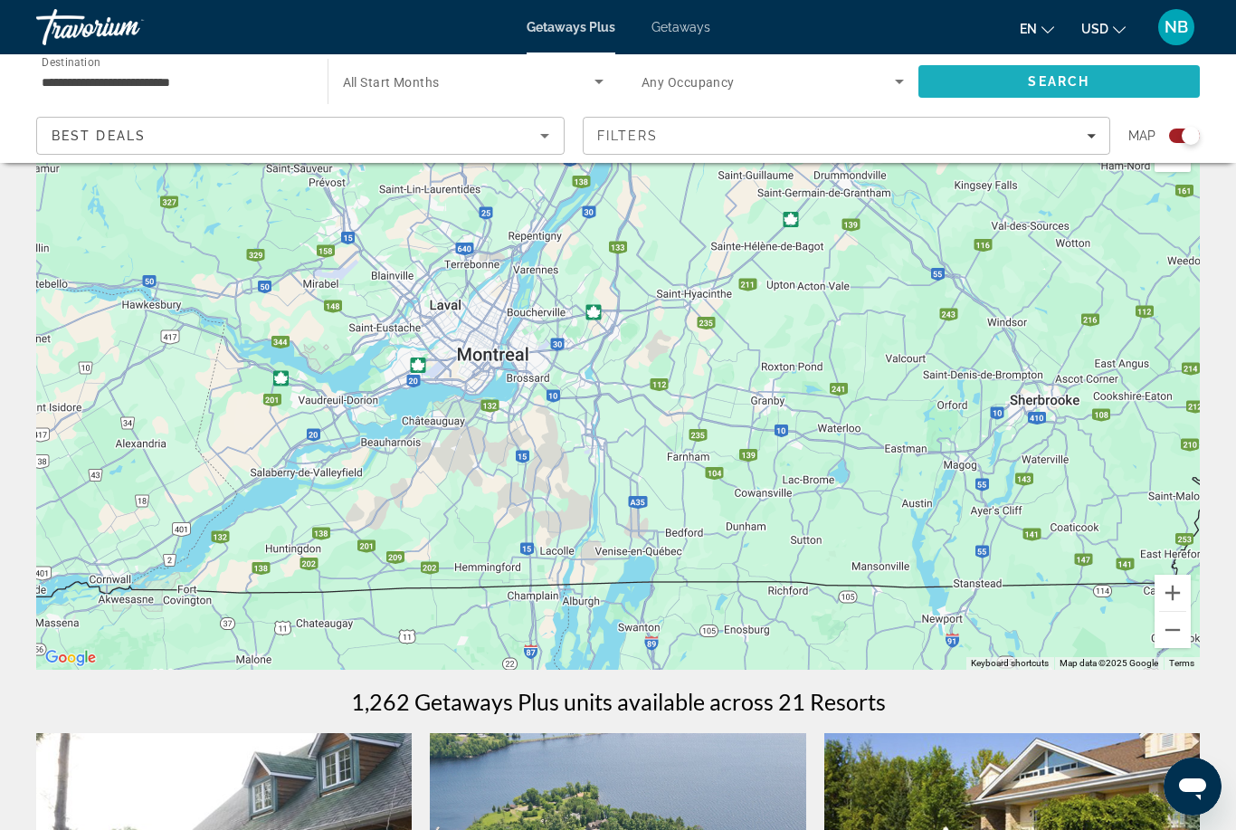
click at [1069, 78] on span "Search" at bounding box center [1059, 81] width 62 height 14
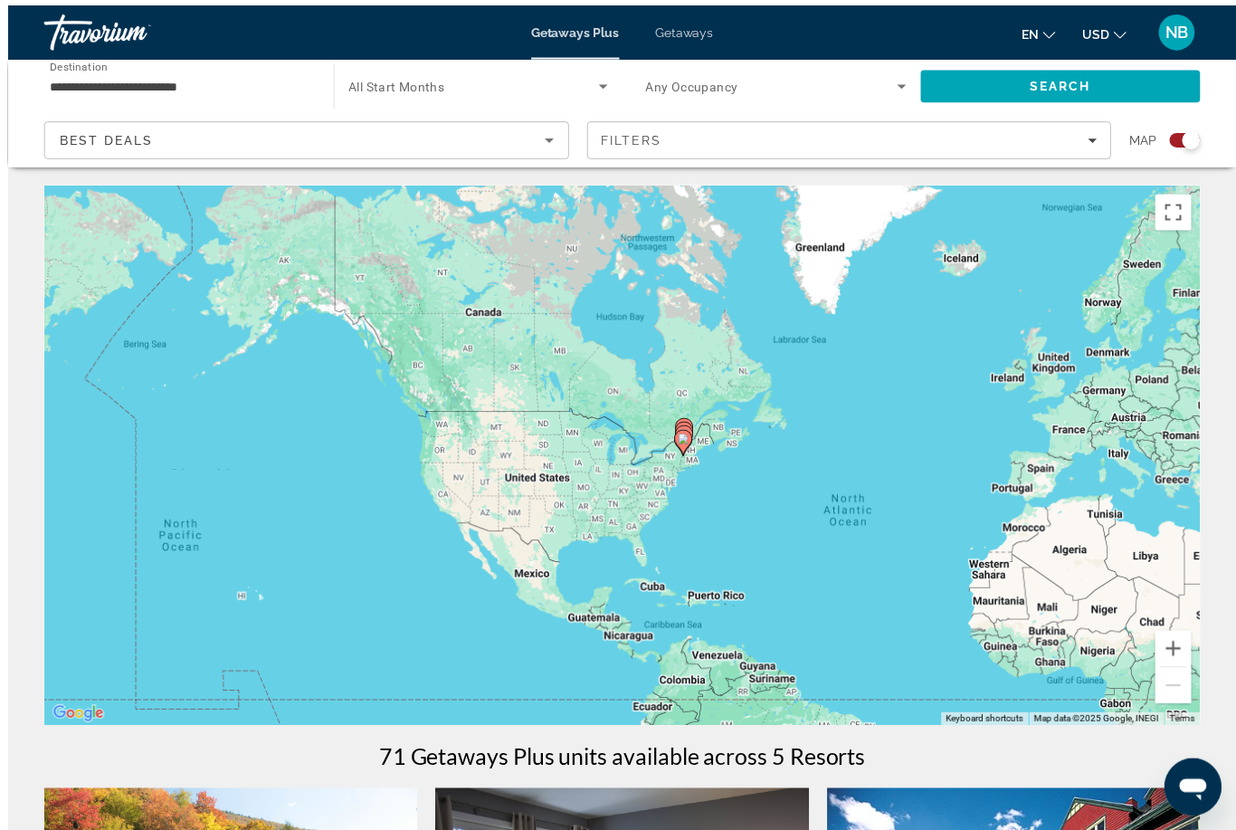
scroll to position [10, 0]
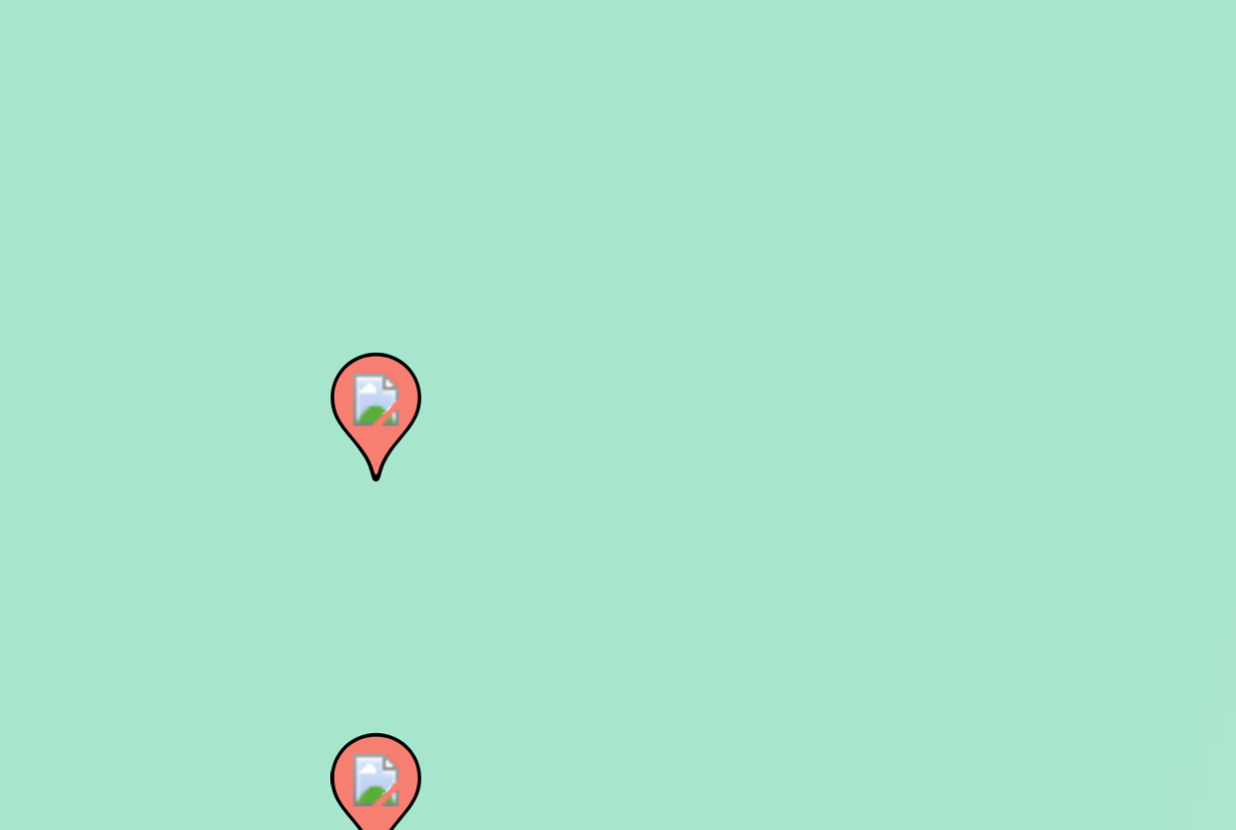
click at [132, 171] on div "To navigate, press the arrow keys. To activate drag with keyboard, press Alt + …" at bounding box center [618, 442] width 1164 height 543
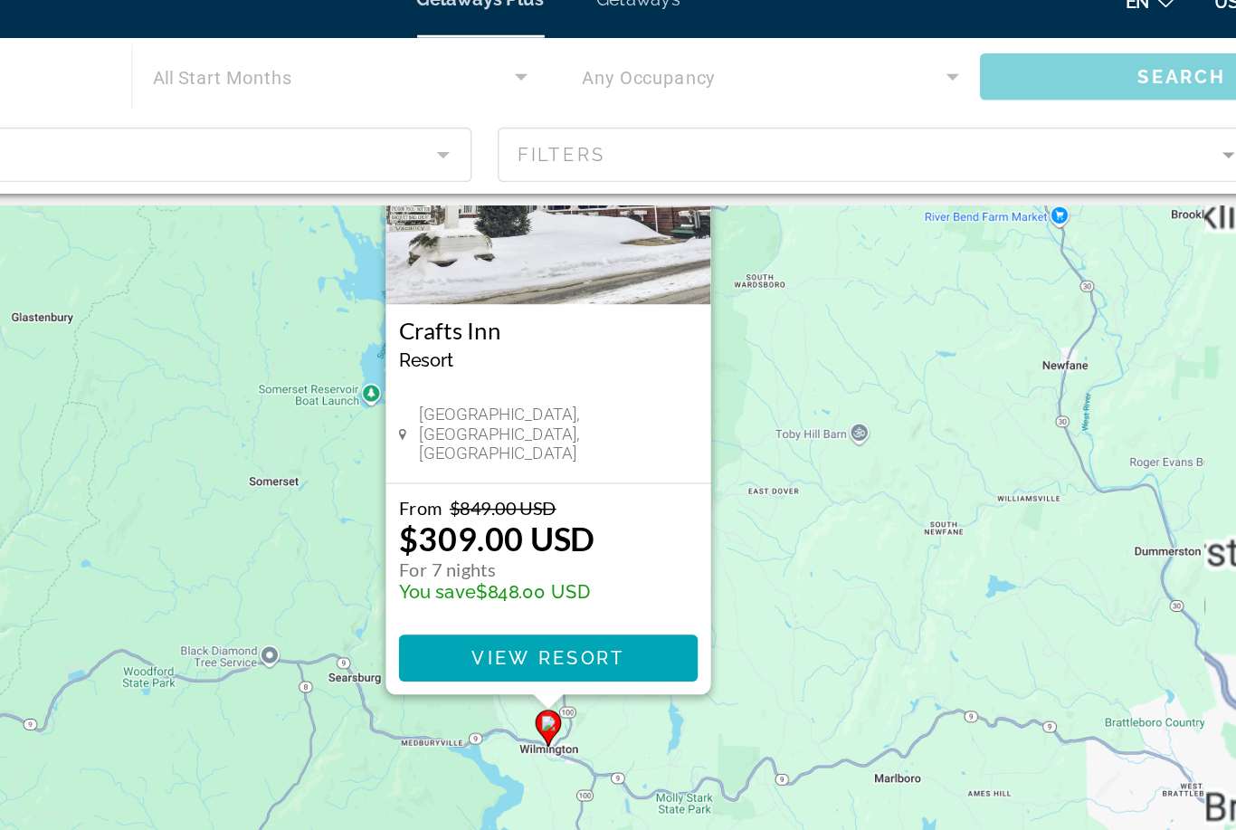
scroll to position [0, 0]
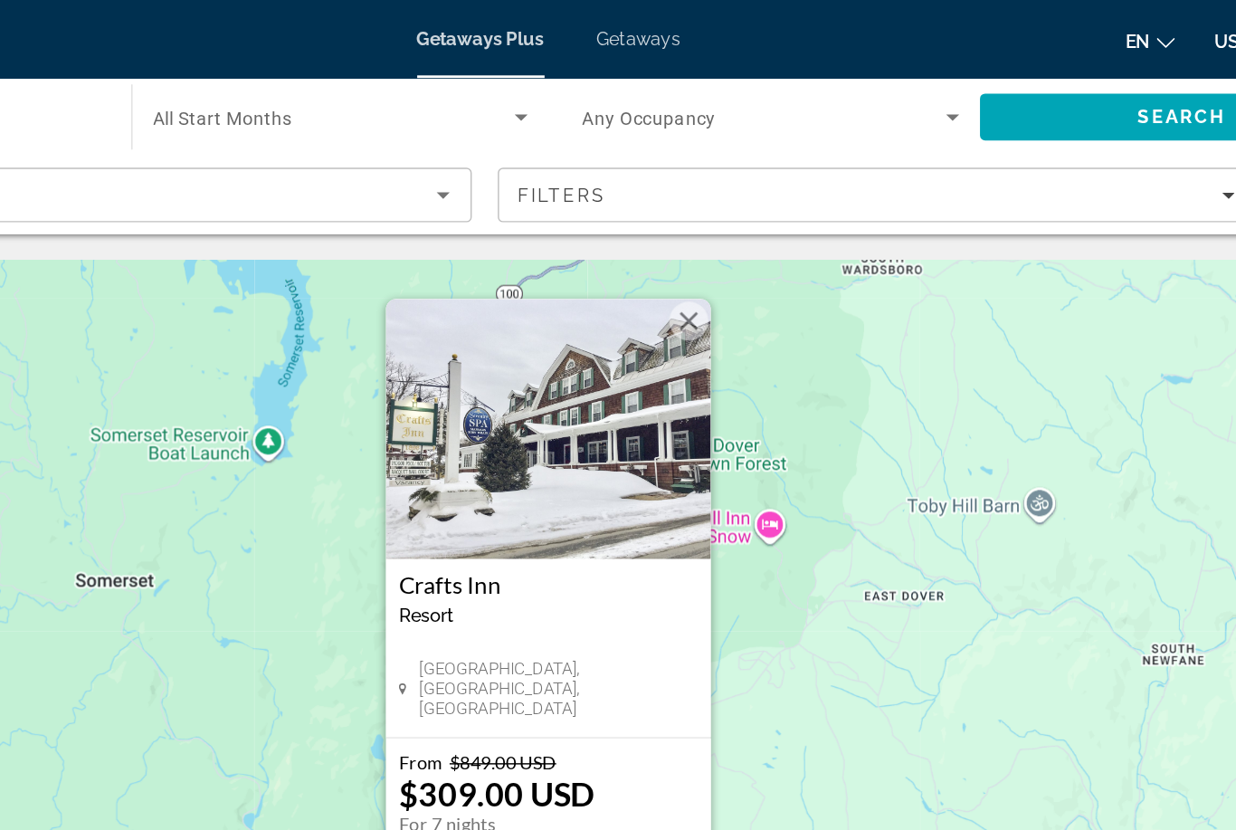
click at [702, 226] on button "Close" at bounding box center [715, 223] width 27 height 27
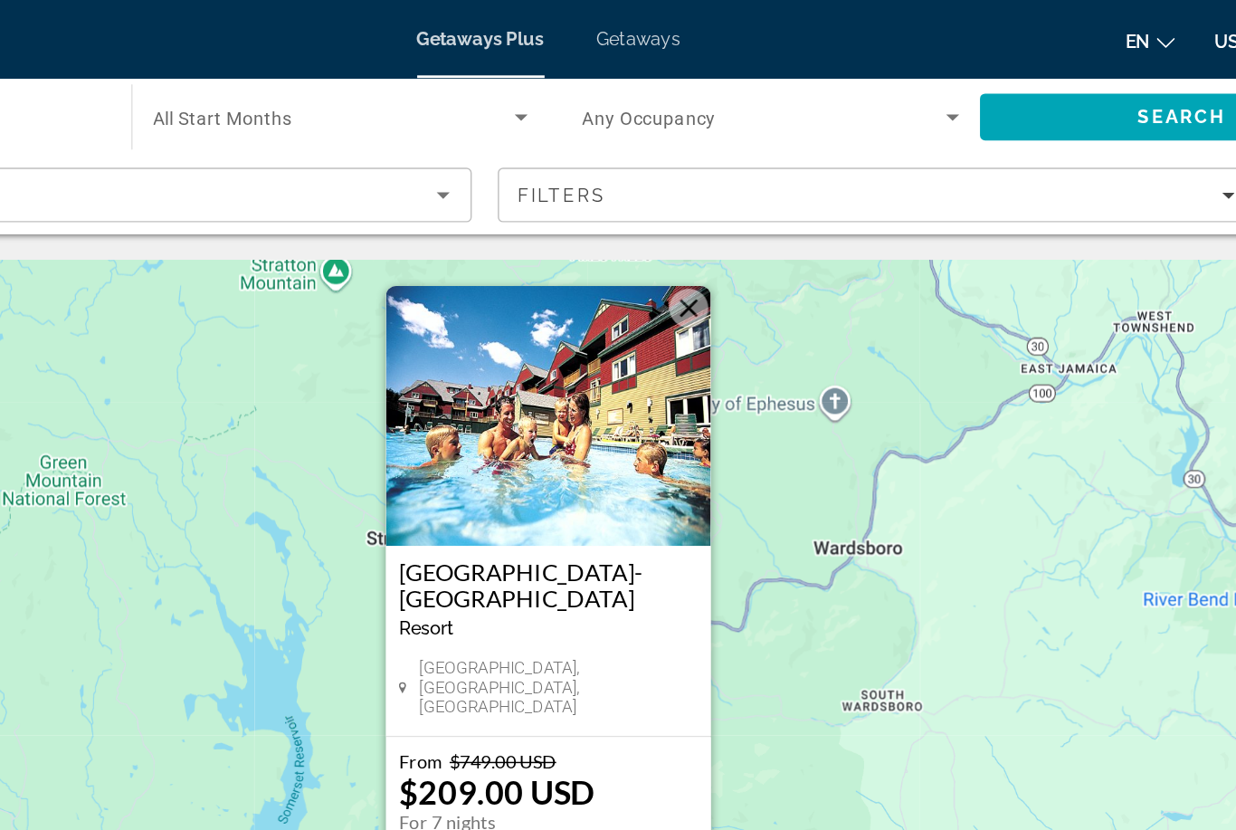
click at [702, 223] on button "Close" at bounding box center [715, 214] width 27 height 27
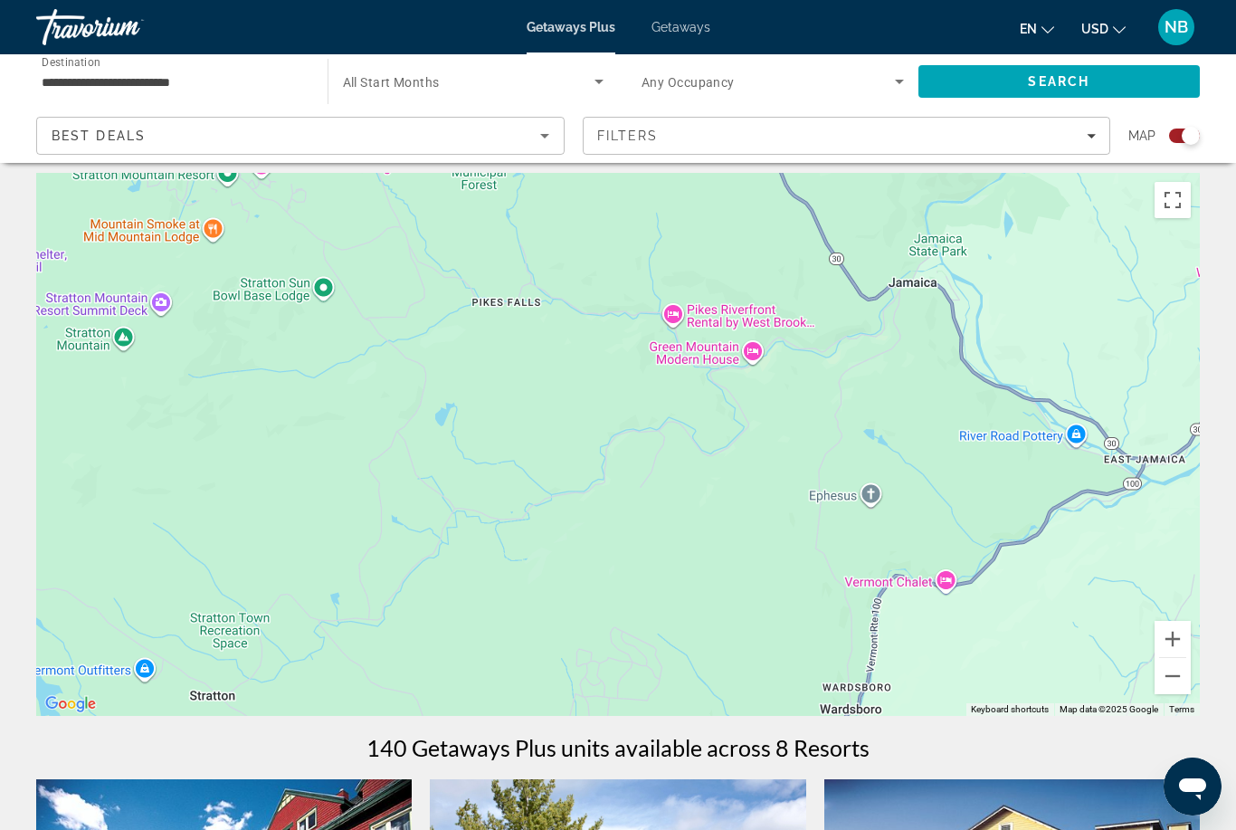
click at [1190, 195] on button "Toggle fullscreen view" at bounding box center [1172, 200] width 36 height 36
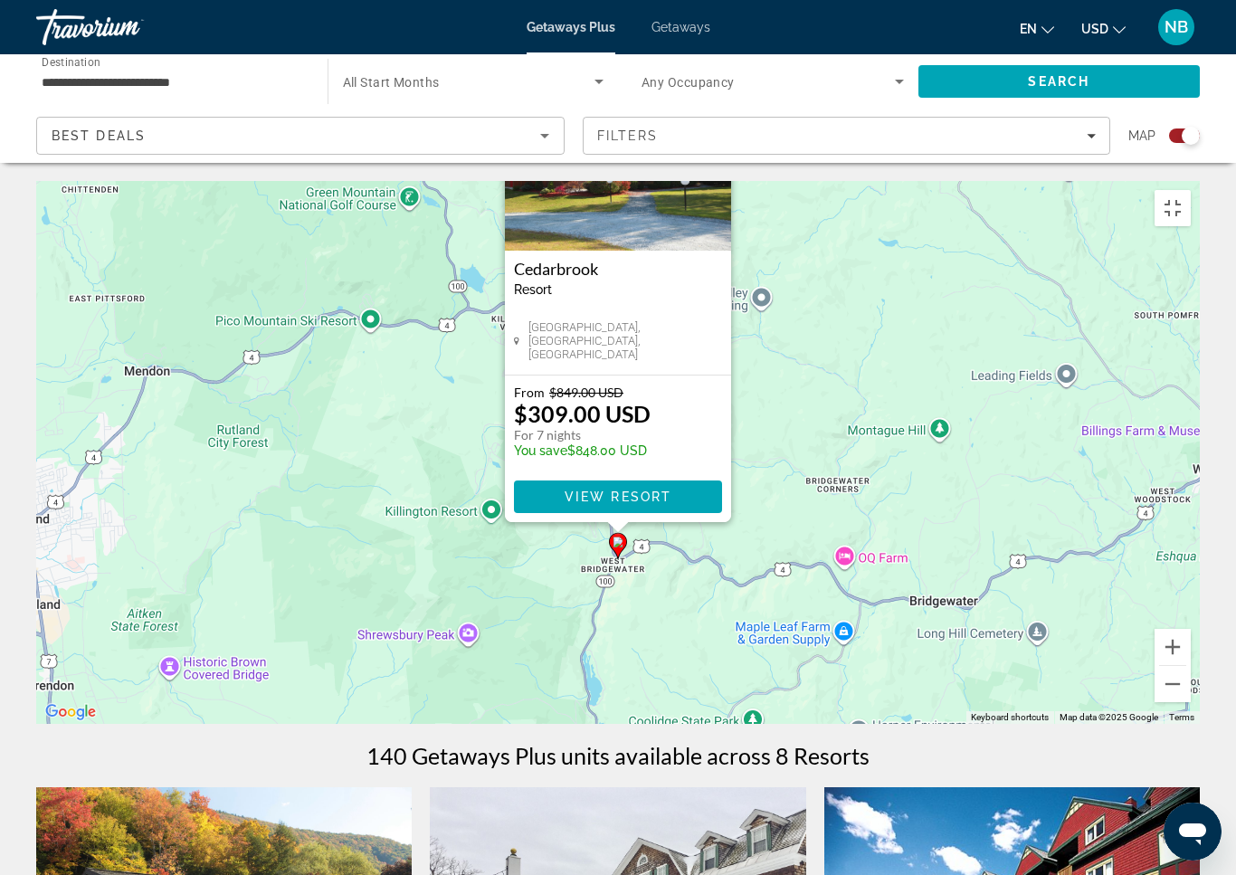
click at [709, 71] on button "Close" at bounding box center [715, 84] width 27 height 27
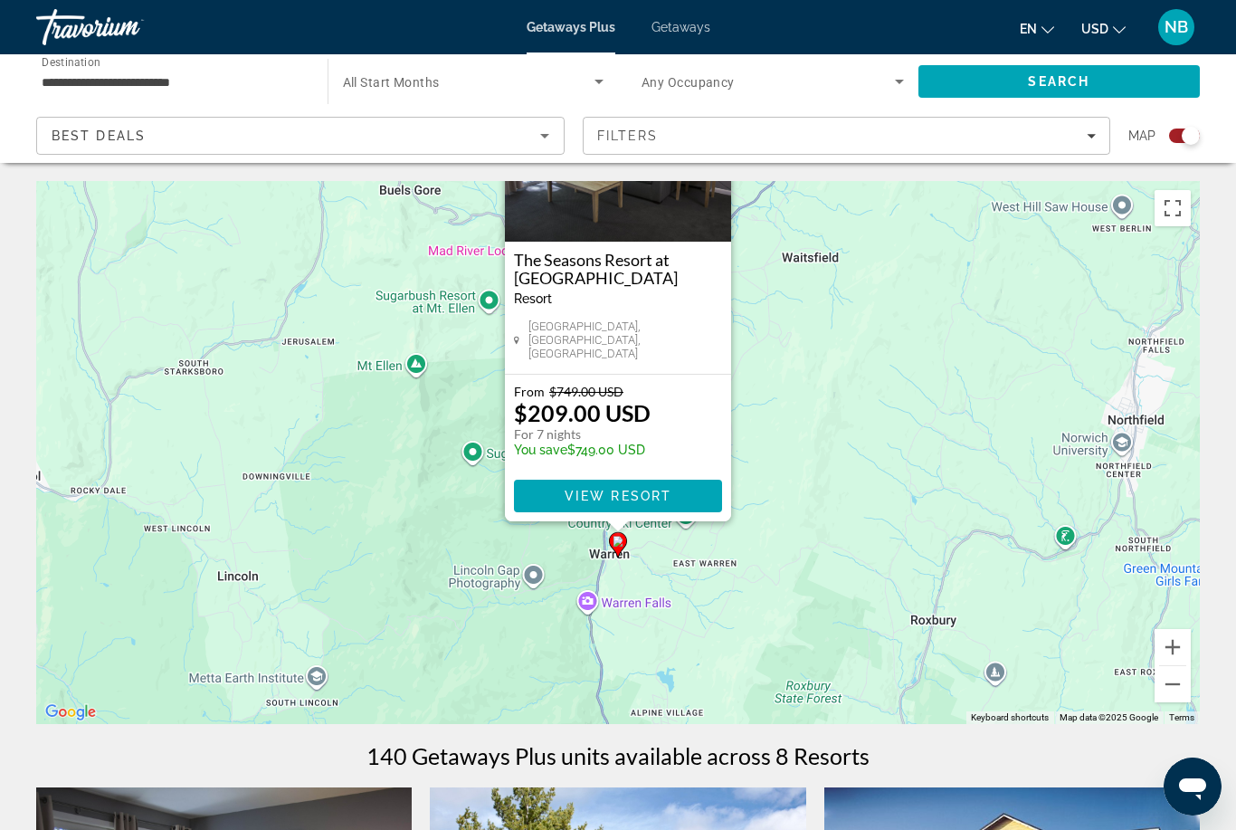
click at [570, 278] on h3 "The Seasons Resort at [GEOGRAPHIC_DATA]" at bounding box center [618, 269] width 208 height 36
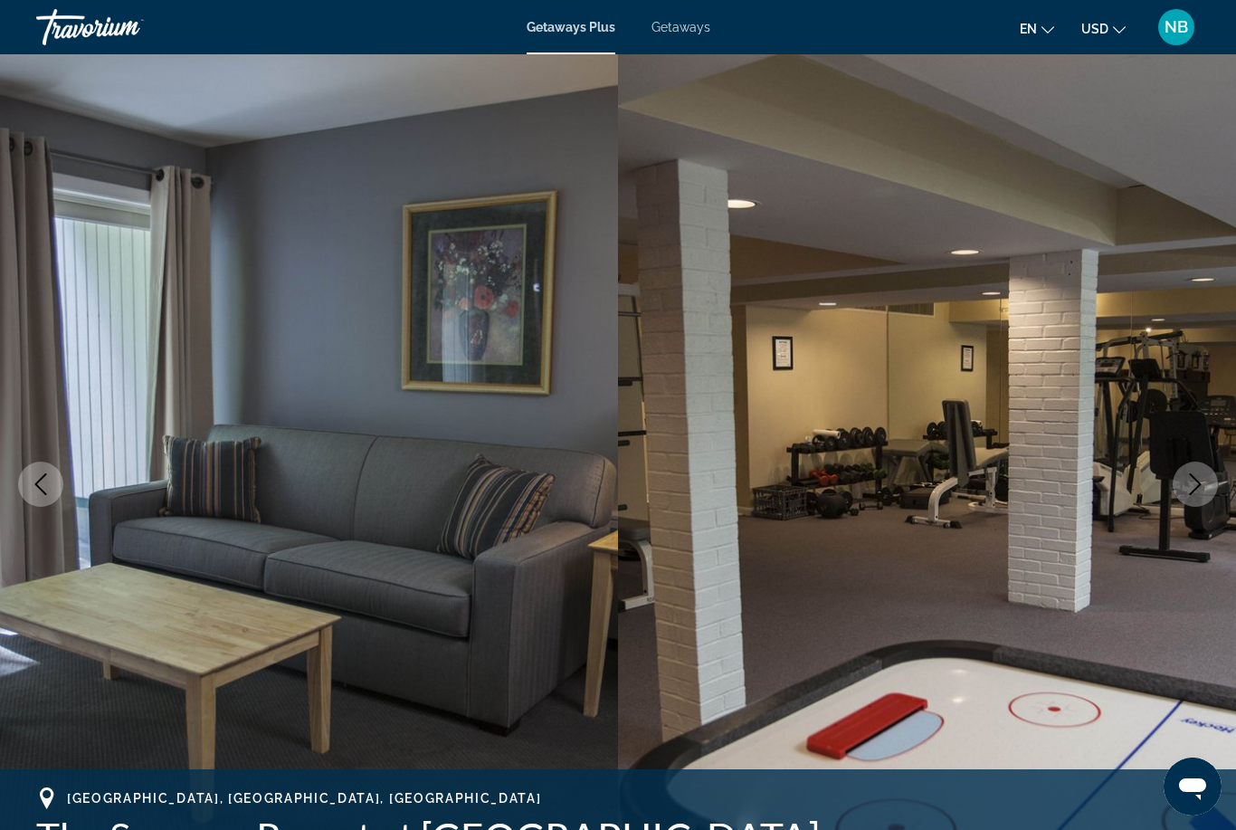
click at [1195, 484] on icon "Next image" at bounding box center [1195, 484] width 22 height 22
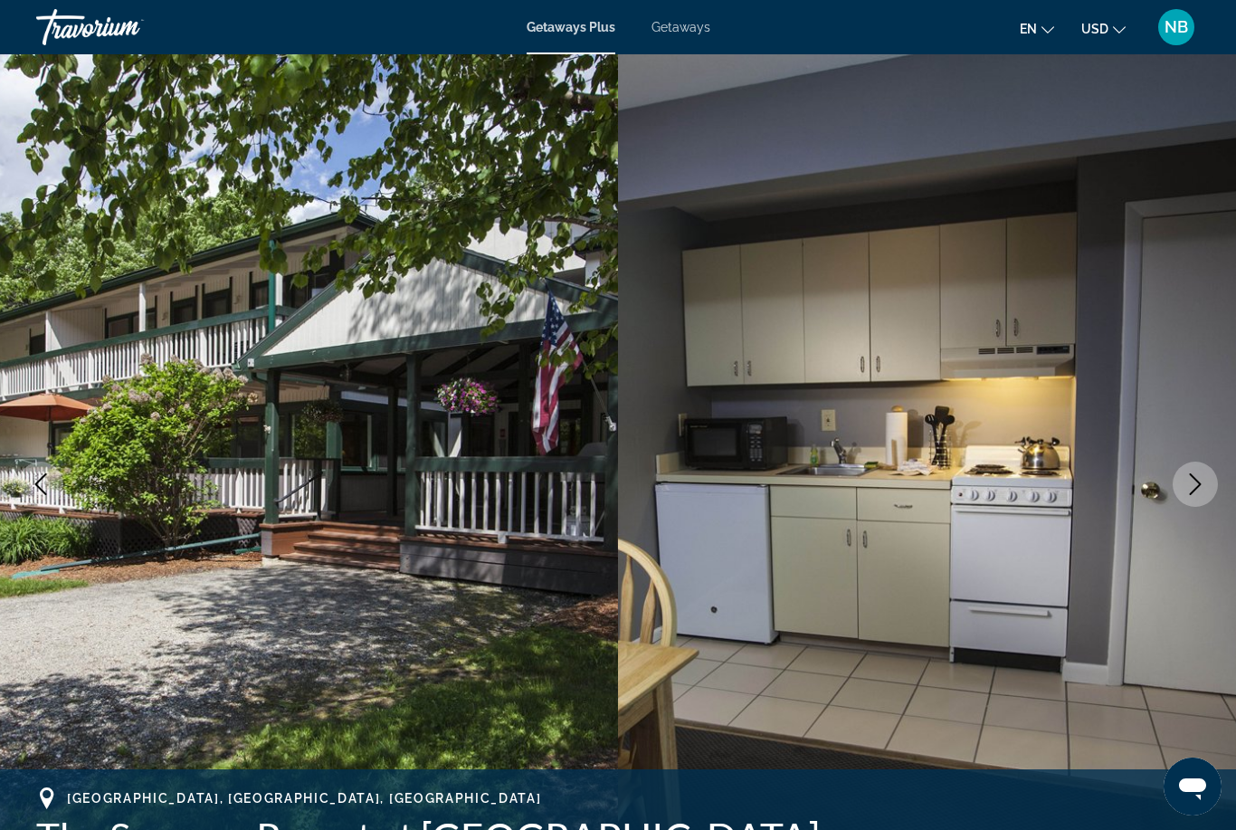
click at [1190, 487] on icon "Next image" at bounding box center [1195, 484] width 22 height 22
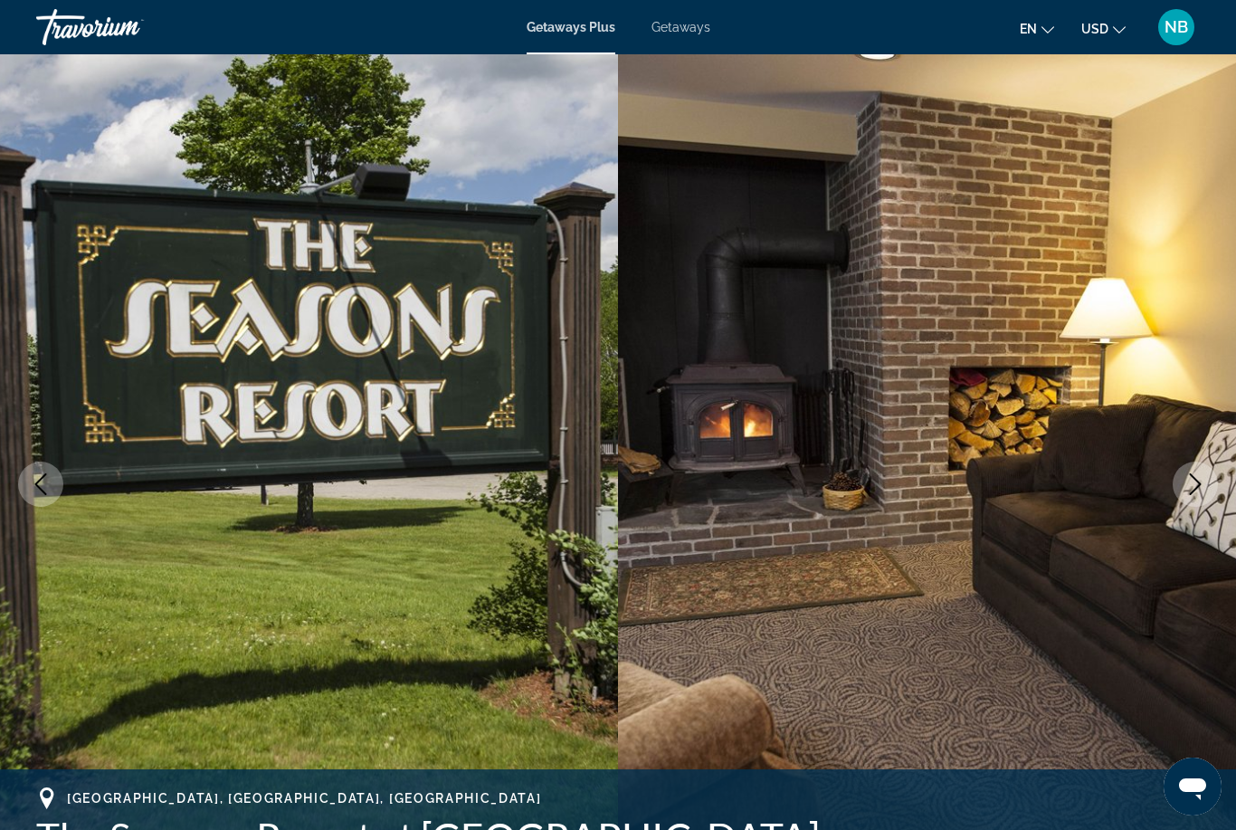
click at [1194, 482] on icon "Next image" at bounding box center [1195, 484] width 22 height 22
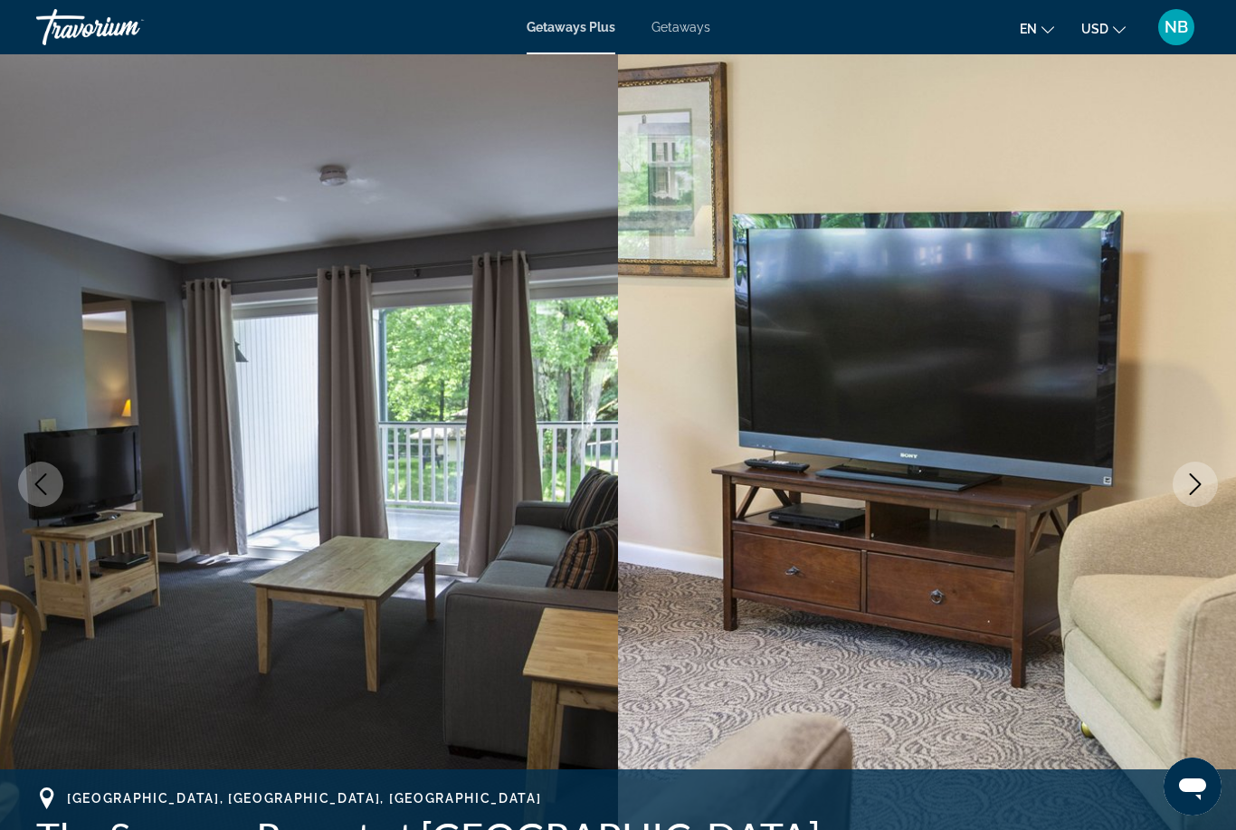
click at [1209, 493] on button "Next image" at bounding box center [1195, 483] width 45 height 45
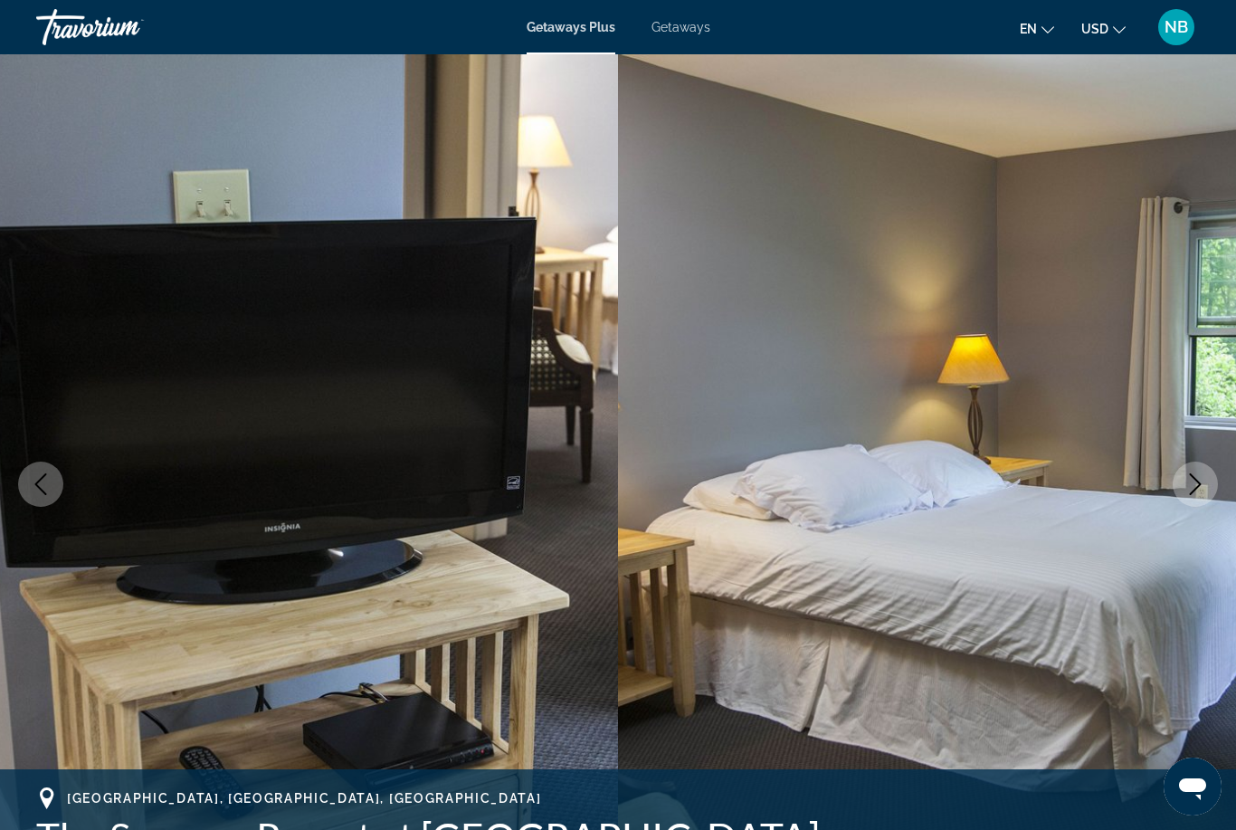
click at [1200, 487] on icon "Next image" at bounding box center [1195, 484] width 22 height 22
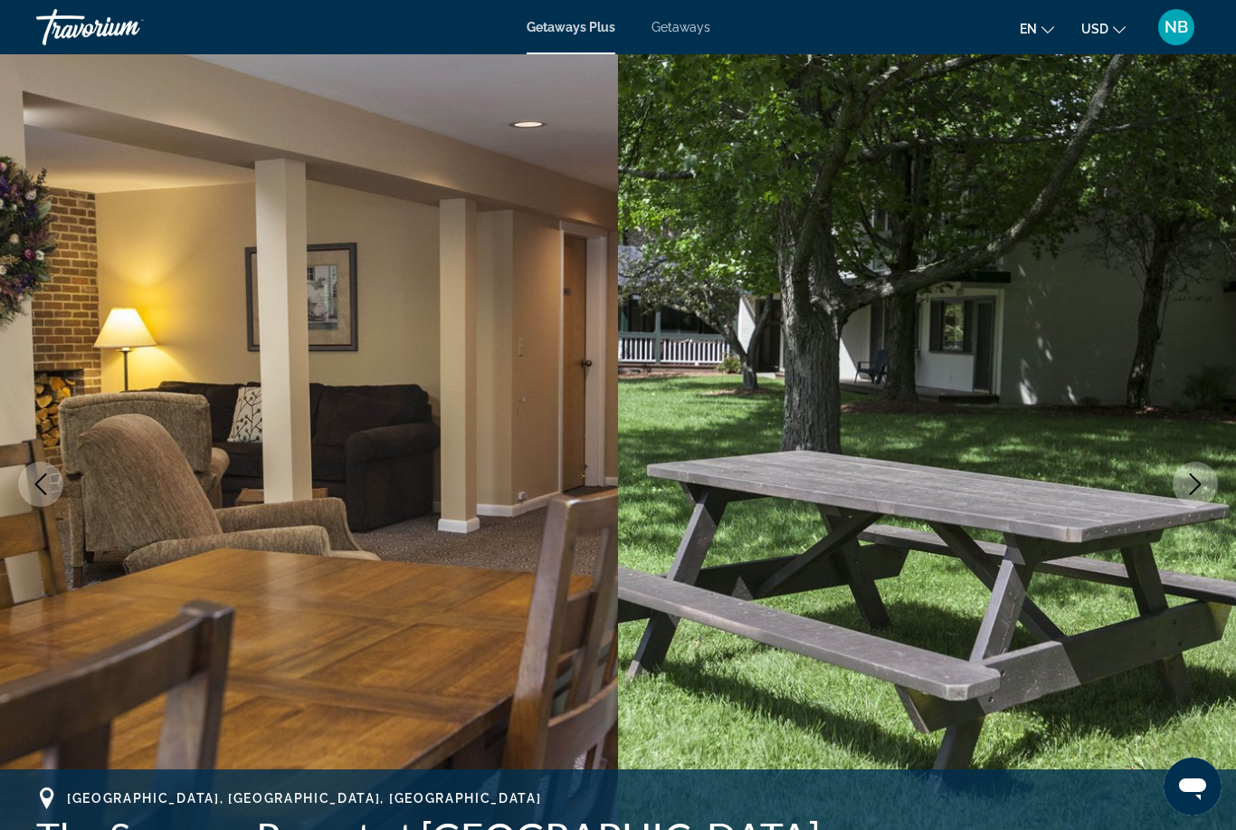
click at [1202, 483] on icon "Next image" at bounding box center [1195, 484] width 22 height 22
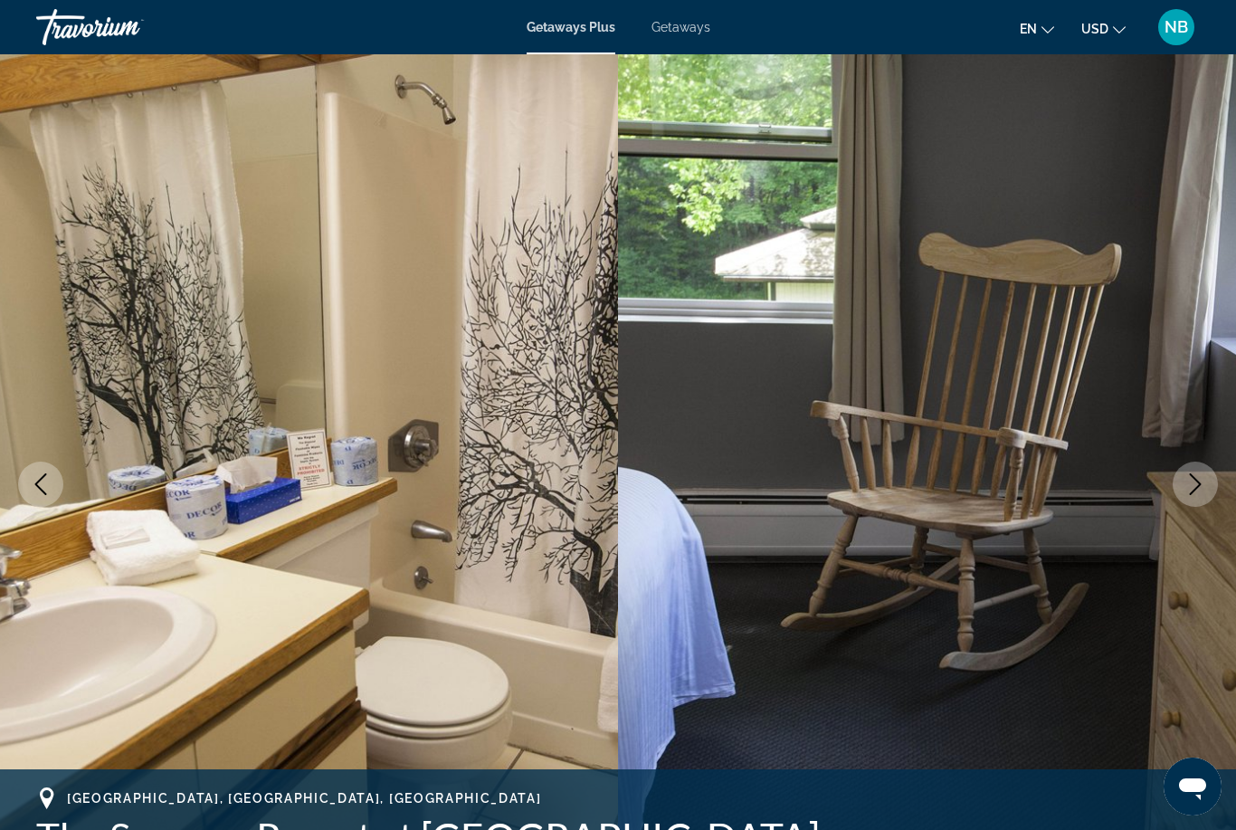
click at [1195, 480] on icon "Next image" at bounding box center [1195, 484] width 22 height 22
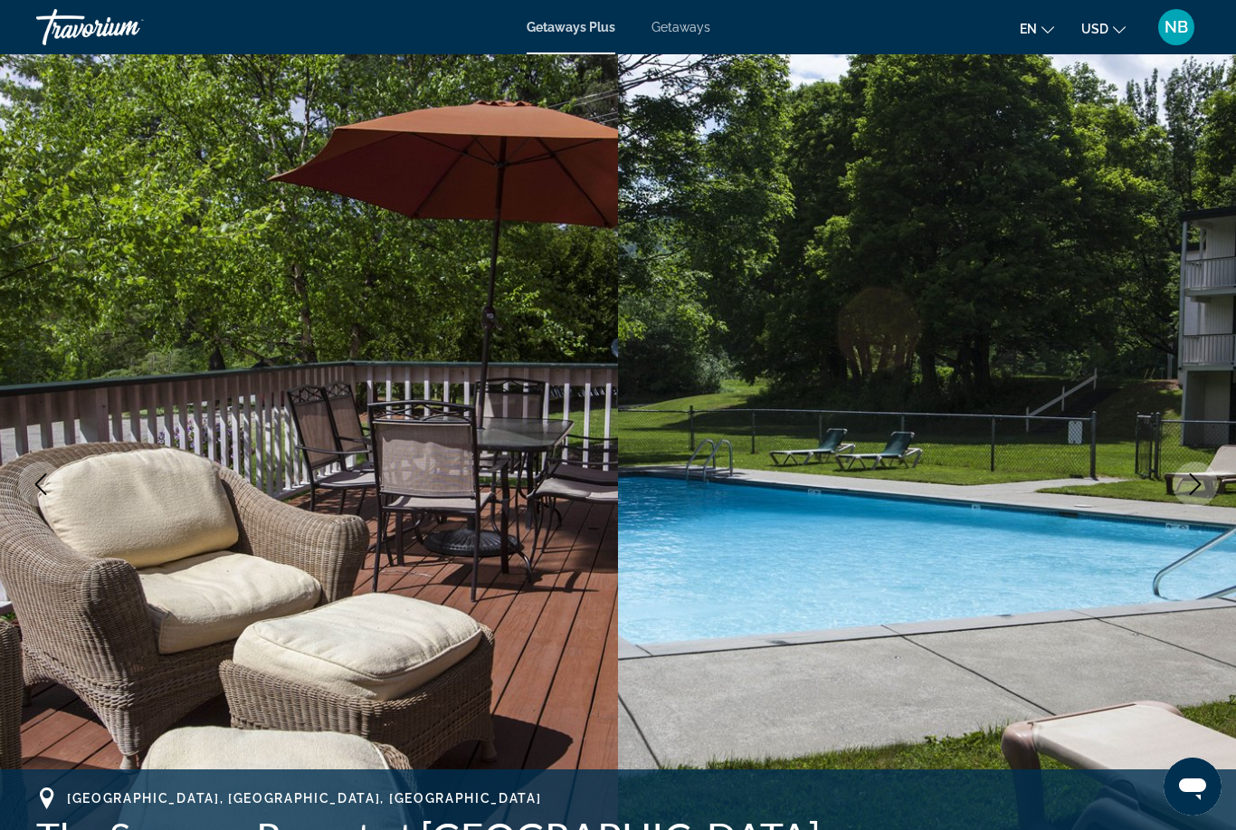
click at [1188, 487] on icon "Next image" at bounding box center [1195, 484] width 22 height 22
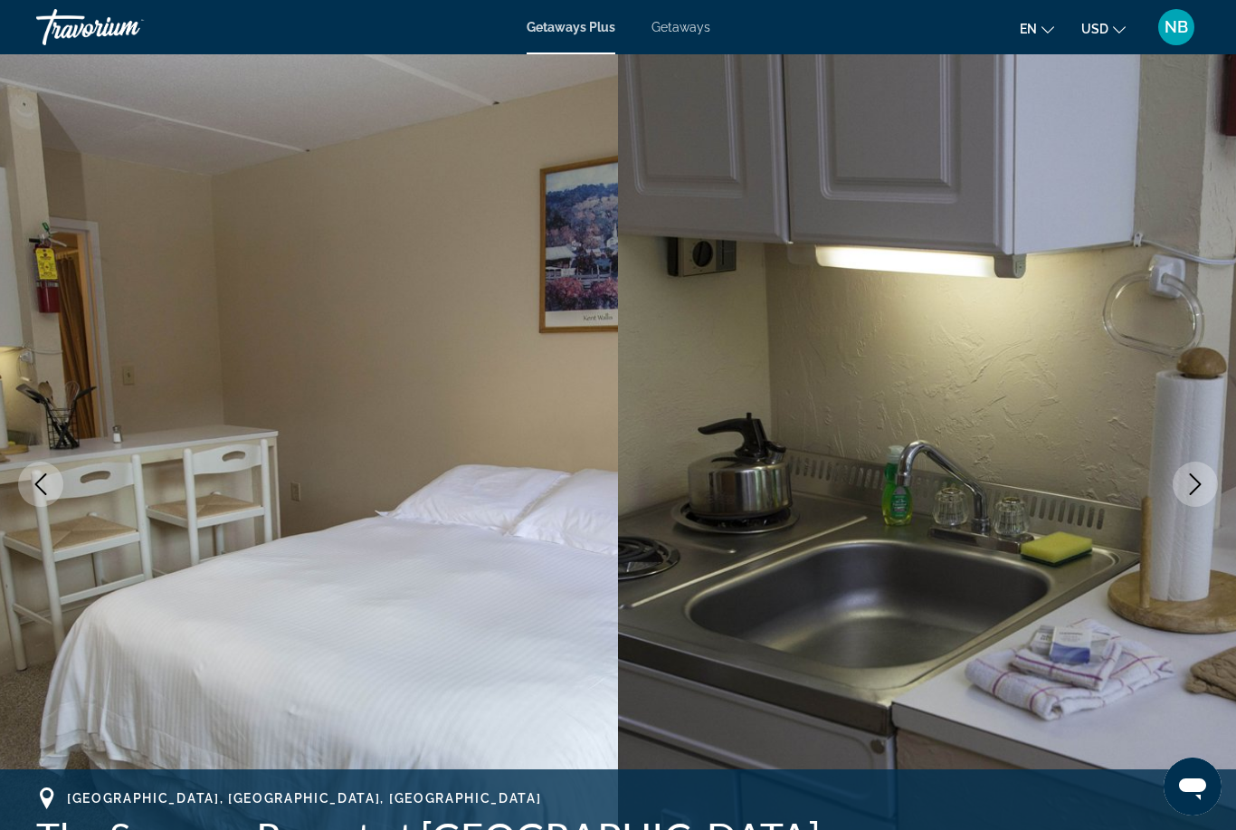
click at [1190, 495] on button "Next image" at bounding box center [1195, 483] width 45 height 45
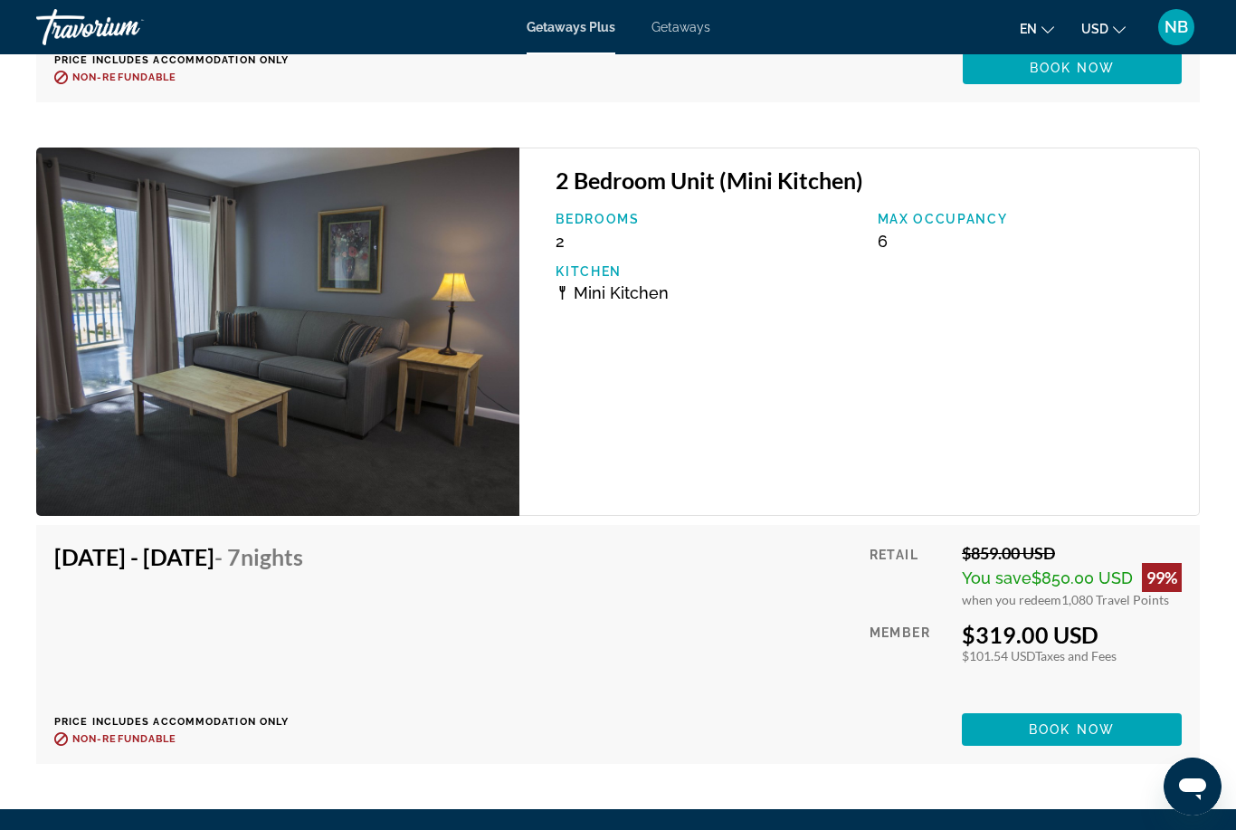
scroll to position [7915, 0]
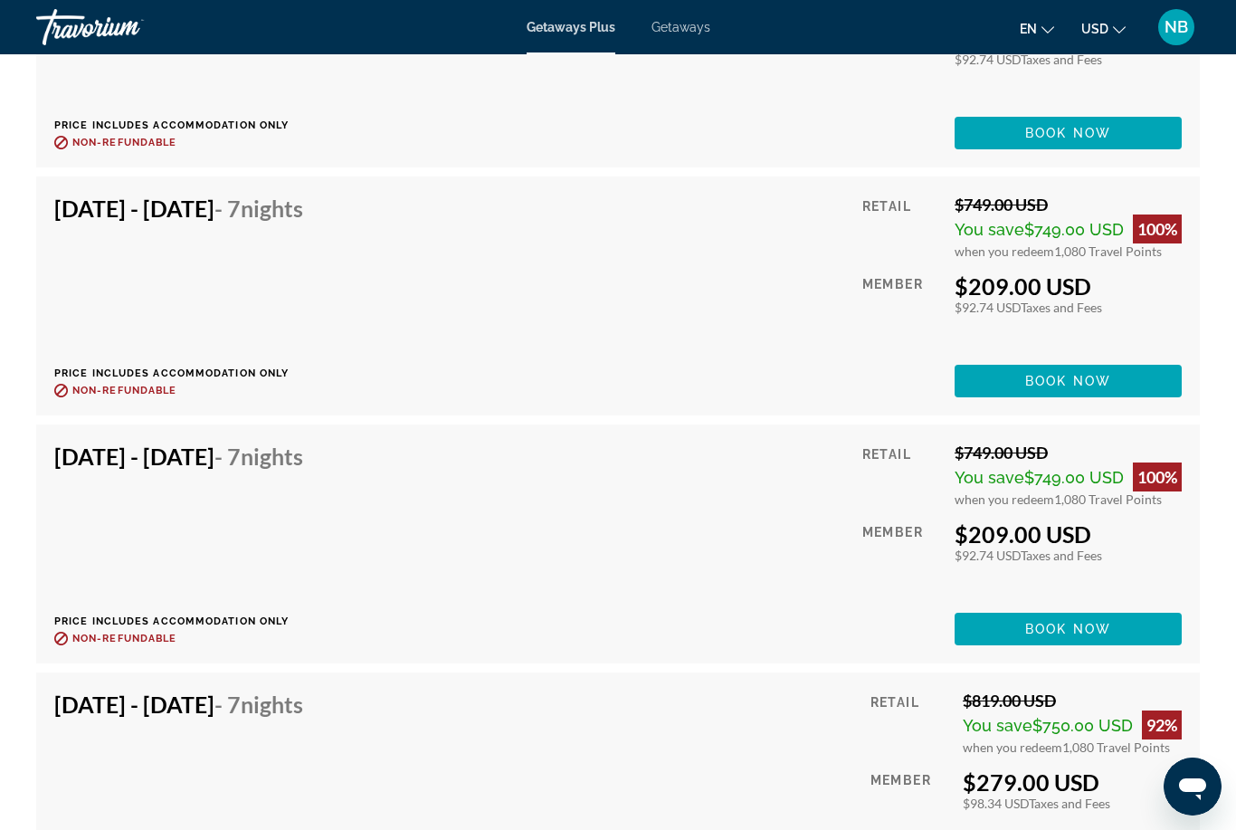
scroll to position [58, 0]
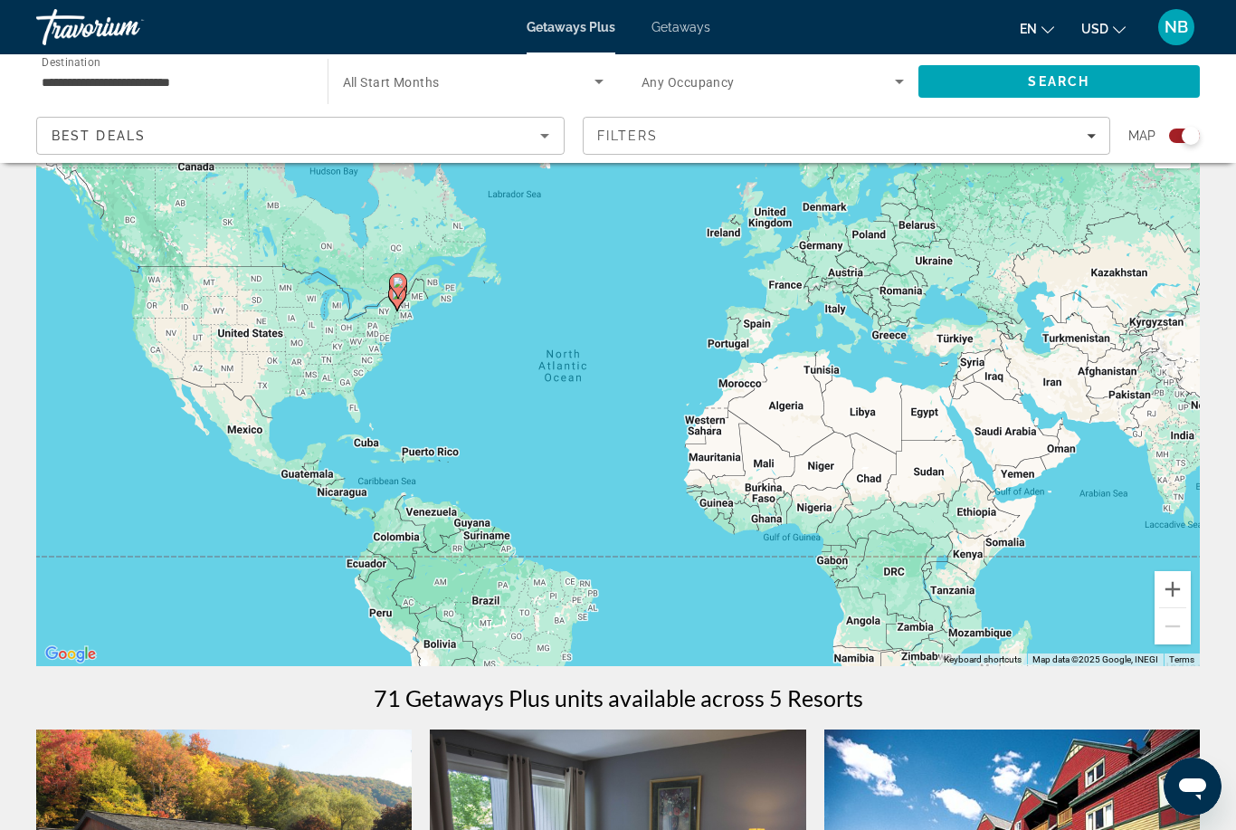
click at [235, 80] on input "**********" at bounding box center [173, 82] width 262 height 22
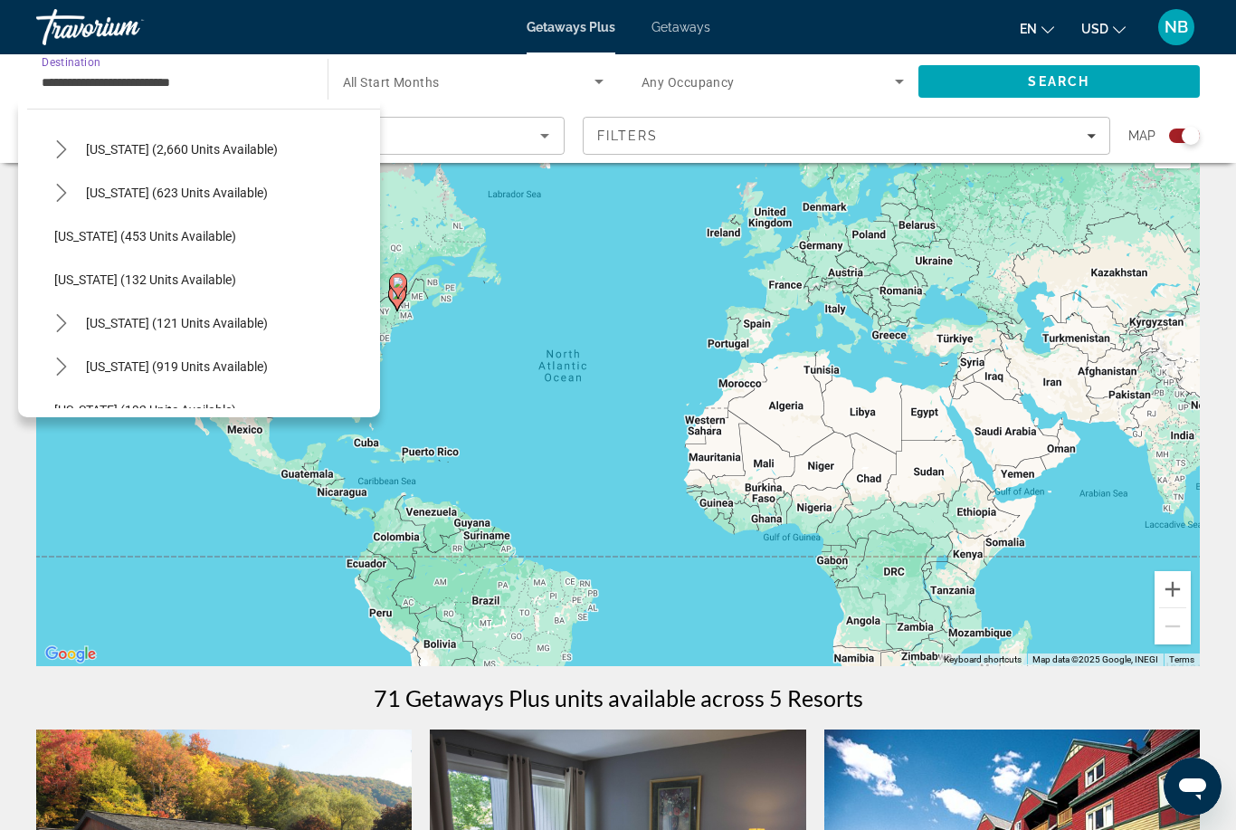
scroll to position [904, 0]
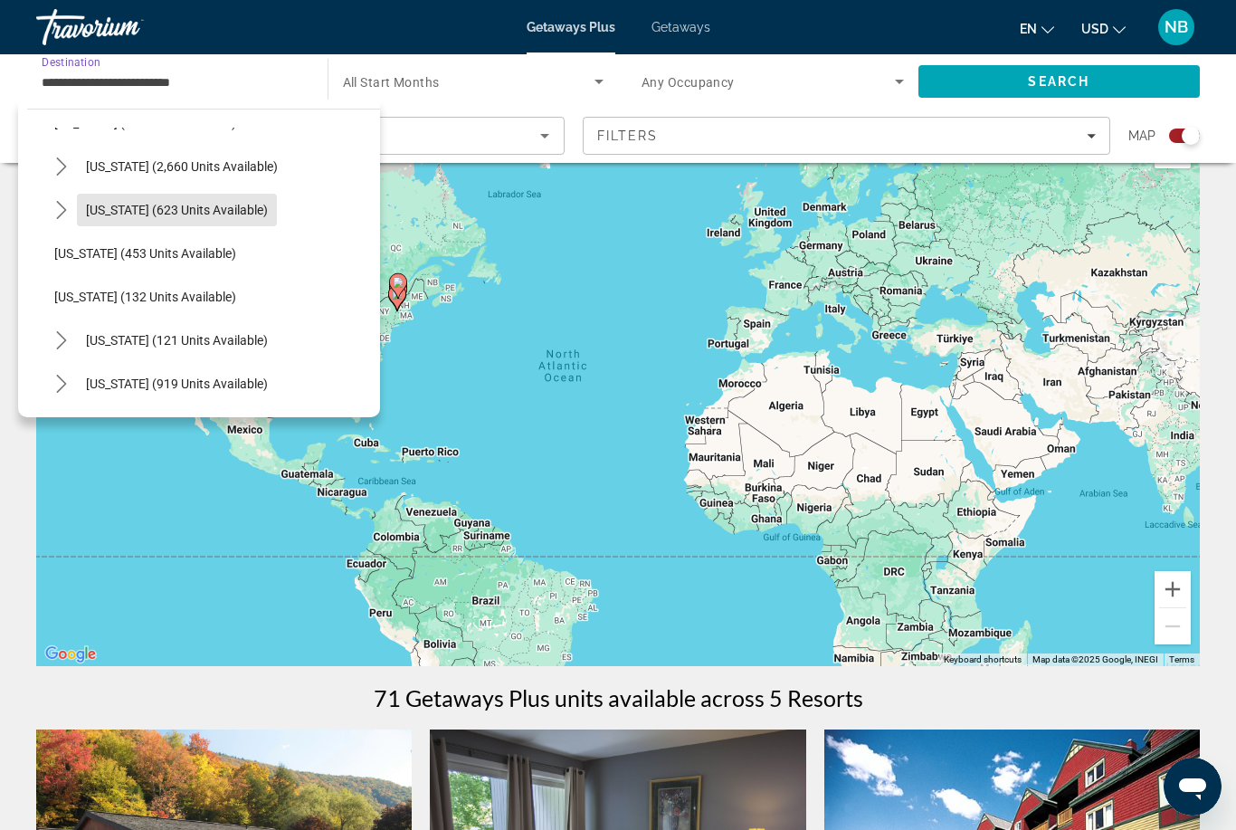
click at [257, 213] on span "[US_STATE] (623 units available)" at bounding box center [177, 210] width 182 height 14
type input "**********"
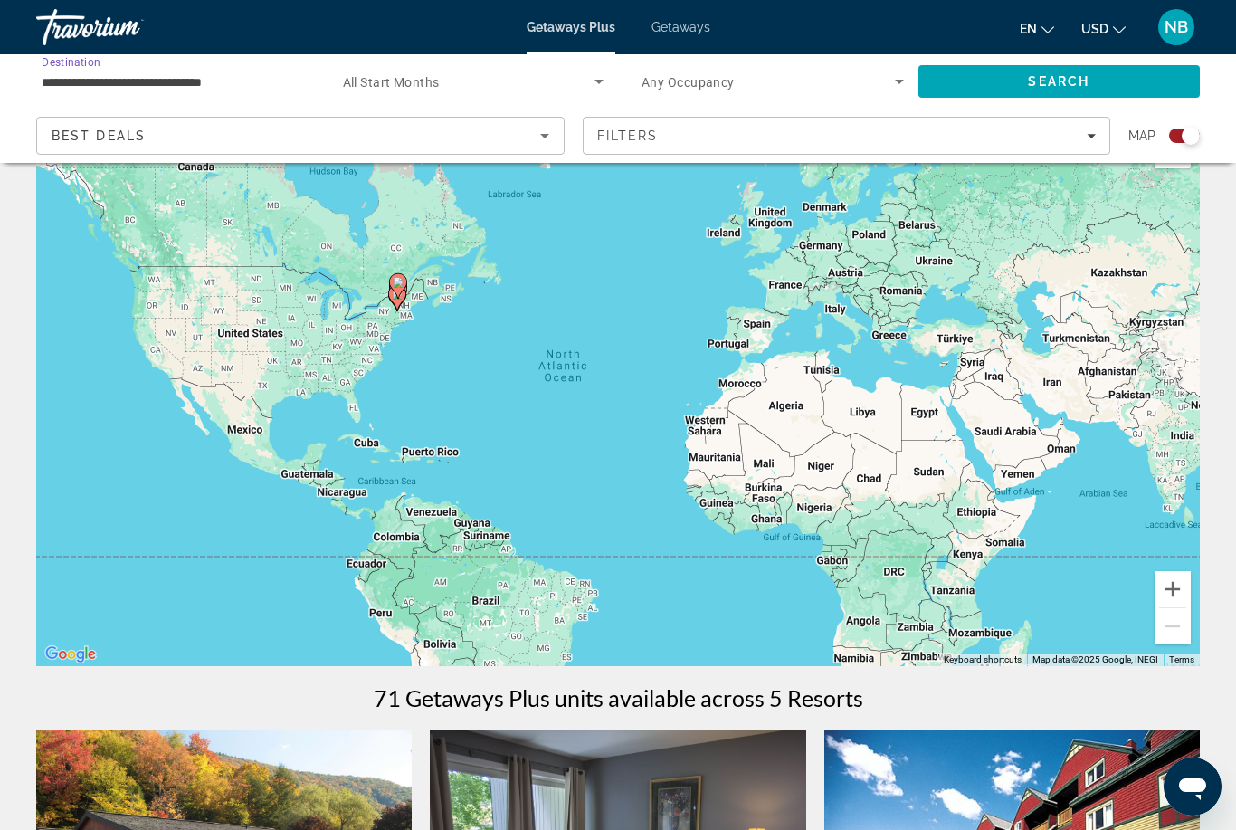
click at [981, 86] on span "Search" at bounding box center [1059, 81] width 282 height 43
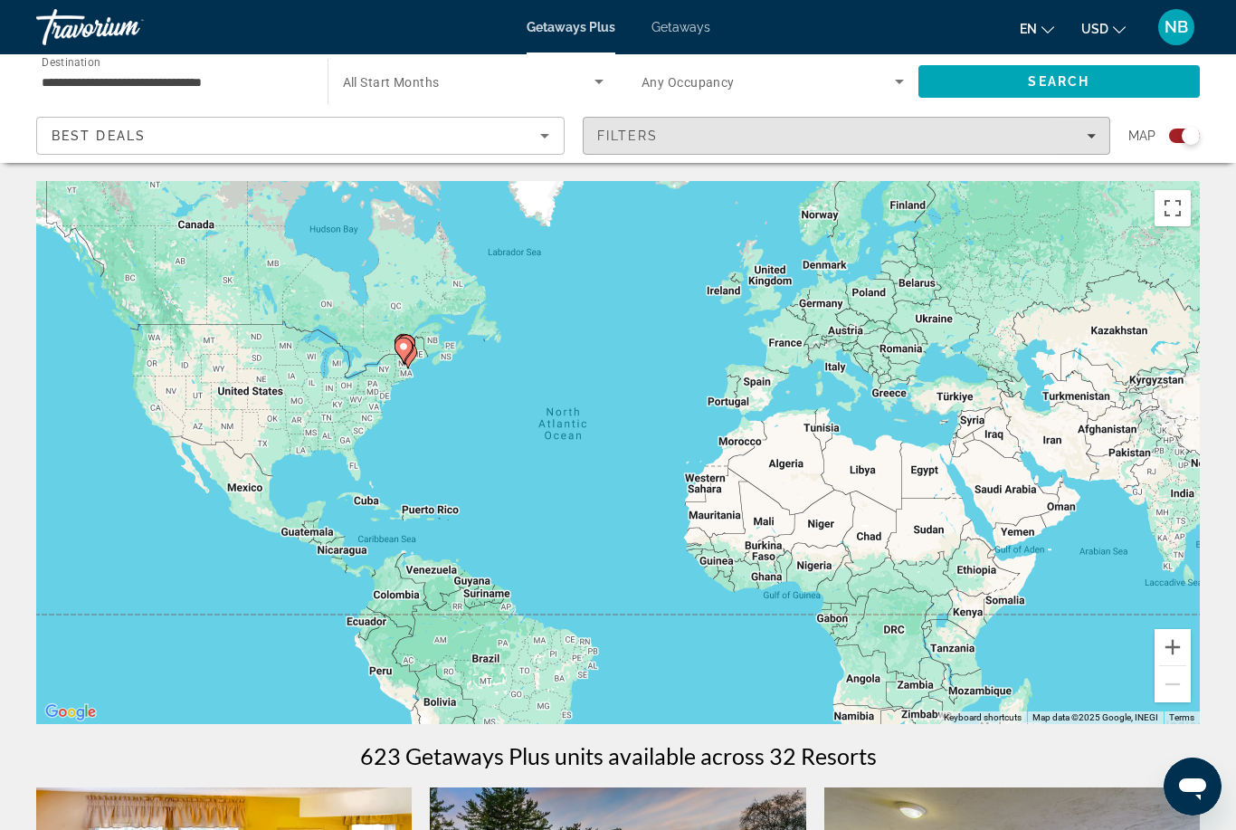
click at [737, 189] on div "To activate drag with keyboard, press Alt + Enter. Once in keyboard drag state,…" at bounding box center [618, 452] width 1164 height 543
click at [894, 201] on div "To activate drag with keyboard, press Alt + Enter. Once in keyboard drag state,…" at bounding box center [618, 452] width 1164 height 543
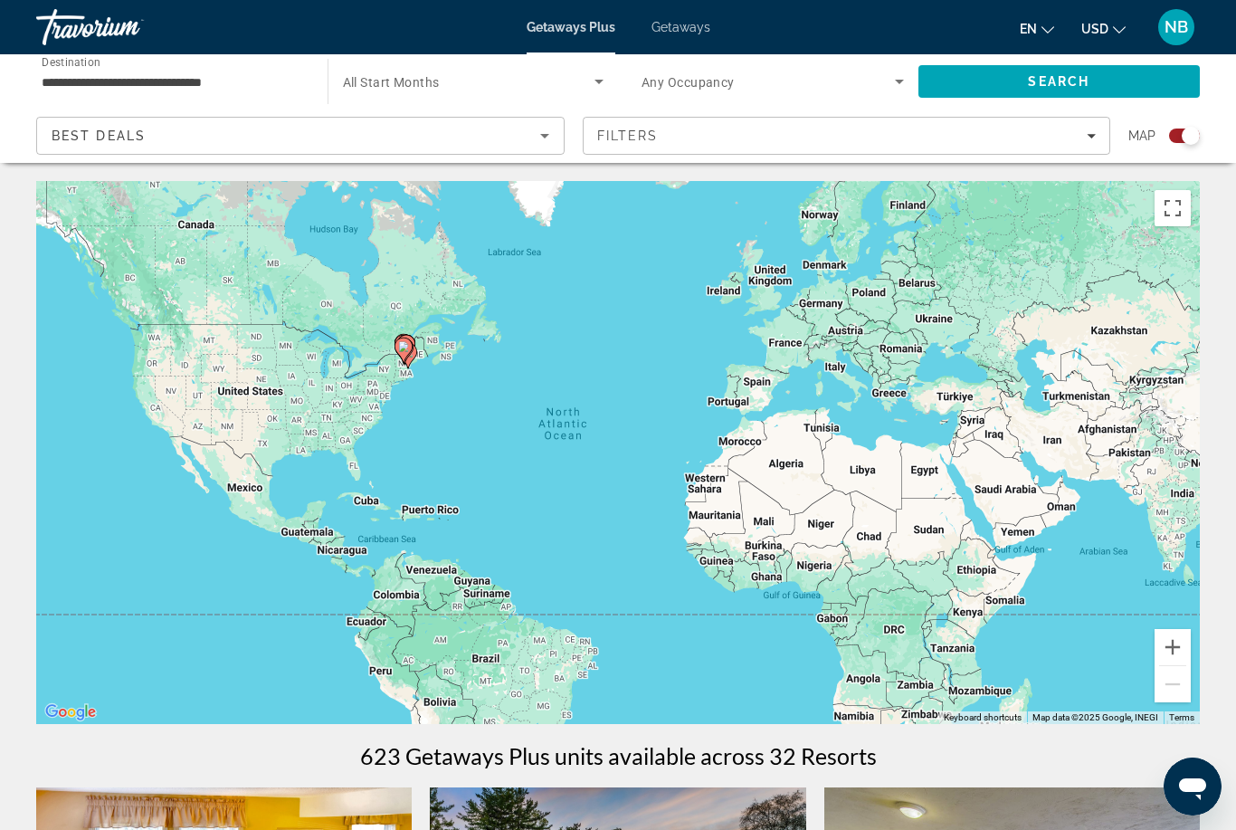
click at [955, 187] on div "To activate drag with keyboard, press Alt + Enter. Once in keyboard drag state,…" at bounding box center [618, 452] width 1164 height 543
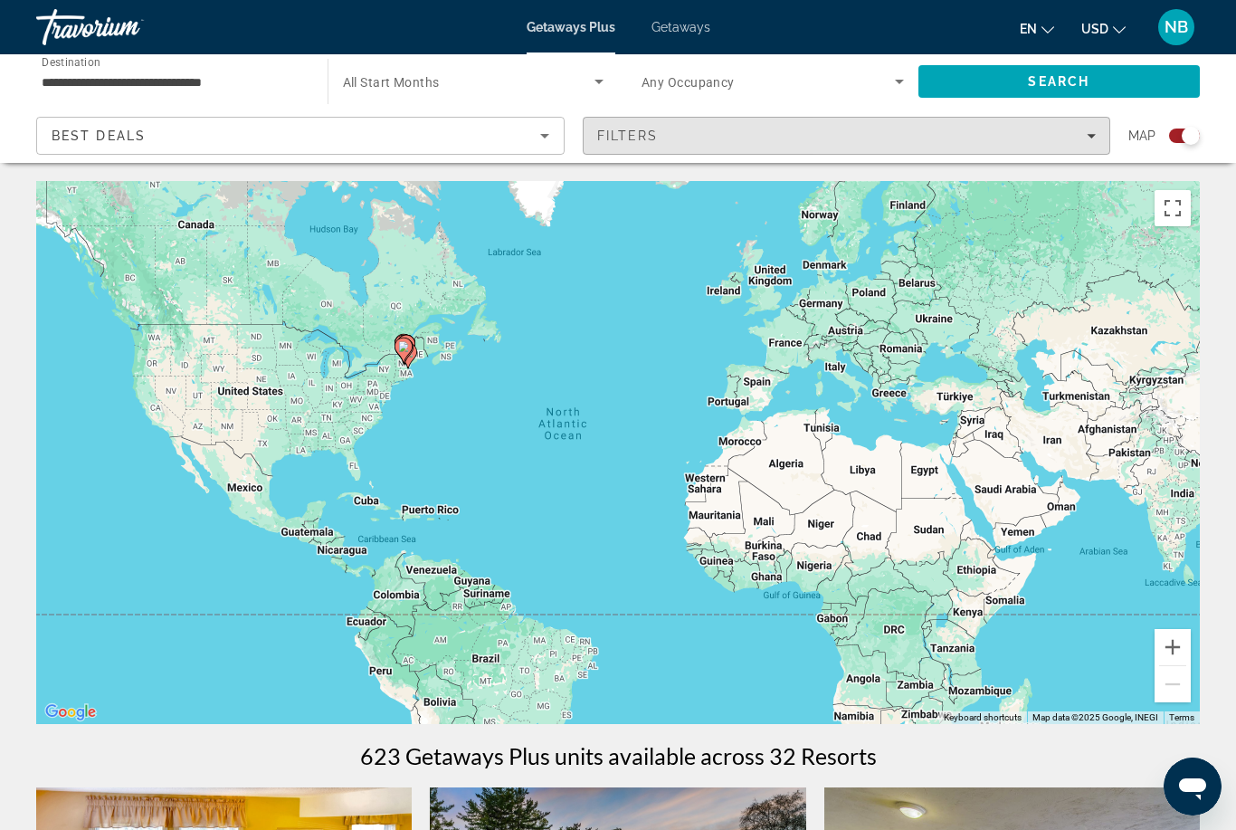
click at [1080, 194] on div "To activate drag with keyboard, press Alt + Enter. Once in keyboard drag state,…" at bounding box center [618, 452] width 1164 height 543
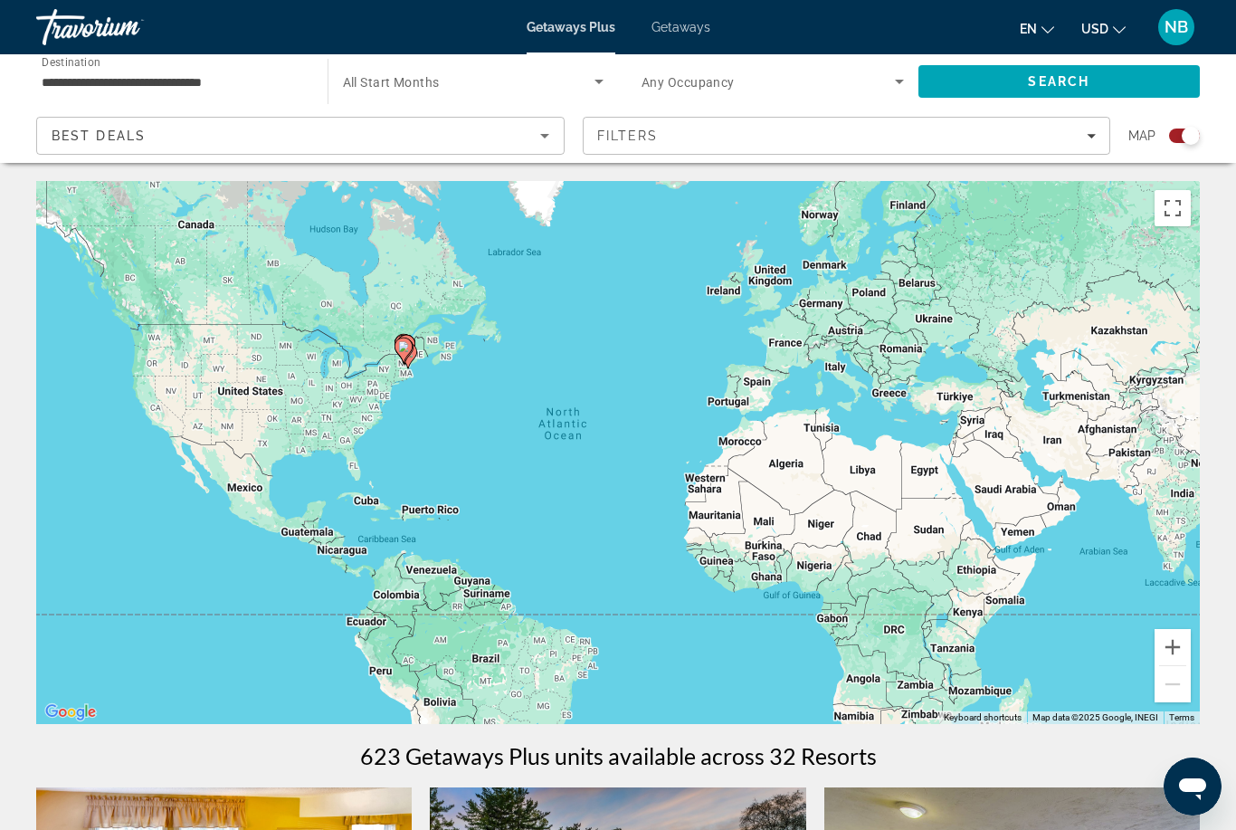
click at [960, 137] on div "Filters" at bounding box center [846, 135] width 499 height 14
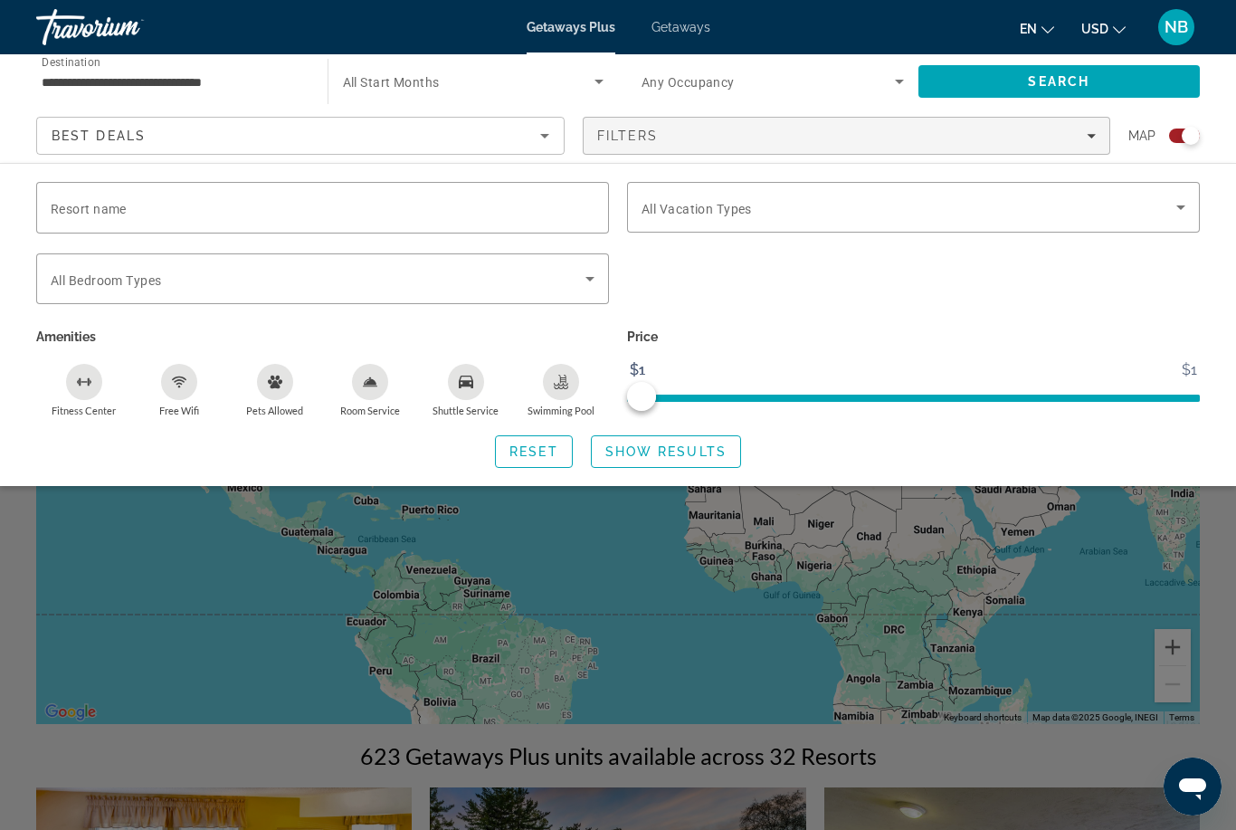
click at [551, 413] on span "Swimming Pool" at bounding box center [560, 410] width 67 height 12
click at [666, 507] on div "Search widget" at bounding box center [618, 550] width 1236 height 558
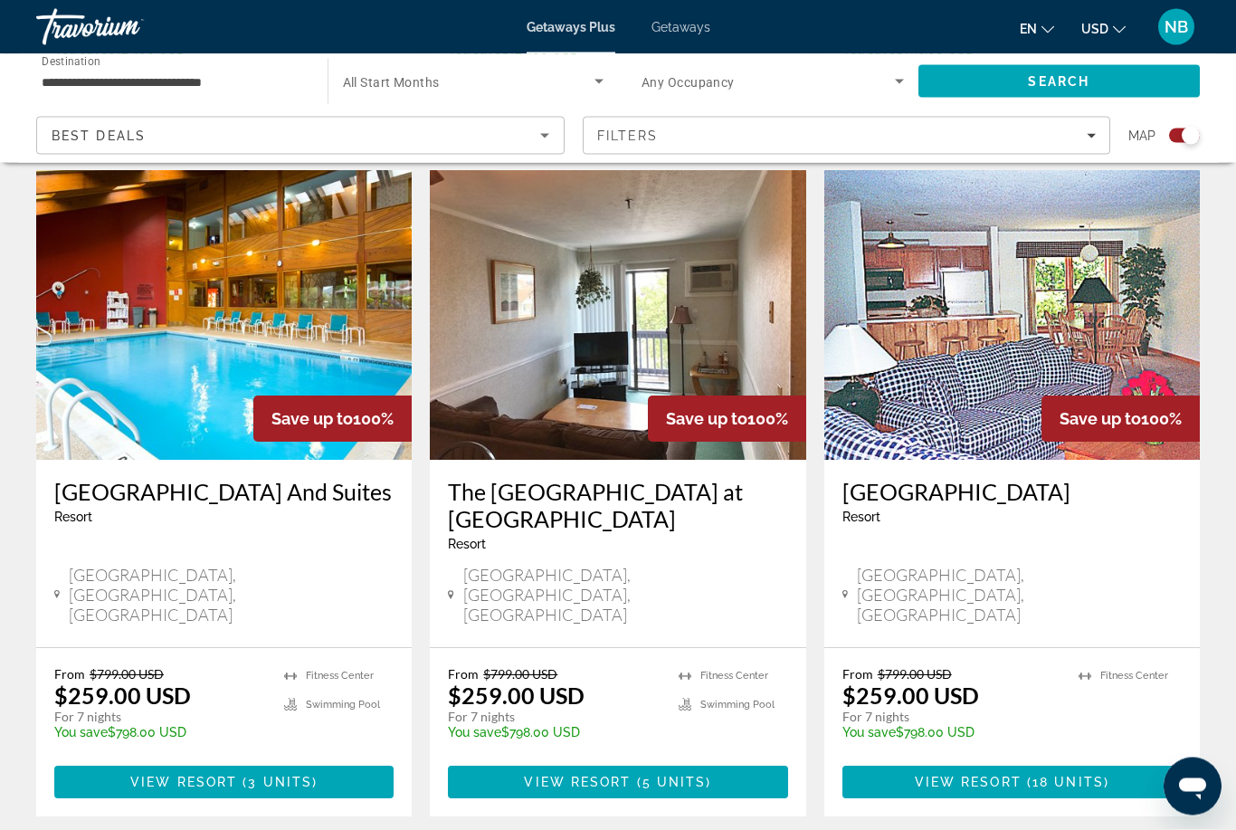
scroll to position [2705, 0]
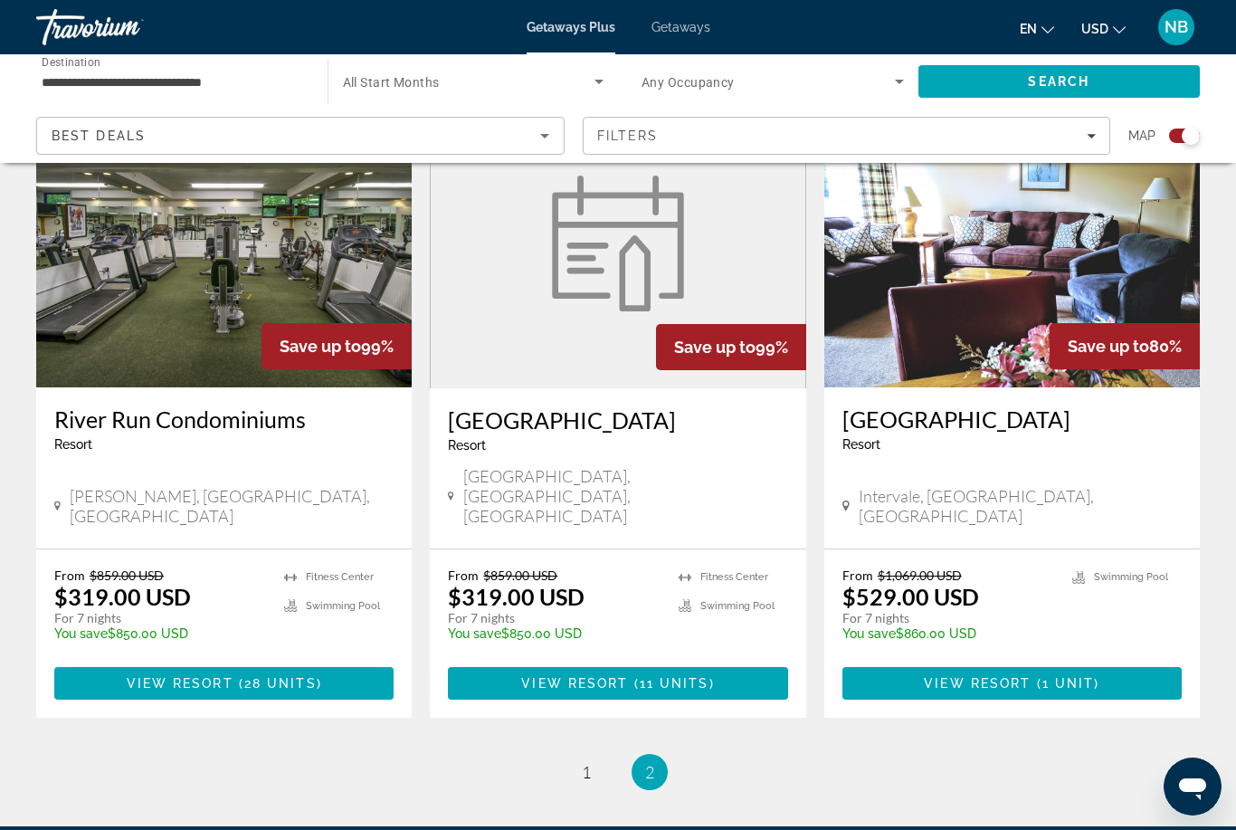
scroll to position [1449, 0]
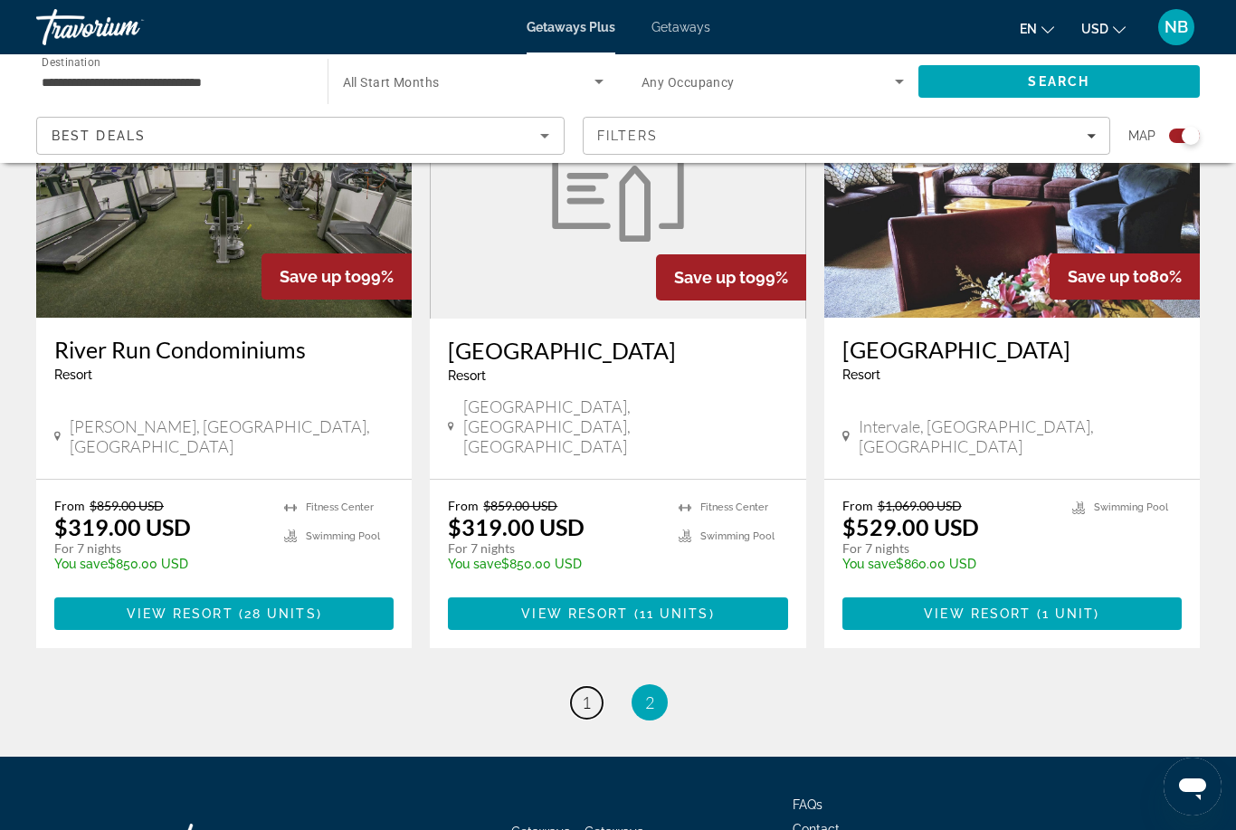
click at [587, 692] on span "1" at bounding box center [586, 702] width 9 height 20
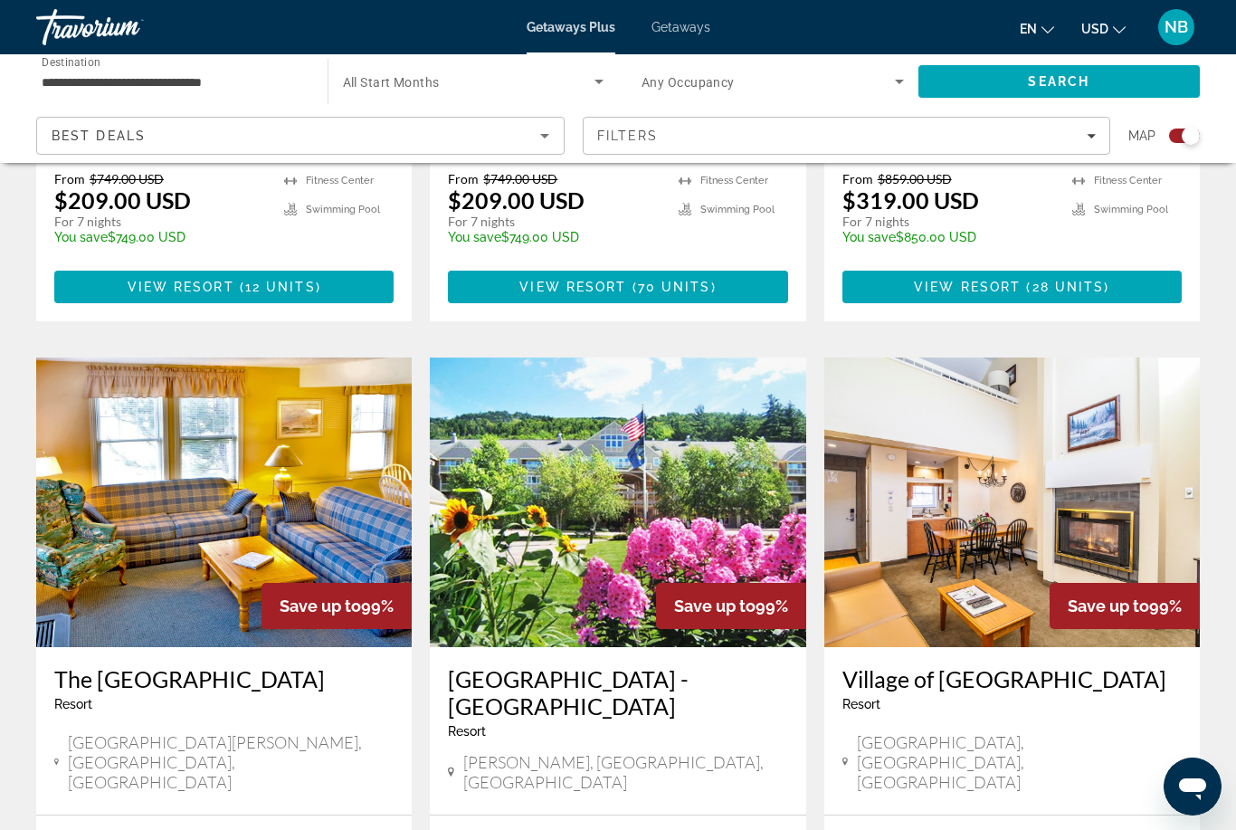
scroll to position [1120, 0]
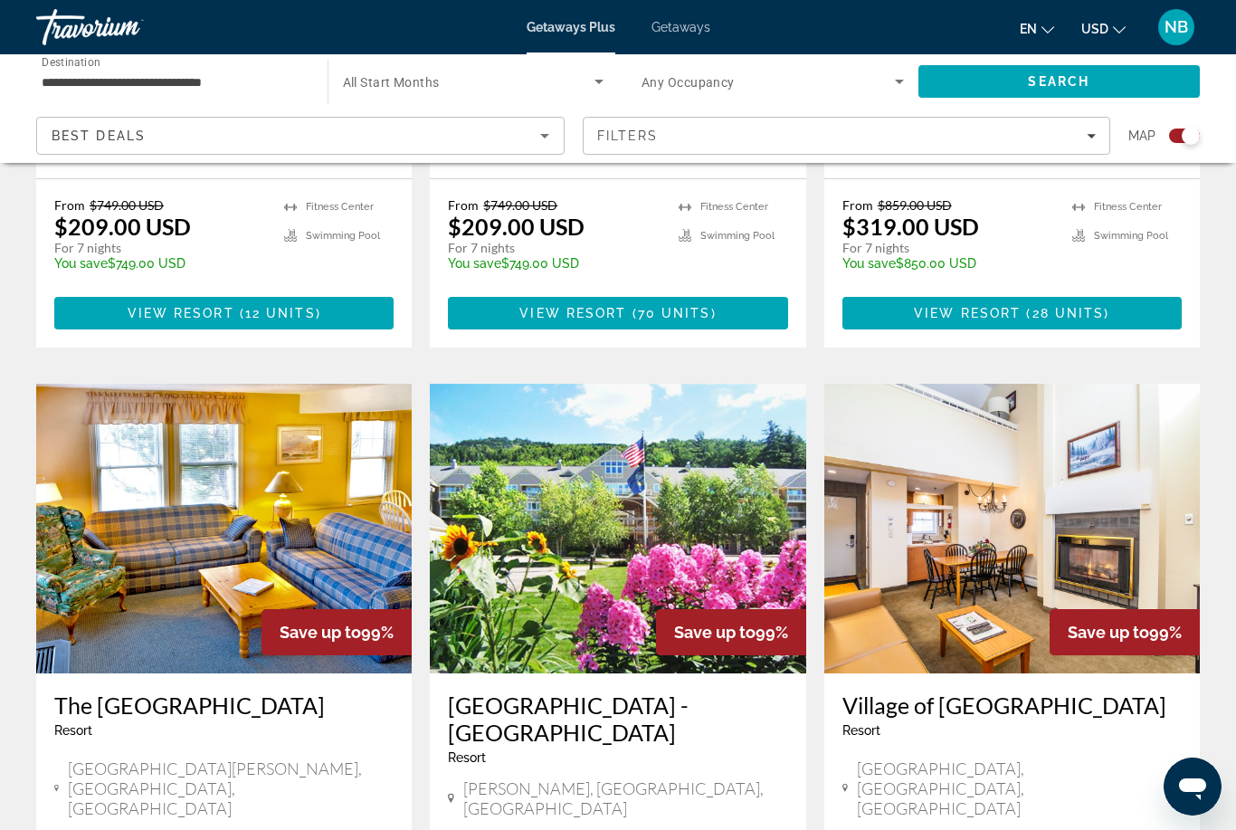
click at [959, 412] on img "Main content" at bounding box center [1011, 529] width 375 height 290
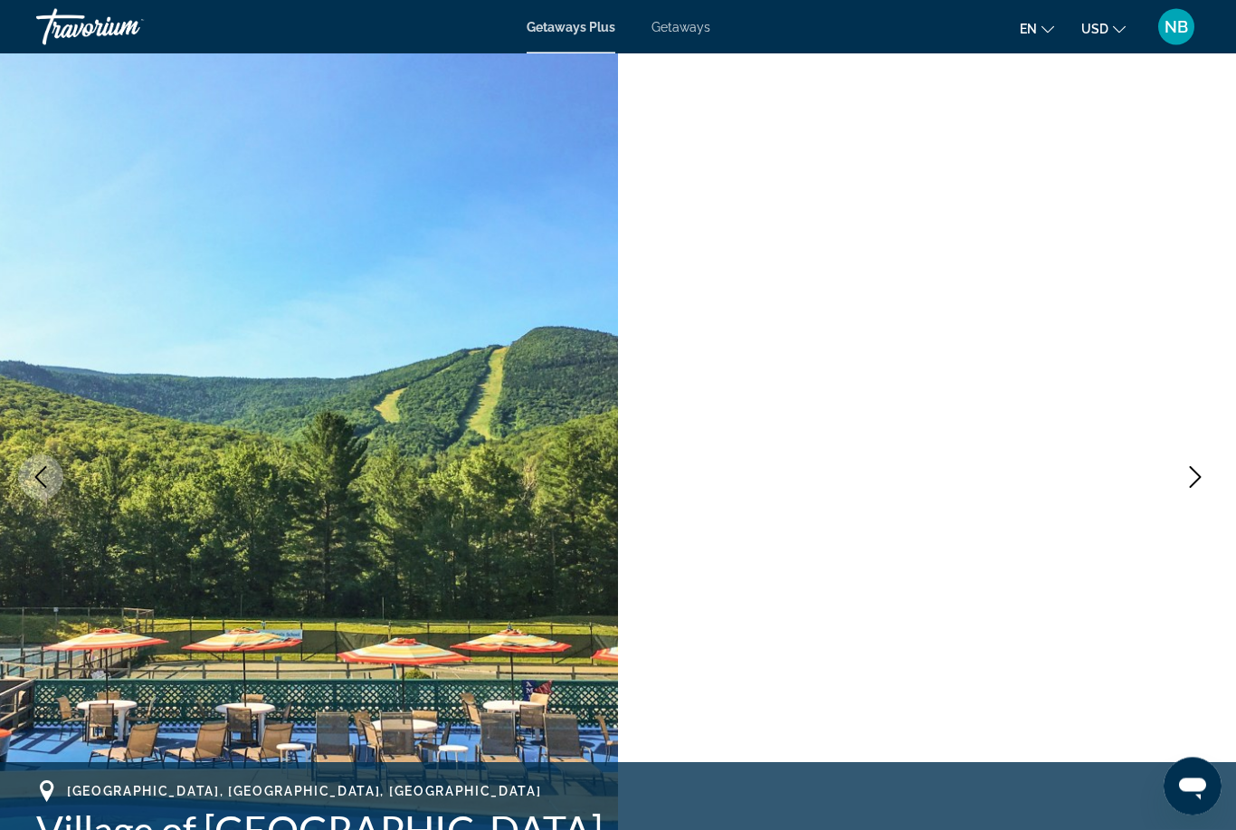
scroll to position [3, 0]
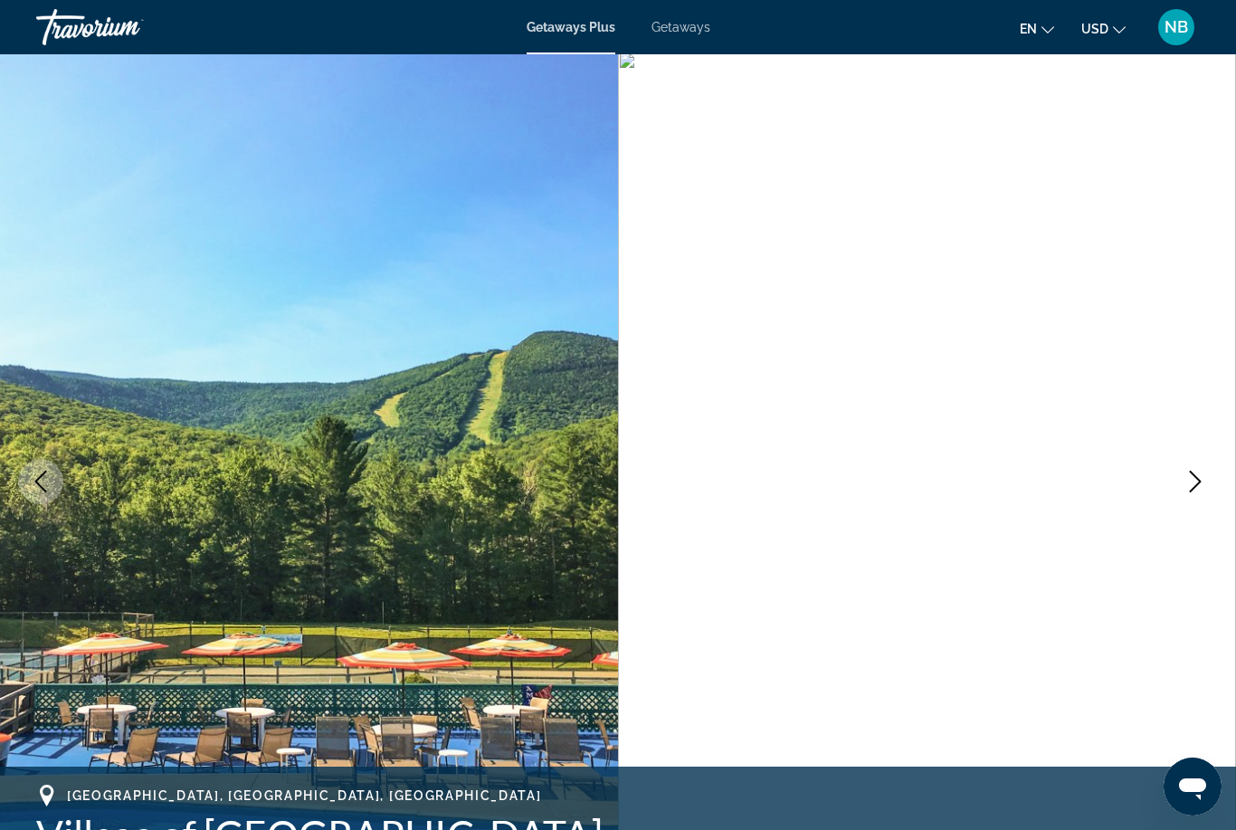
click at [1211, 478] on button "Next image" at bounding box center [1195, 481] width 45 height 45
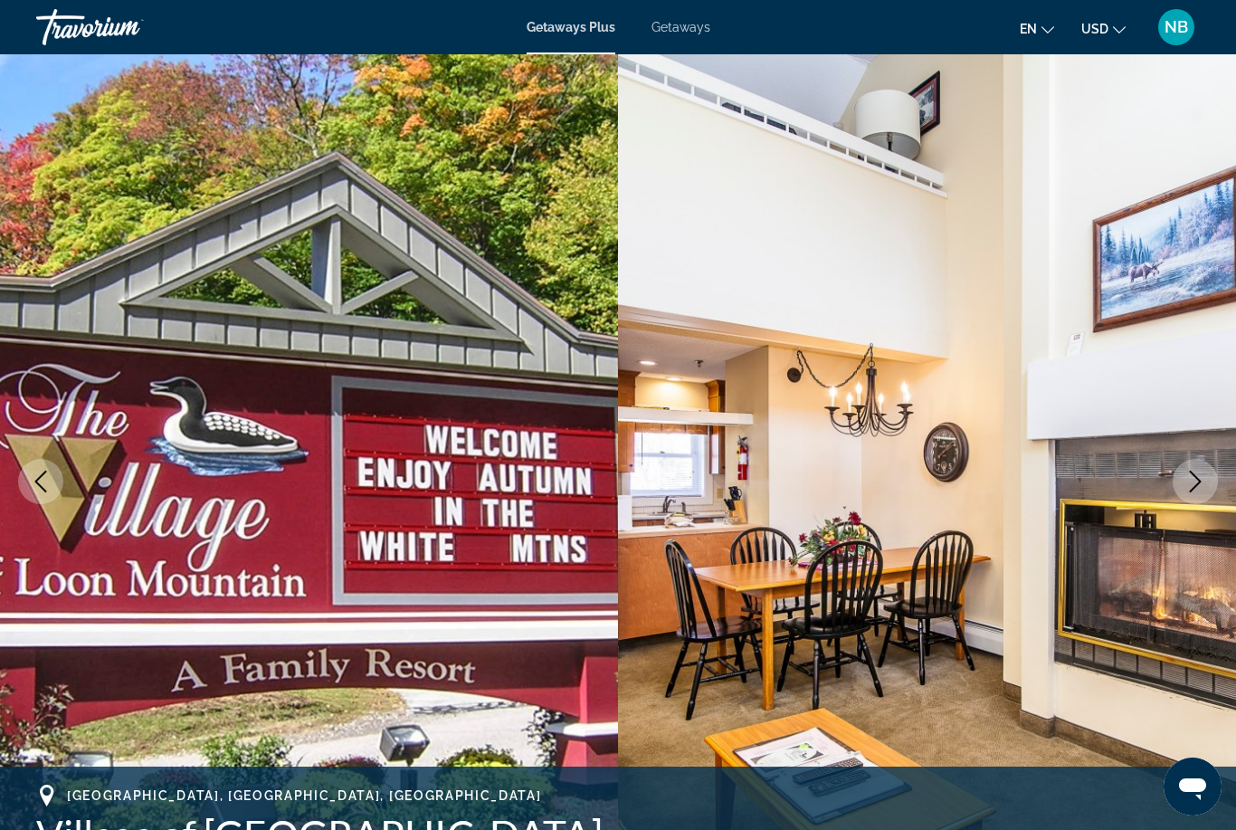
click at [1193, 496] on button "Next image" at bounding box center [1195, 481] width 45 height 45
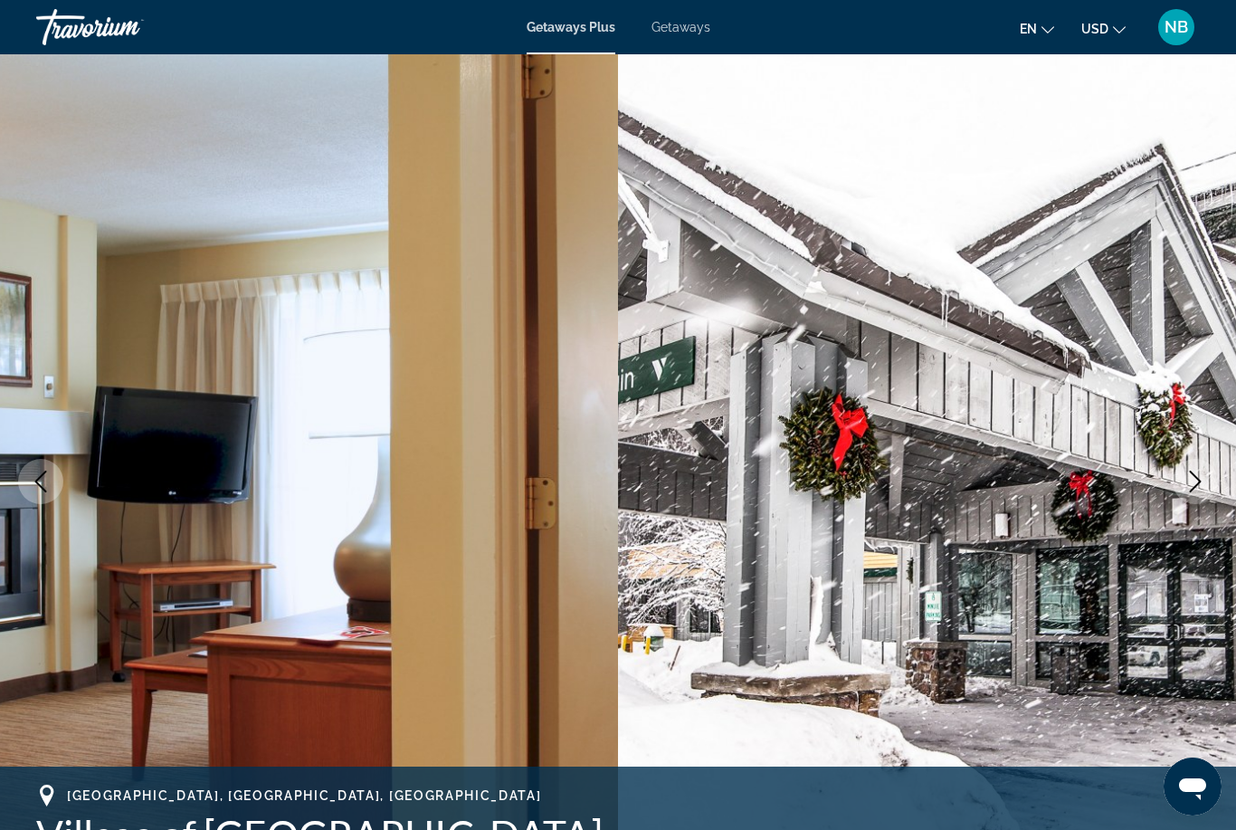
click at [1182, 485] on button "Next image" at bounding box center [1195, 481] width 45 height 45
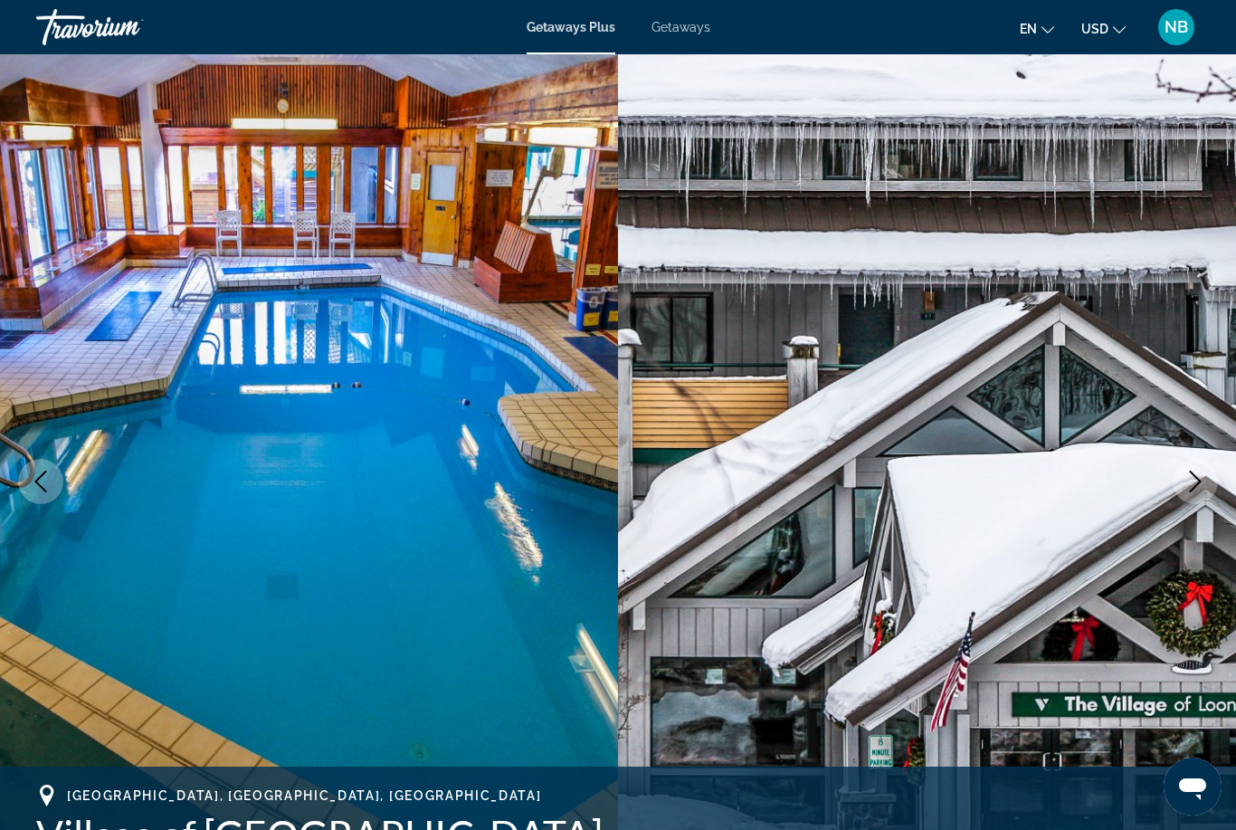
click at [1193, 485] on icon "Next image" at bounding box center [1195, 481] width 22 height 22
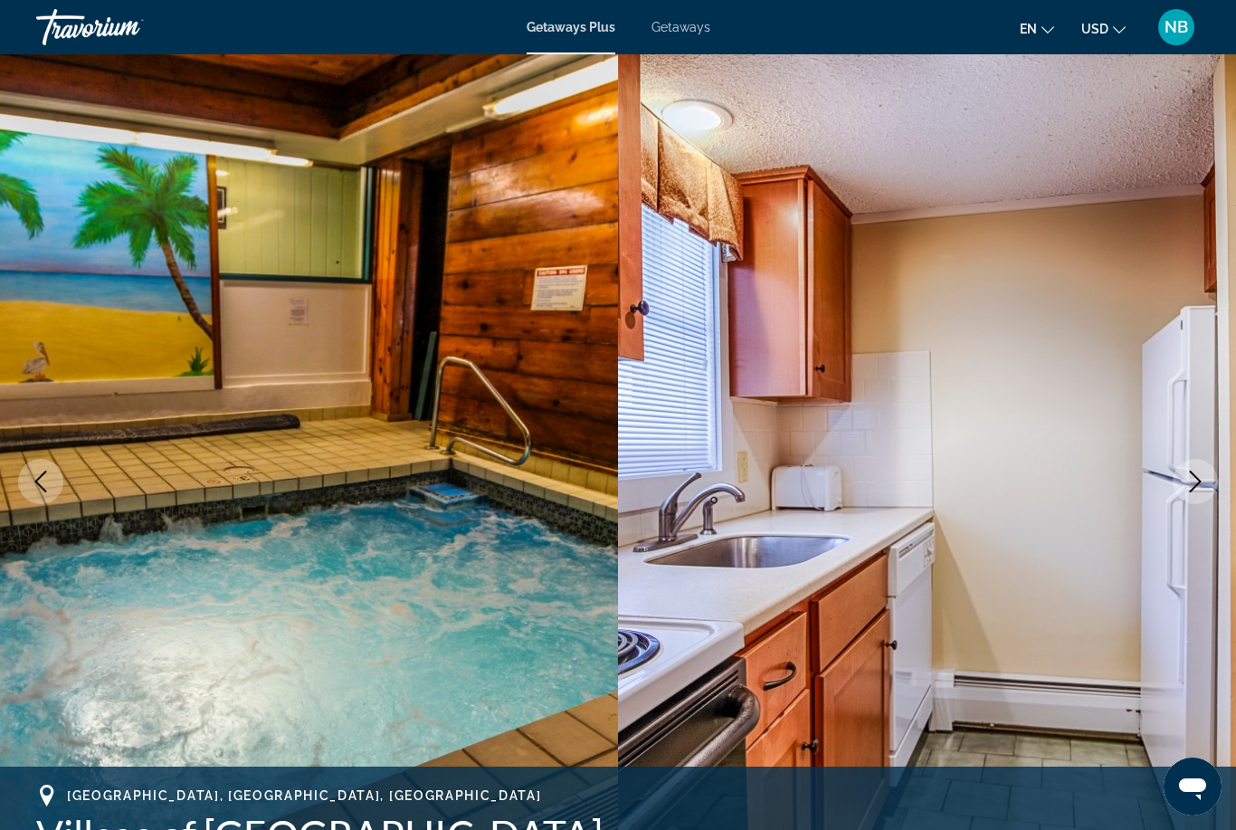
click at [1189, 483] on icon "Next image" at bounding box center [1195, 481] width 22 height 22
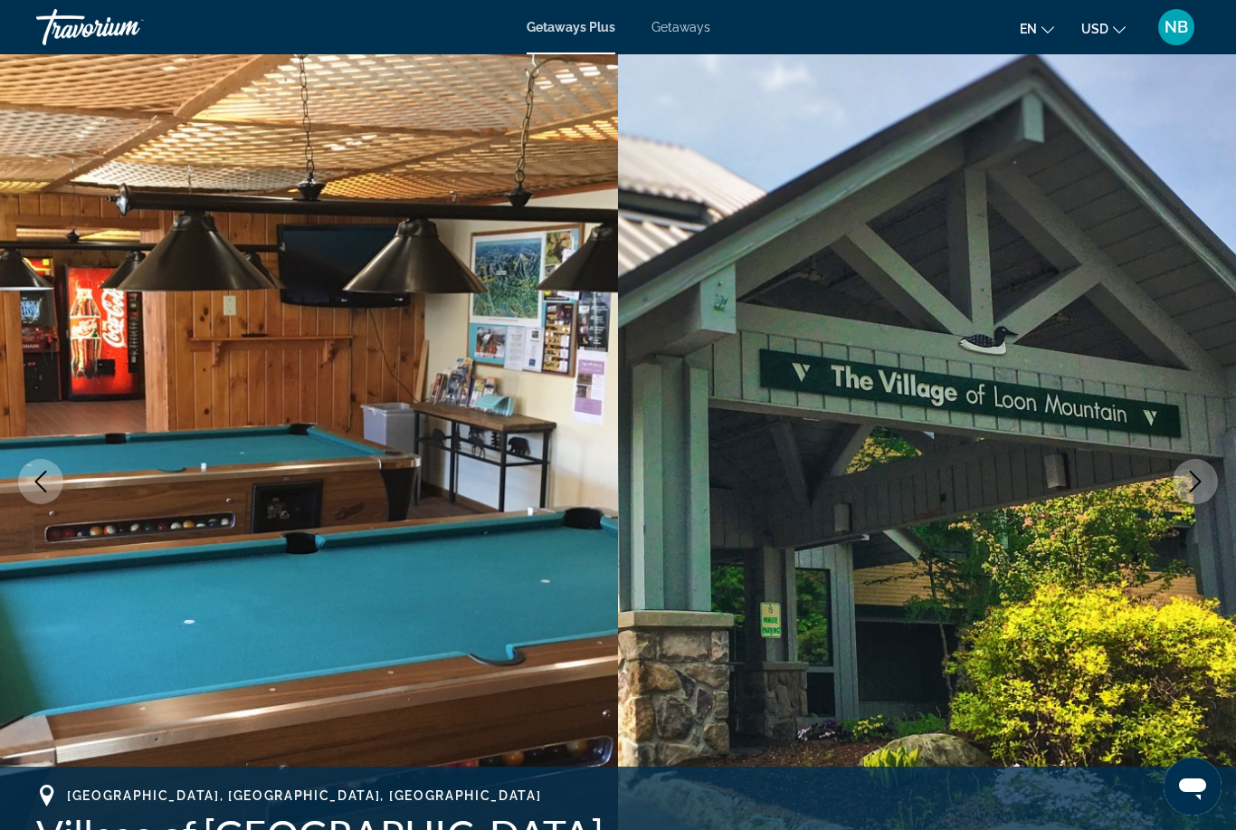
click at [942, 477] on img "Main content" at bounding box center [927, 482] width 618 height 860
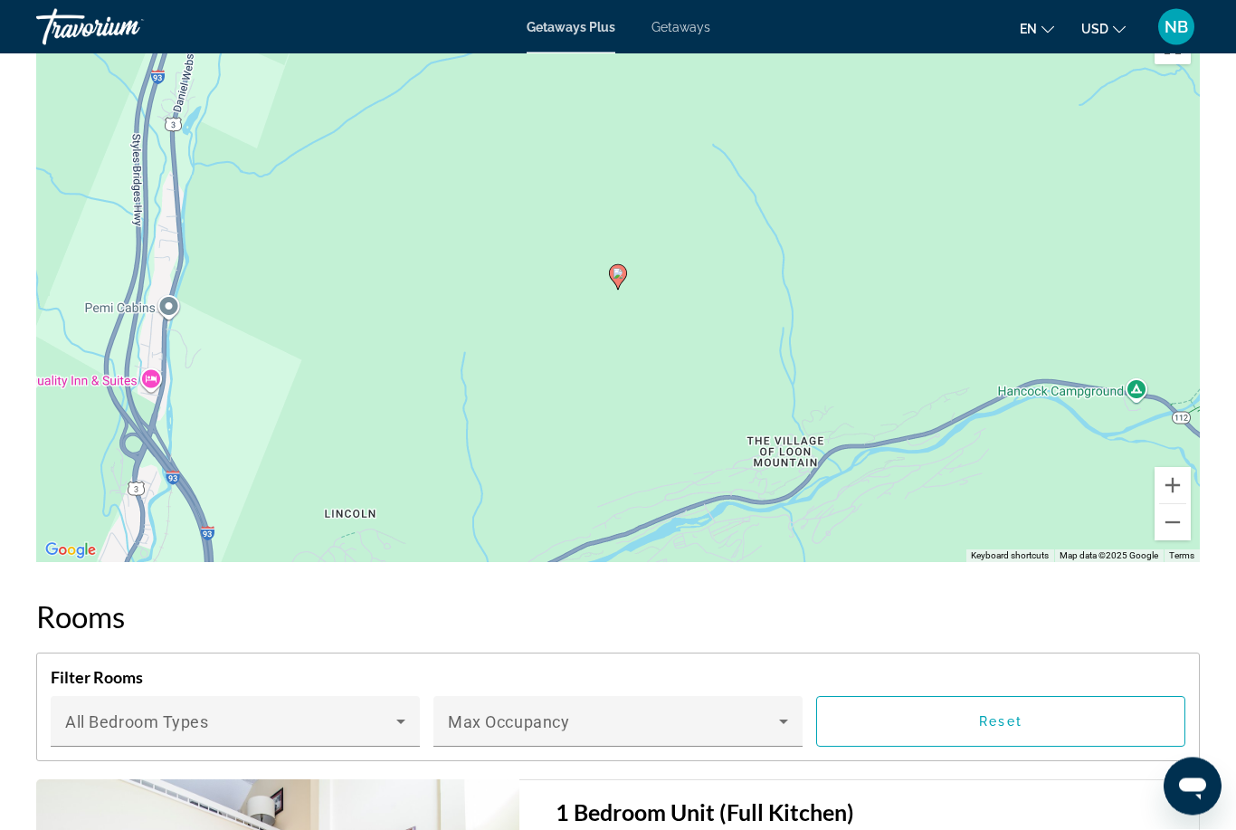
scroll to position [2813, 0]
click at [1176, 528] on button "Zoom out" at bounding box center [1172, 522] width 36 height 36
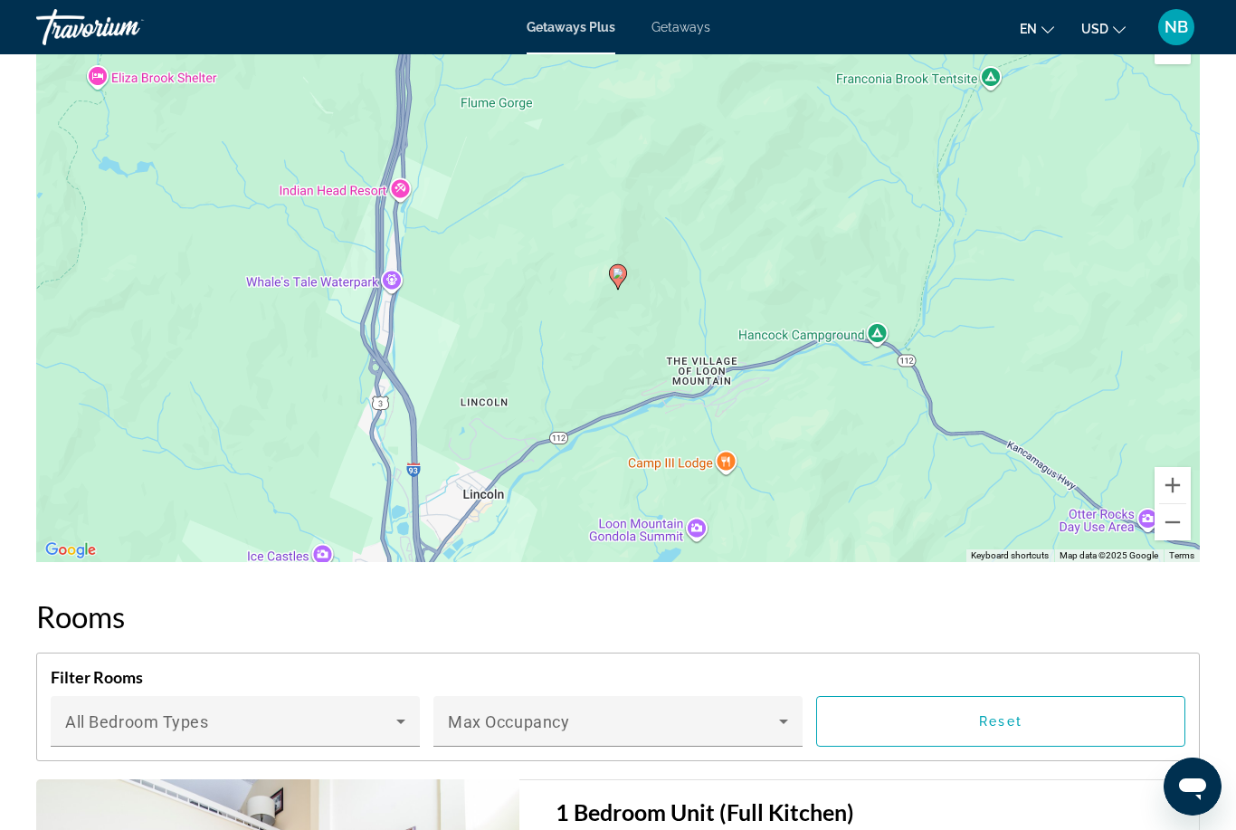
click at [1170, 525] on button "Zoom out" at bounding box center [1172, 522] width 36 height 36
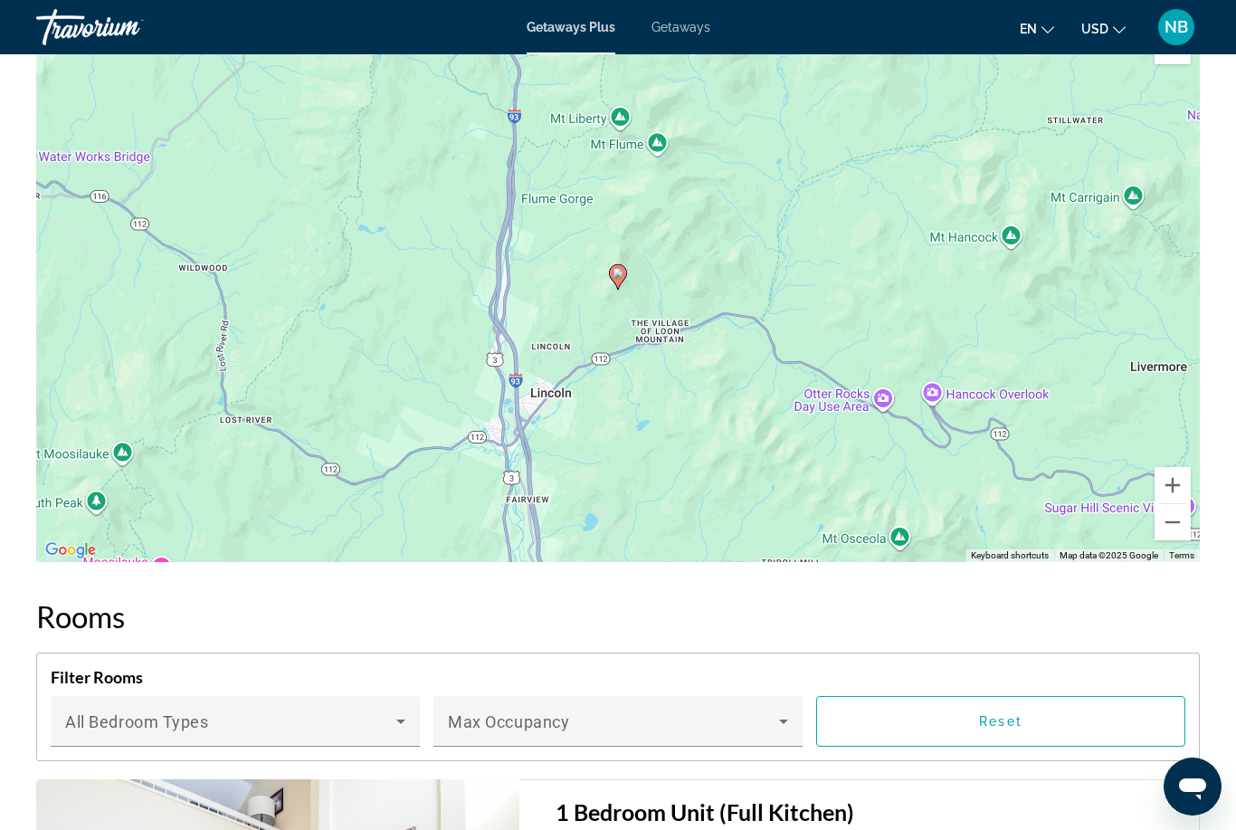
click at [1172, 515] on button "Zoom out" at bounding box center [1172, 522] width 36 height 36
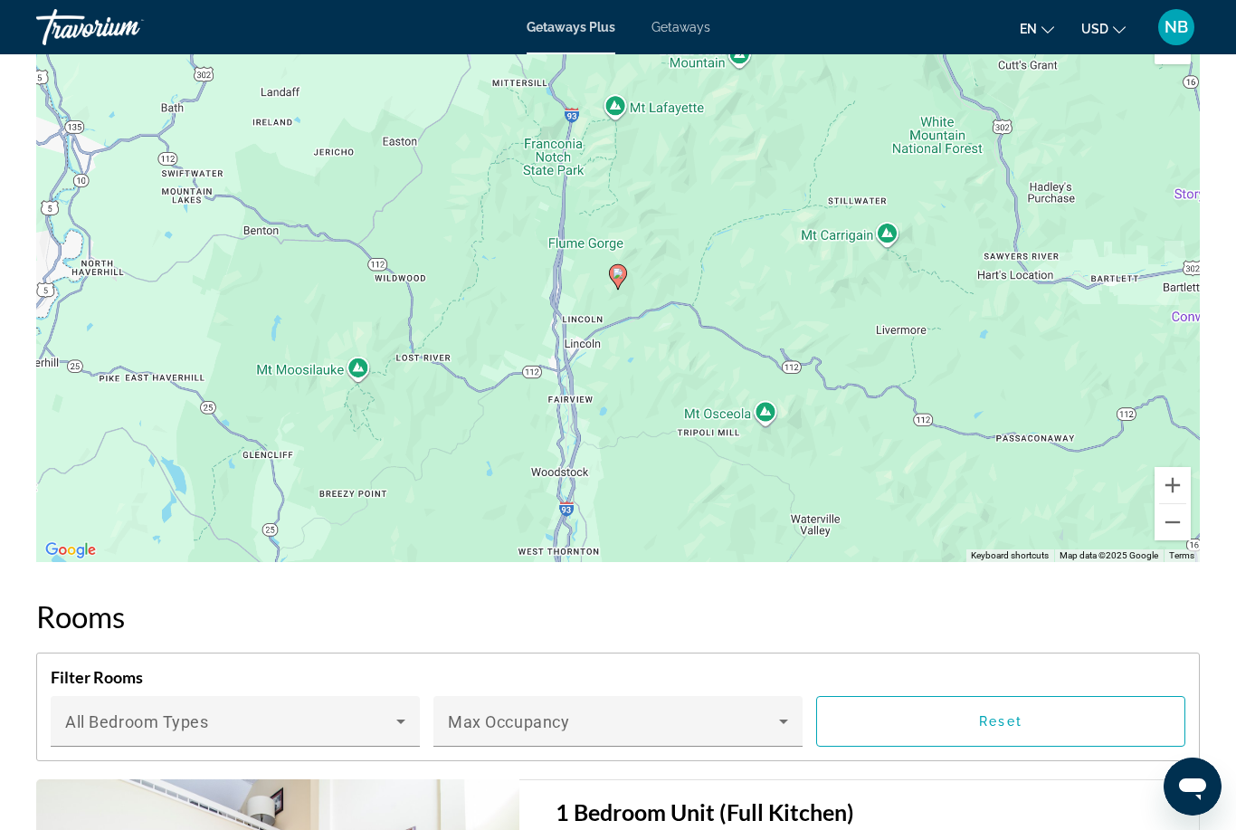
click at [1169, 518] on button "Zoom out" at bounding box center [1172, 522] width 36 height 36
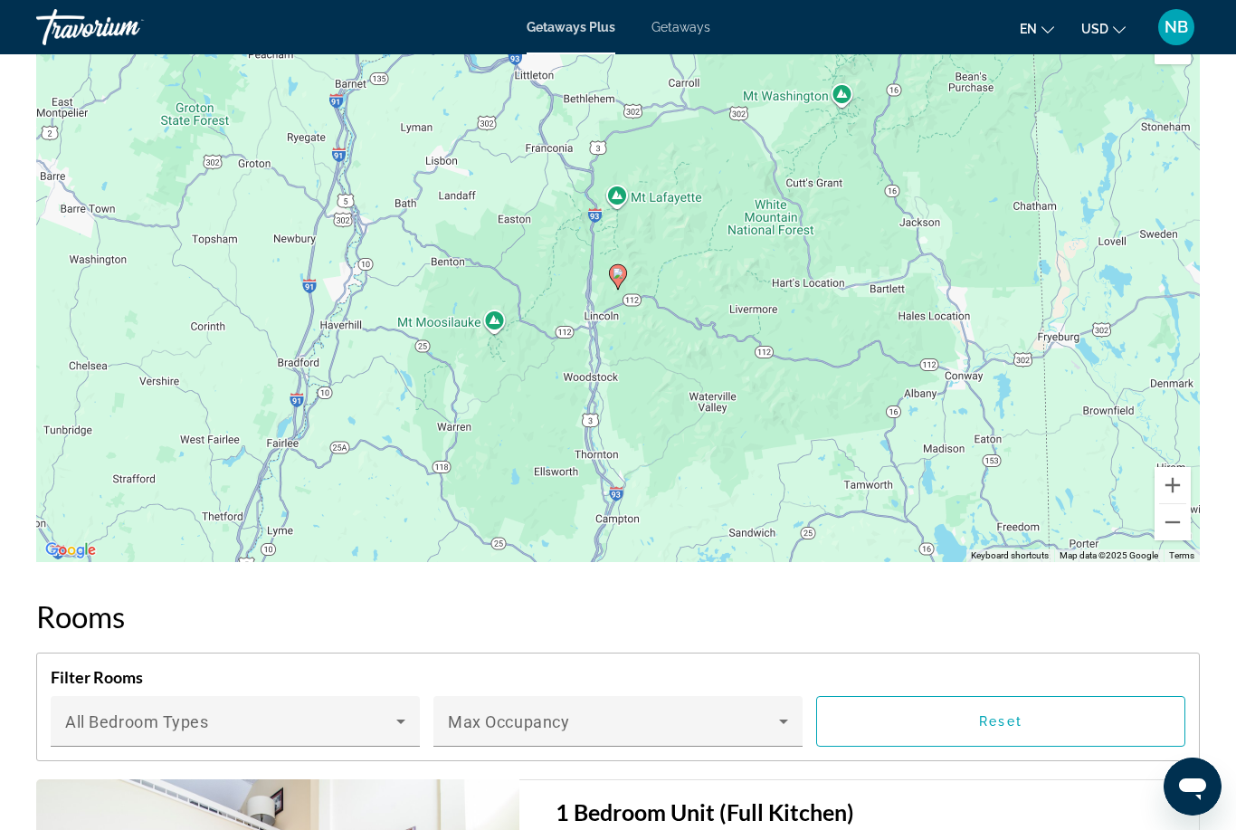
click at [1173, 527] on button "Zoom out" at bounding box center [1172, 522] width 36 height 36
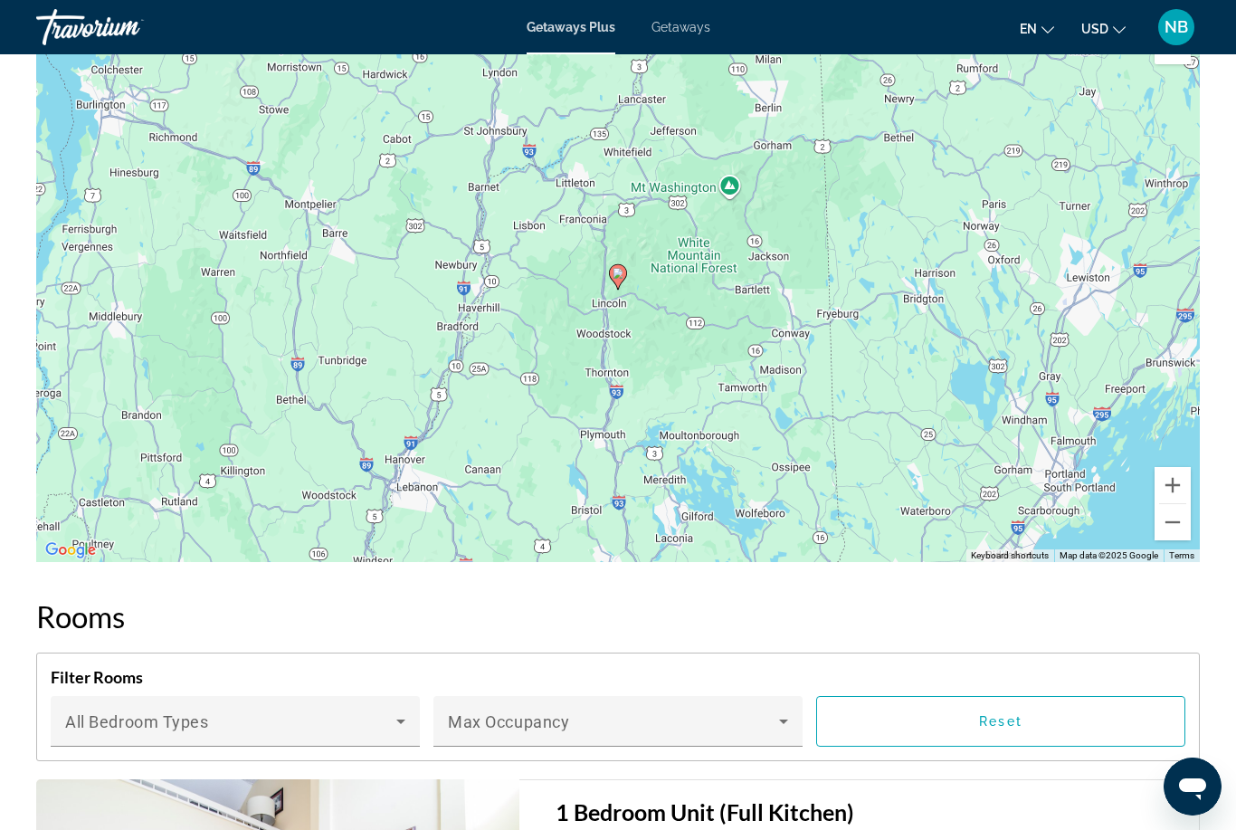
click at [1171, 526] on button "Zoom out" at bounding box center [1172, 522] width 36 height 36
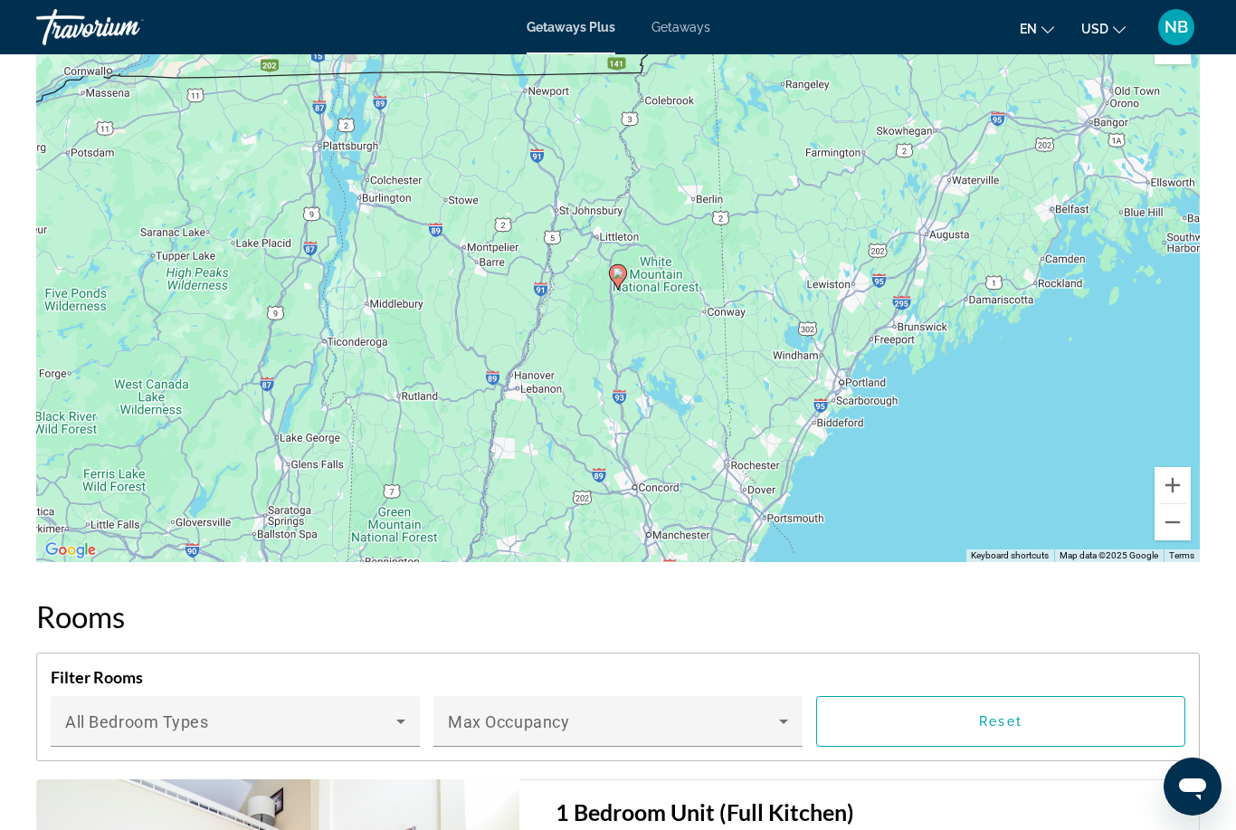
click at [1165, 531] on button "Zoom out" at bounding box center [1172, 522] width 36 height 36
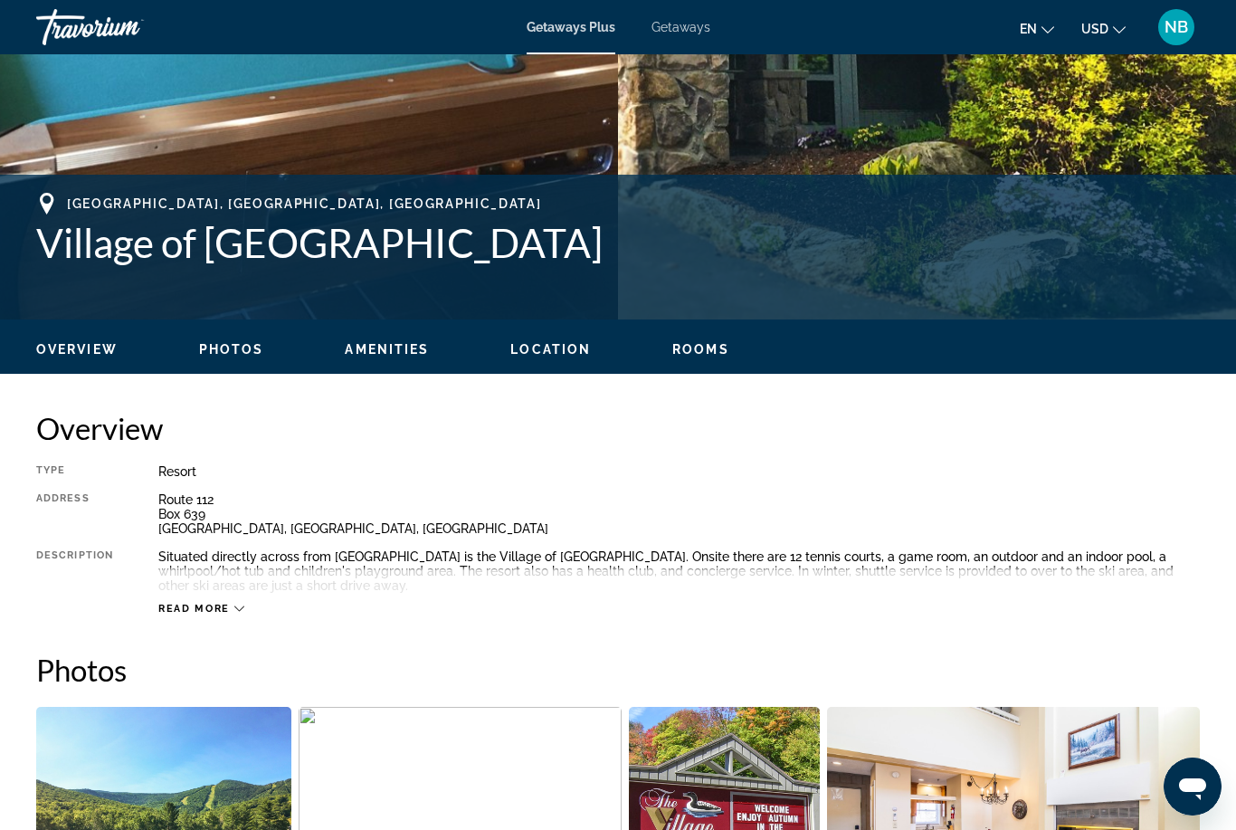
scroll to position [592, 0]
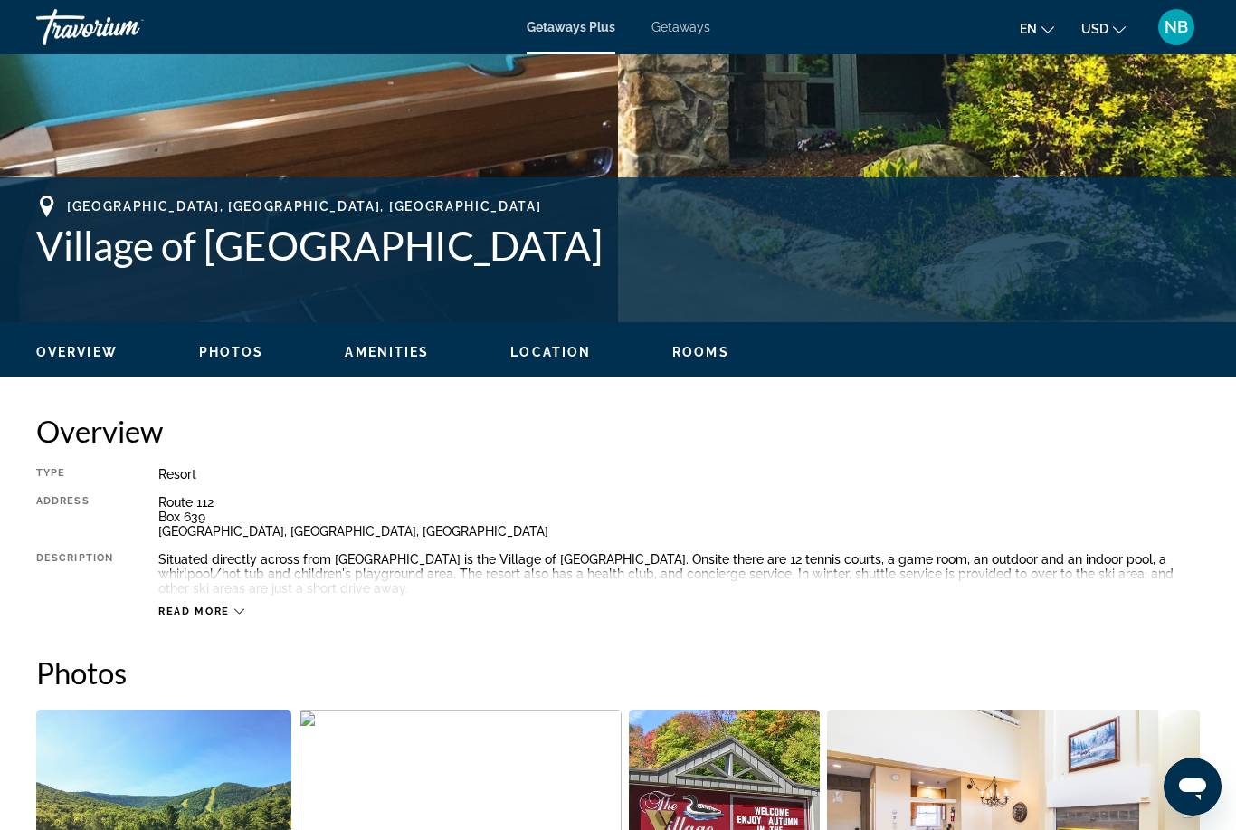
click at [71, 353] on span "Overview" at bounding box center [76, 352] width 81 height 14
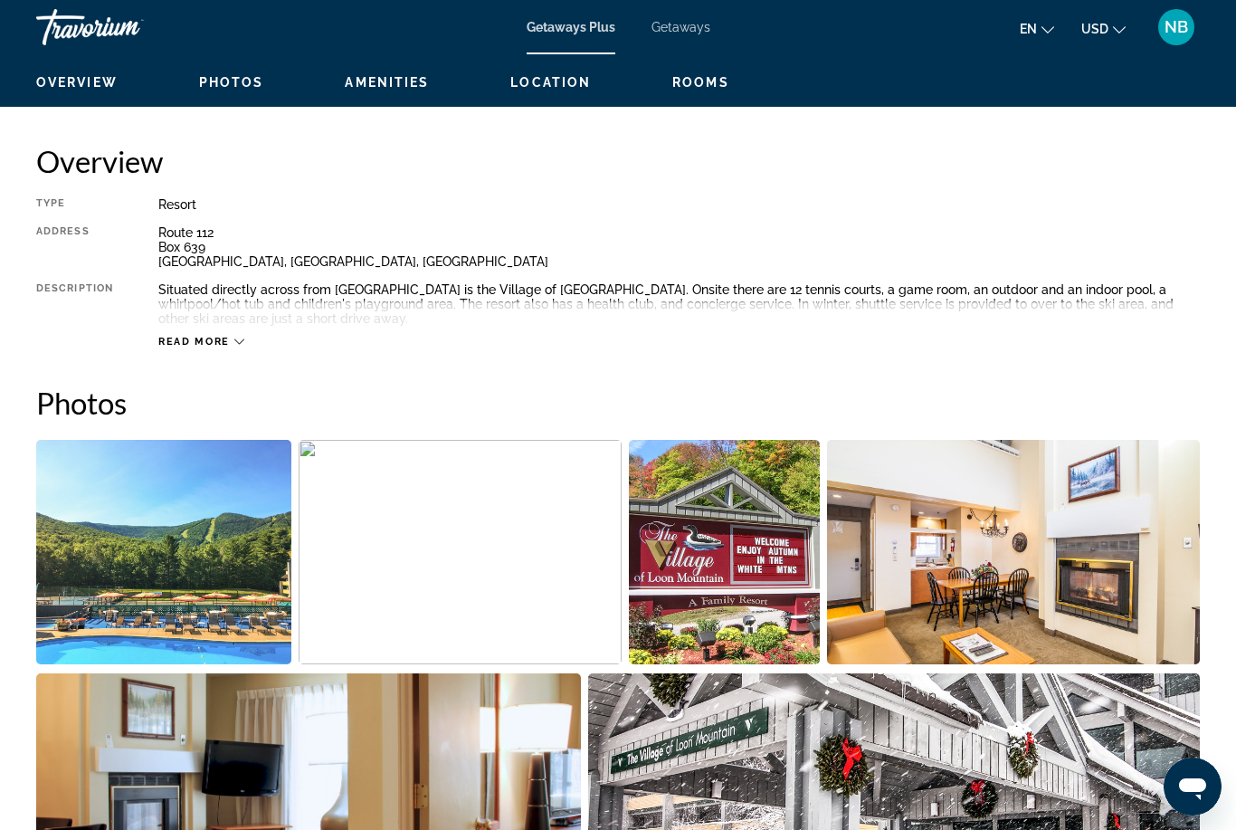
scroll to position [698, 0]
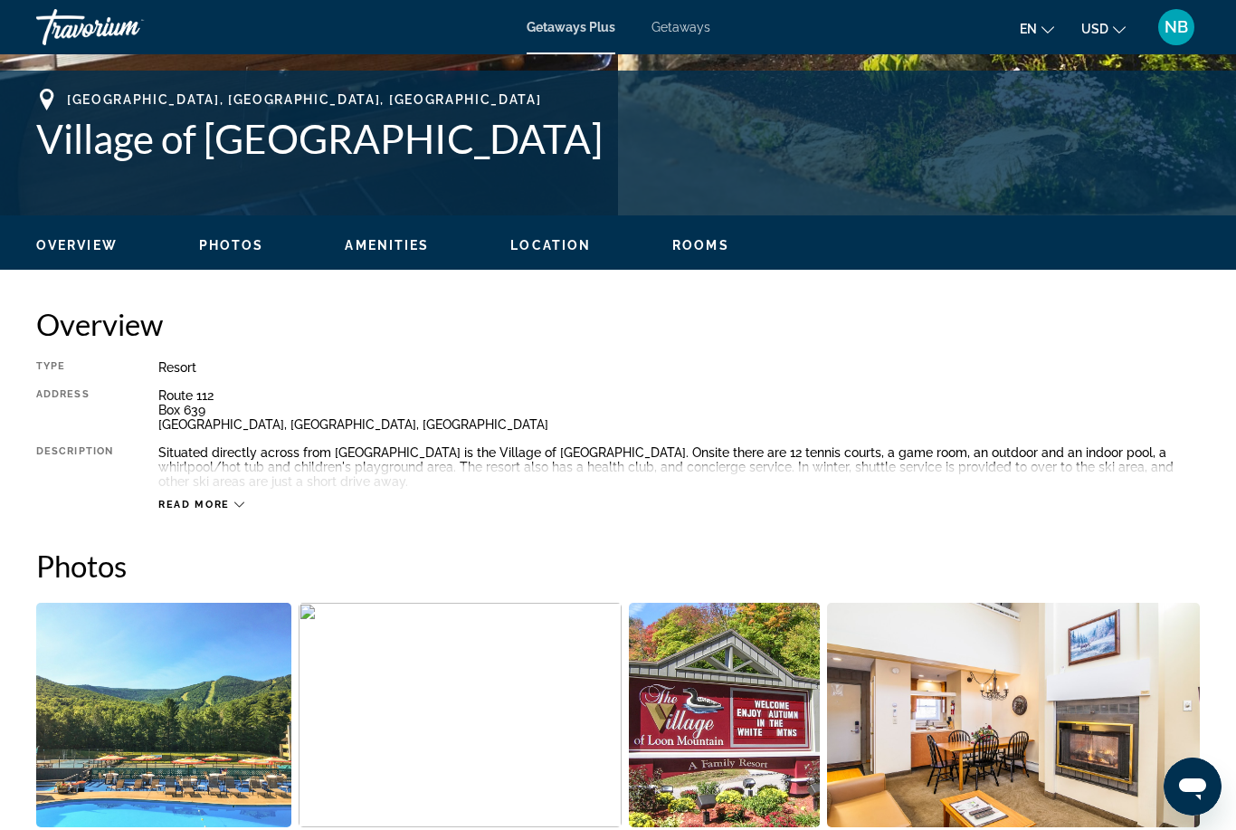
click at [401, 242] on span "Amenities" at bounding box center [387, 245] width 84 height 14
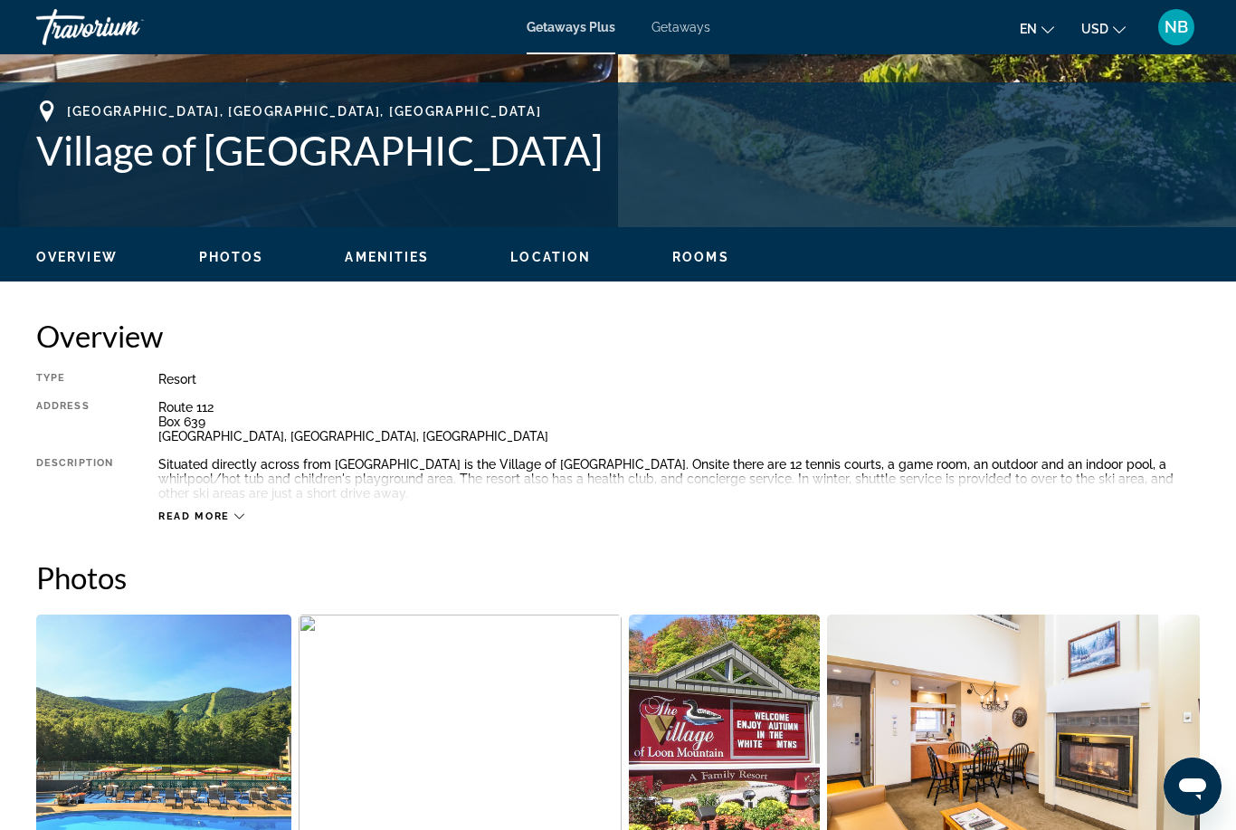
click at [706, 263] on span "Rooms" at bounding box center [700, 257] width 57 height 14
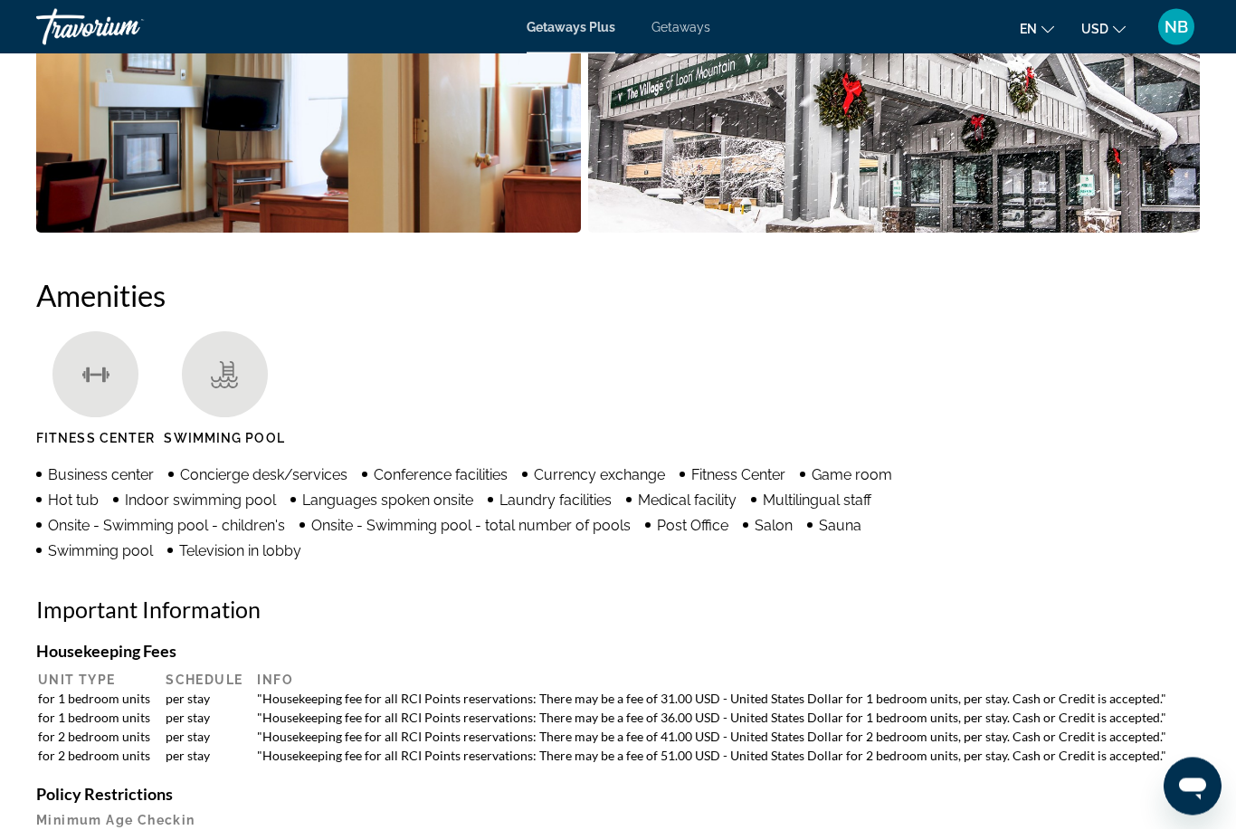
scroll to position [3302, 0]
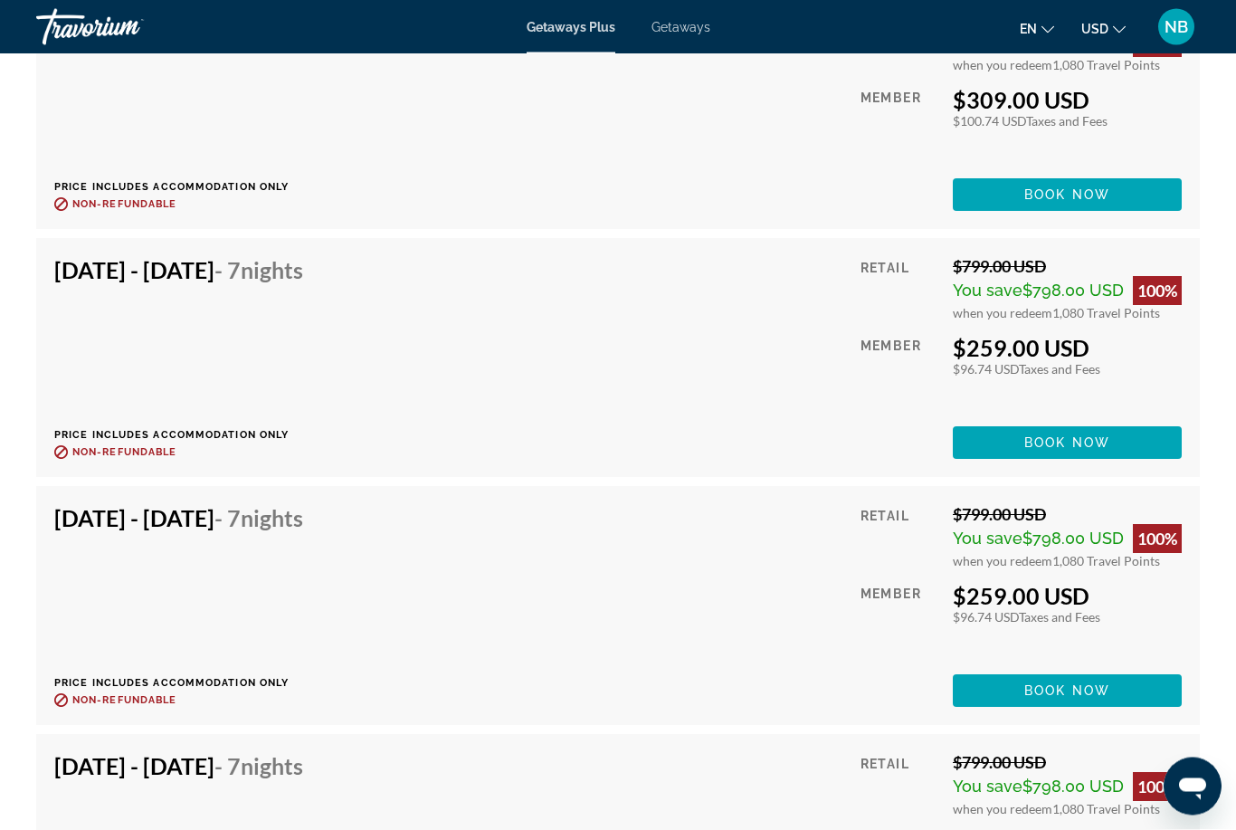
click at [683, 32] on span "Getaways" at bounding box center [680, 27] width 59 height 14
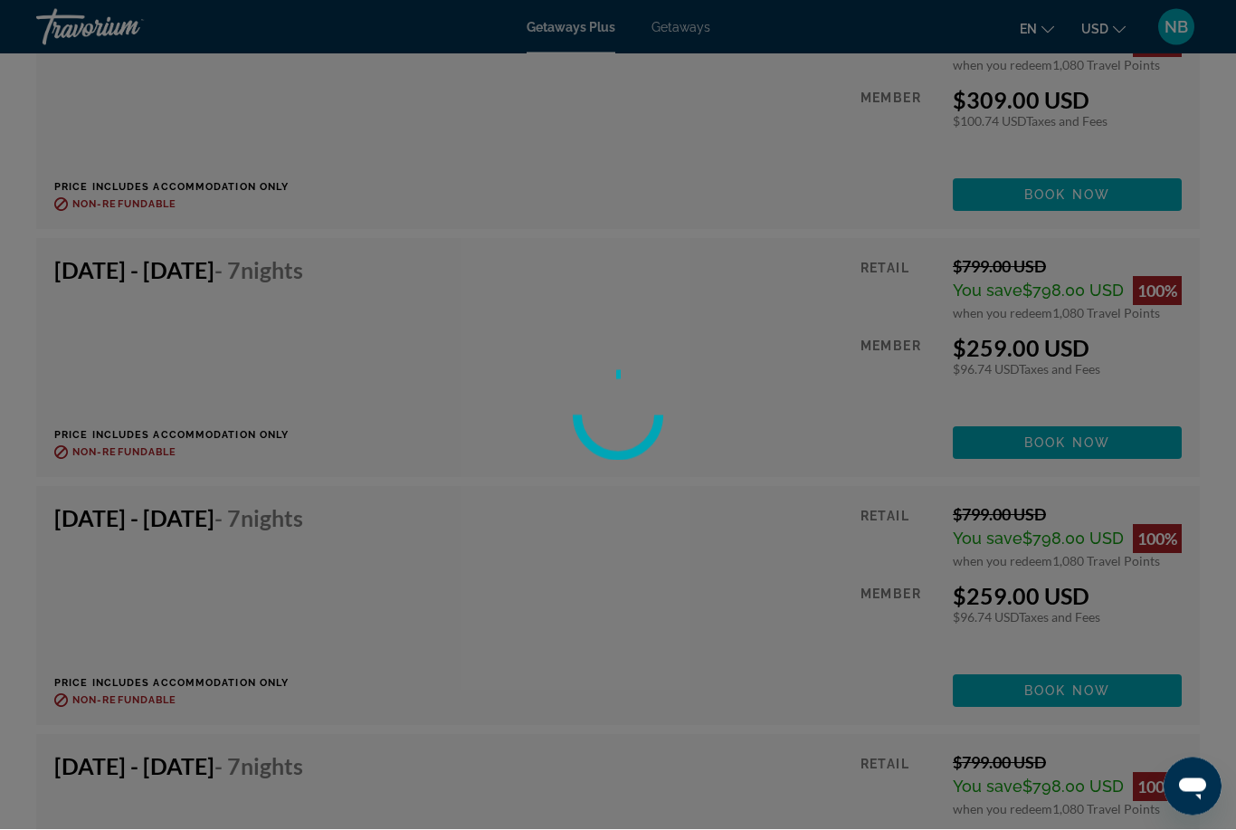
scroll to position [3979, 0]
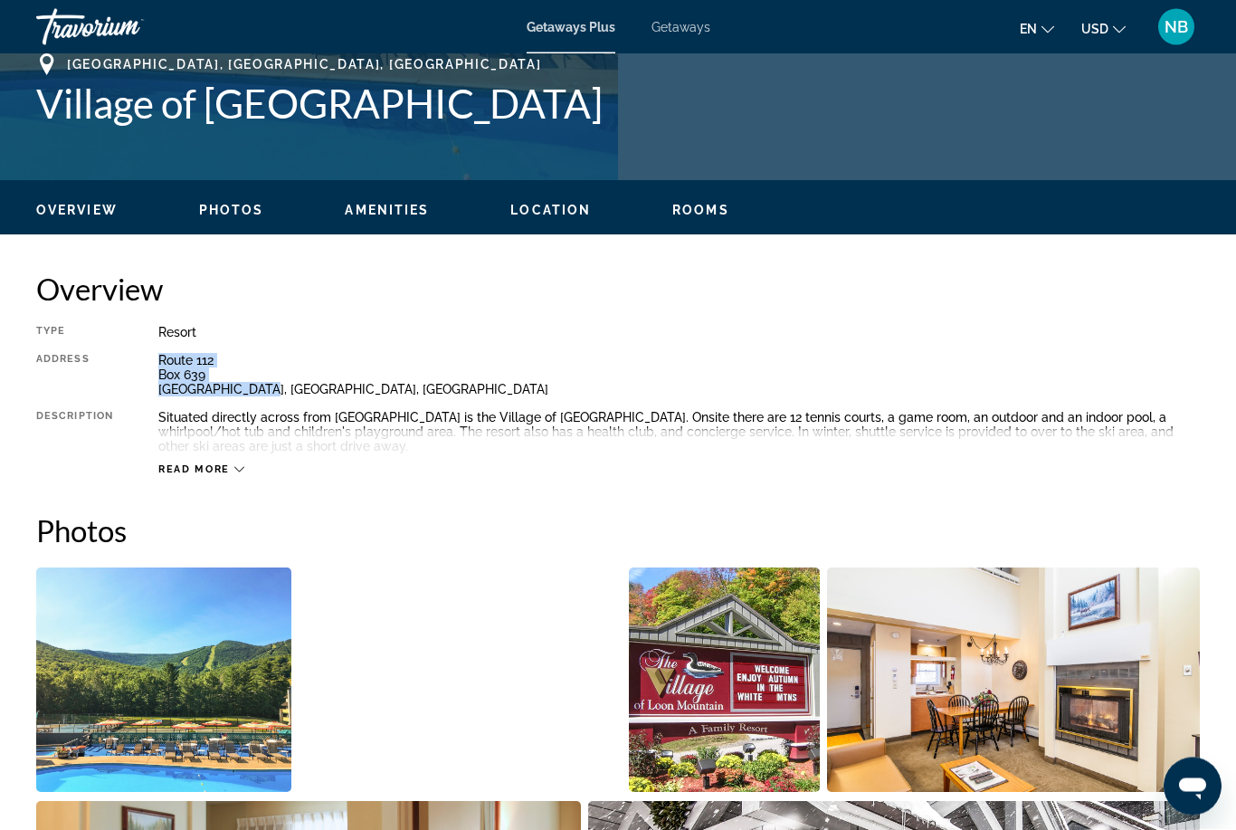
scroll to position [734, 0]
click at [737, 410] on div "Situated directly across from [GEOGRAPHIC_DATA] is the Village of [GEOGRAPHIC_D…" at bounding box center [678, 431] width 1041 height 43
click at [736, 382] on div "Route [GEOGRAPHIC_DATA], [GEOGRAPHIC_DATA]" at bounding box center [678, 374] width 1041 height 43
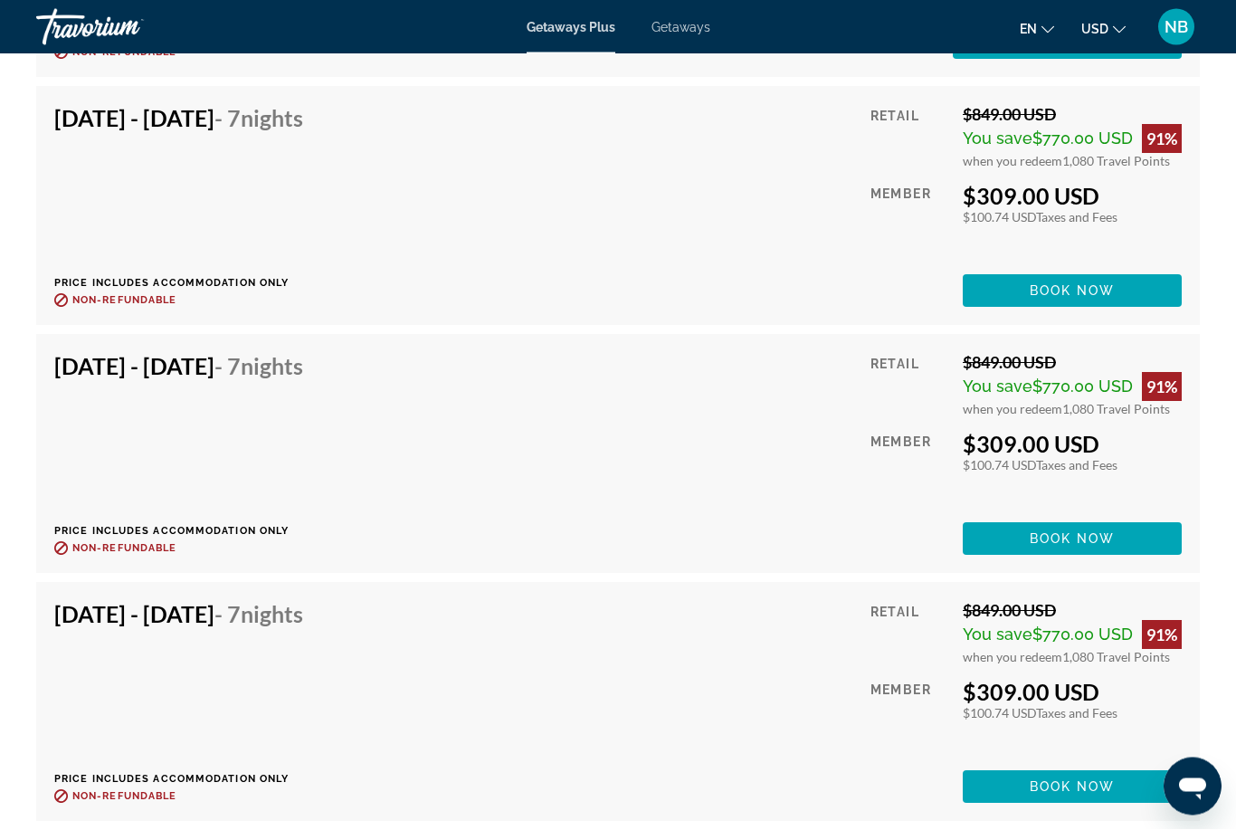
scroll to position [4875, 0]
